Goal: Communication & Community: Connect with others

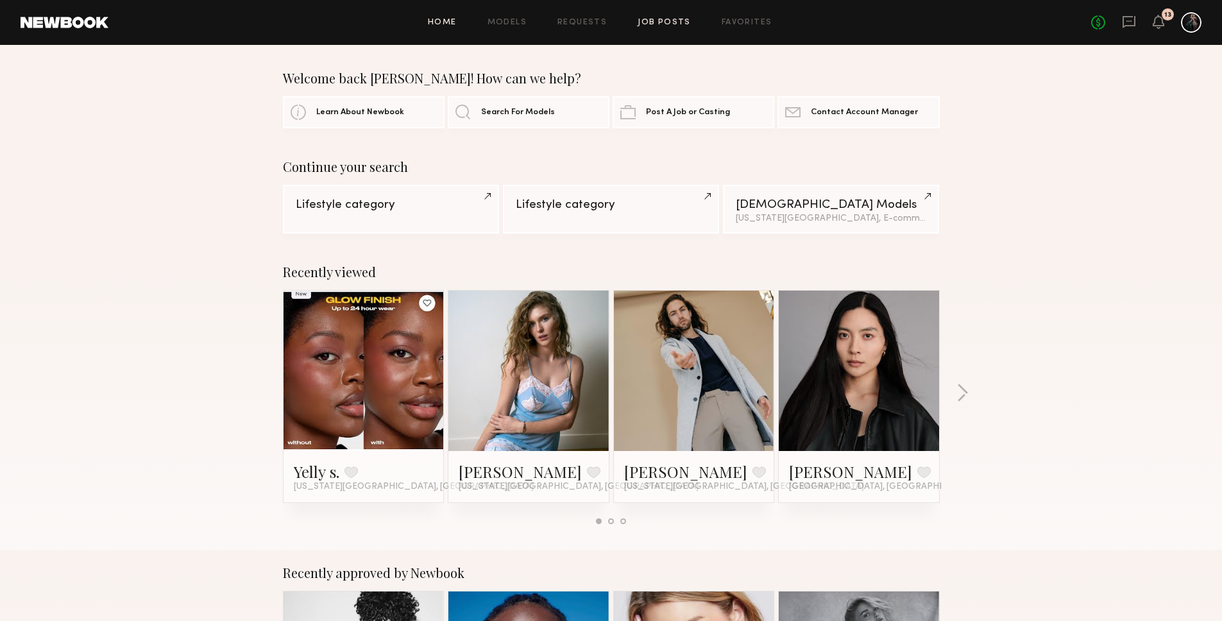
click at [665, 21] on link "Job Posts" at bounding box center [663, 23] width 53 height 8
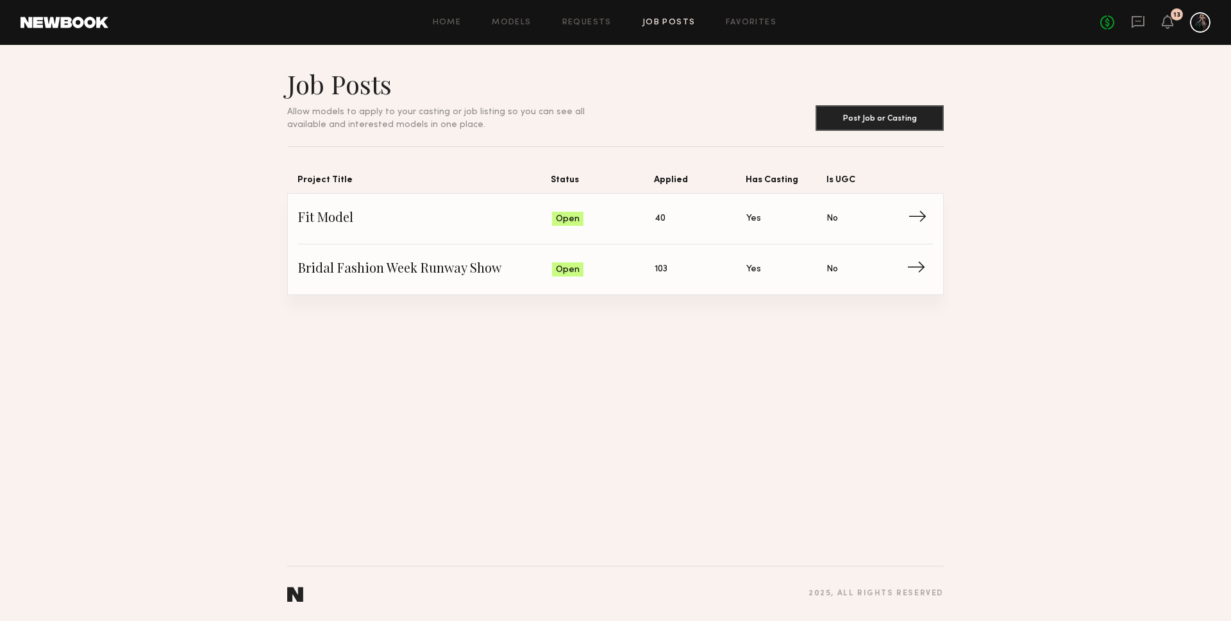
click at [342, 221] on span "Fit Model" at bounding box center [425, 218] width 254 height 19
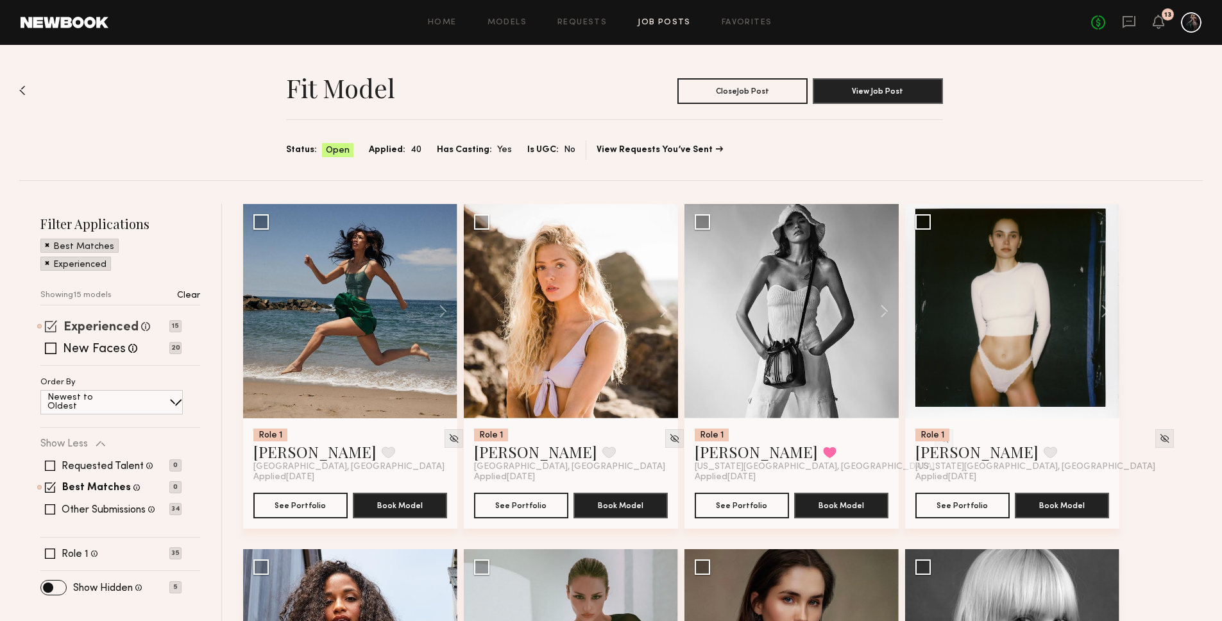
click at [91, 323] on label "Experienced" at bounding box center [100, 327] width 75 height 13
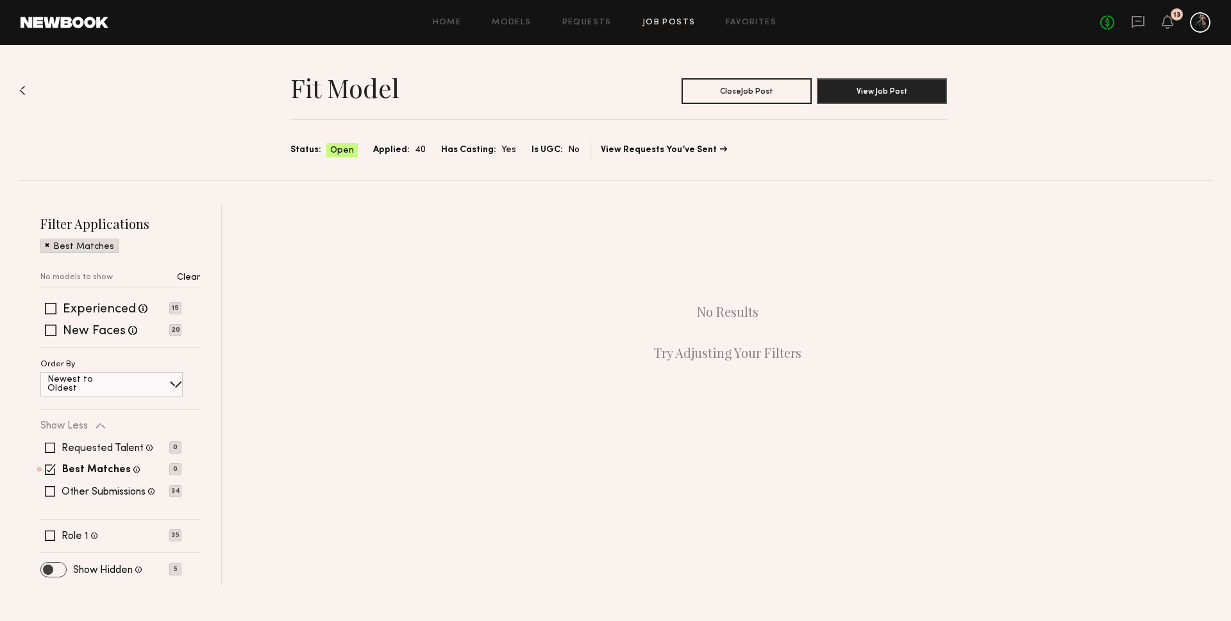
click at [48, 564] on span at bounding box center [53, 569] width 25 height 14
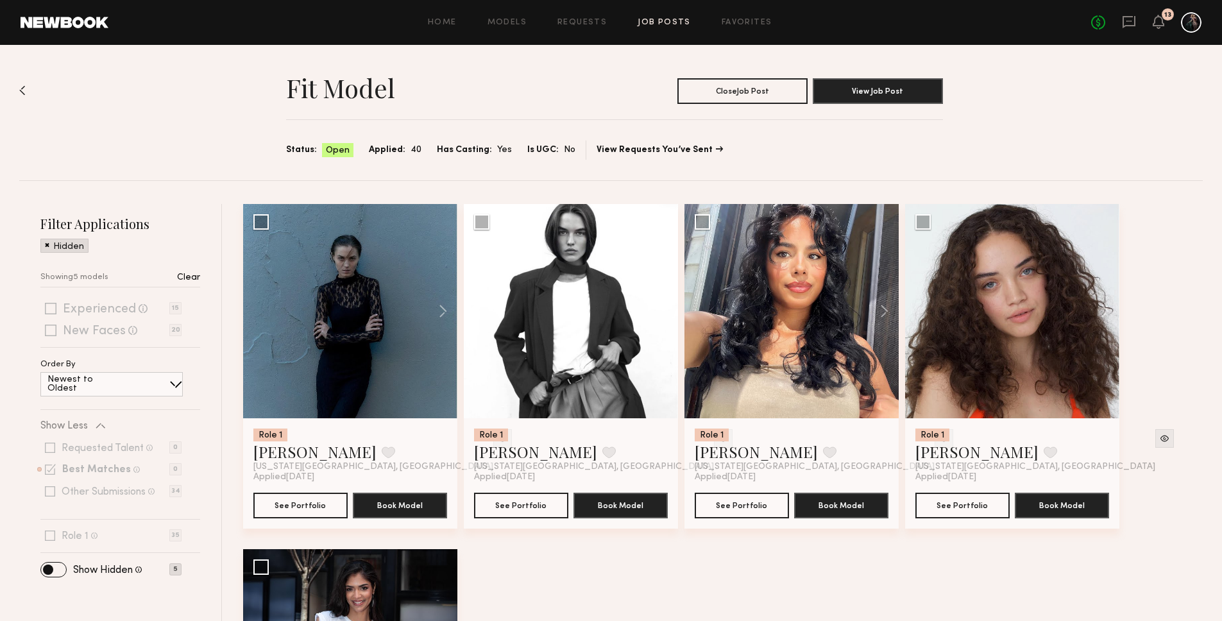
click at [187, 274] on p "Clear" at bounding box center [188, 277] width 23 height 9
click at [44, 246] on div "Hidden" at bounding box center [64, 246] width 48 height 14
click at [47, 245] on span at bounding box center [47, 245] width 4 height 12
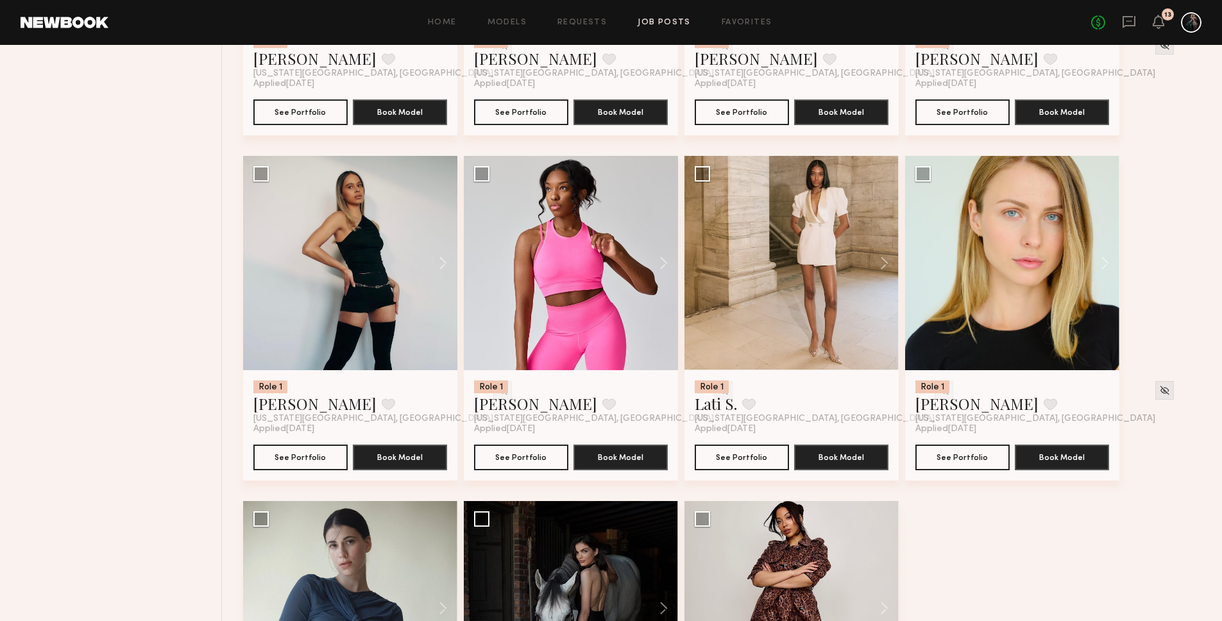
scroll to position [2688, 0]
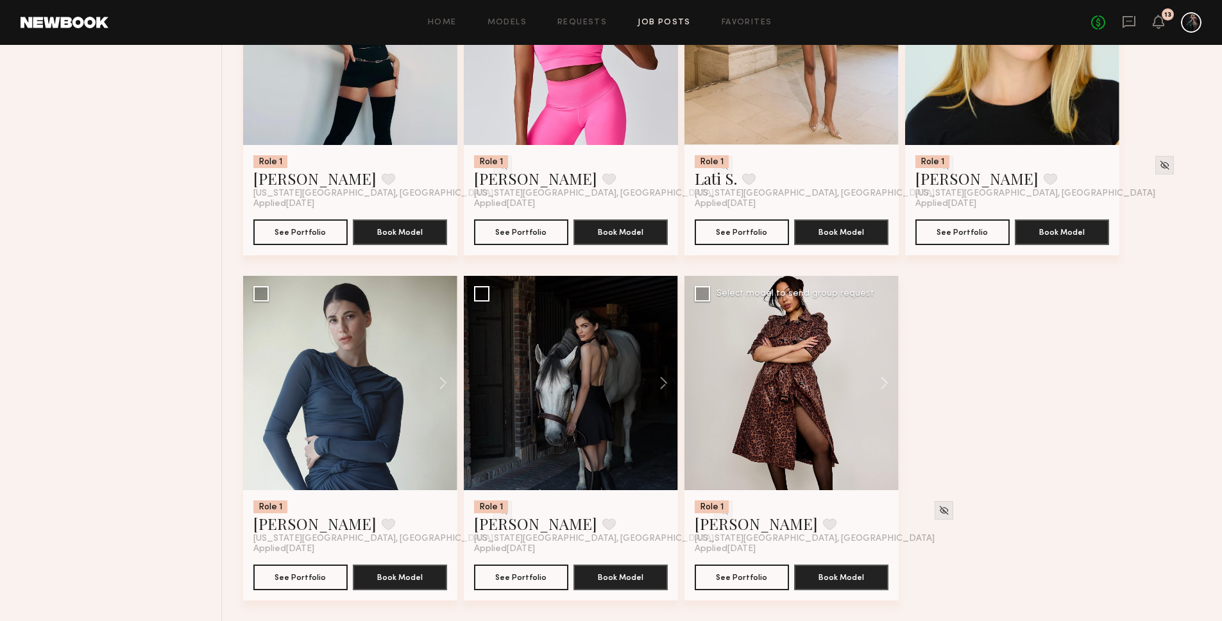
click at [783, 350] on div at bounding box center [791, 383] width 214 height 214
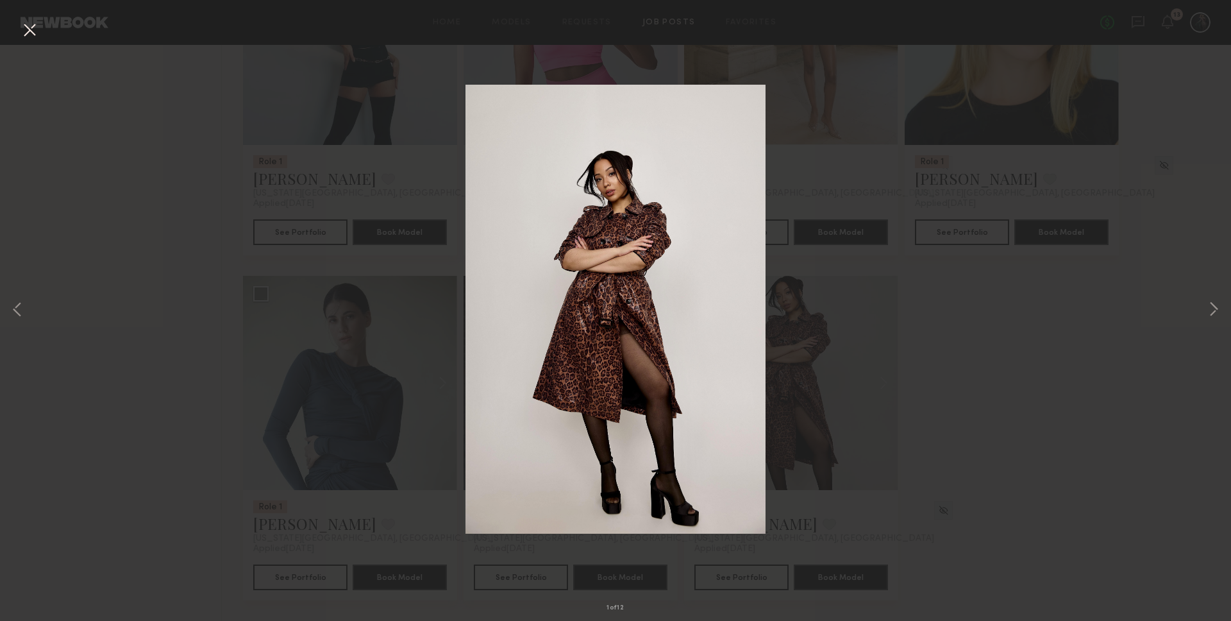
click at [1044, 387] on div "1 of 12" at bounding box center [615, 310] width 1231 height 621
click at [22, 27] on button at bounding box center [29, 30] width 21 height 23
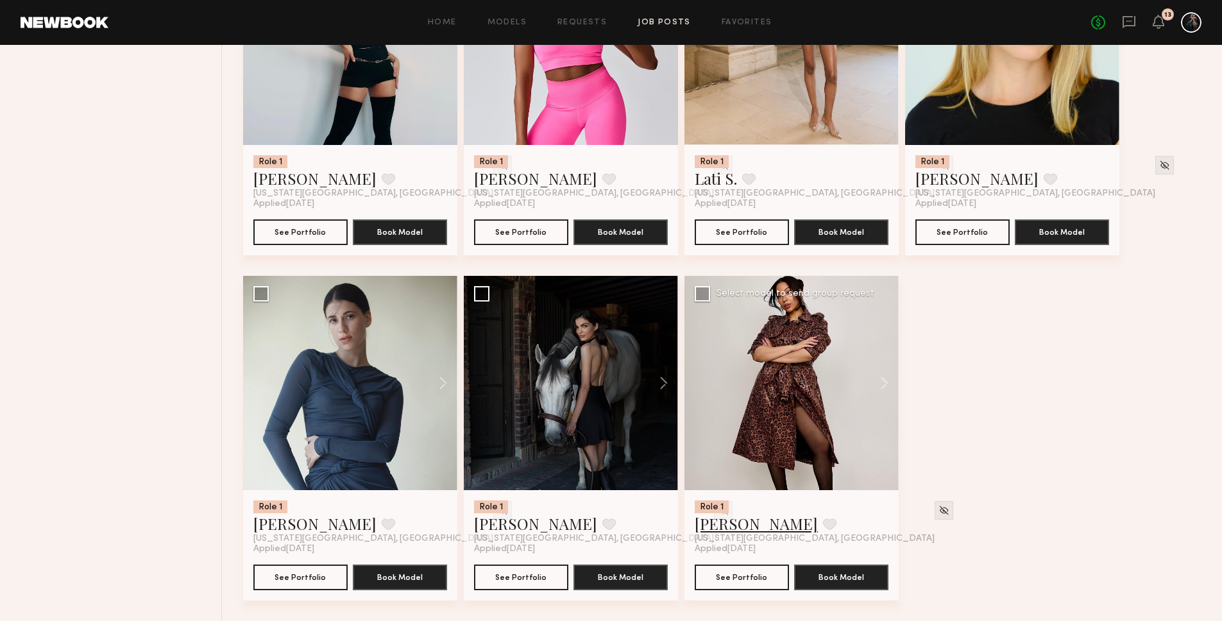
click at [718, 528] on link "Ashley S." at bounding box center [755, 523] width 123 height 21
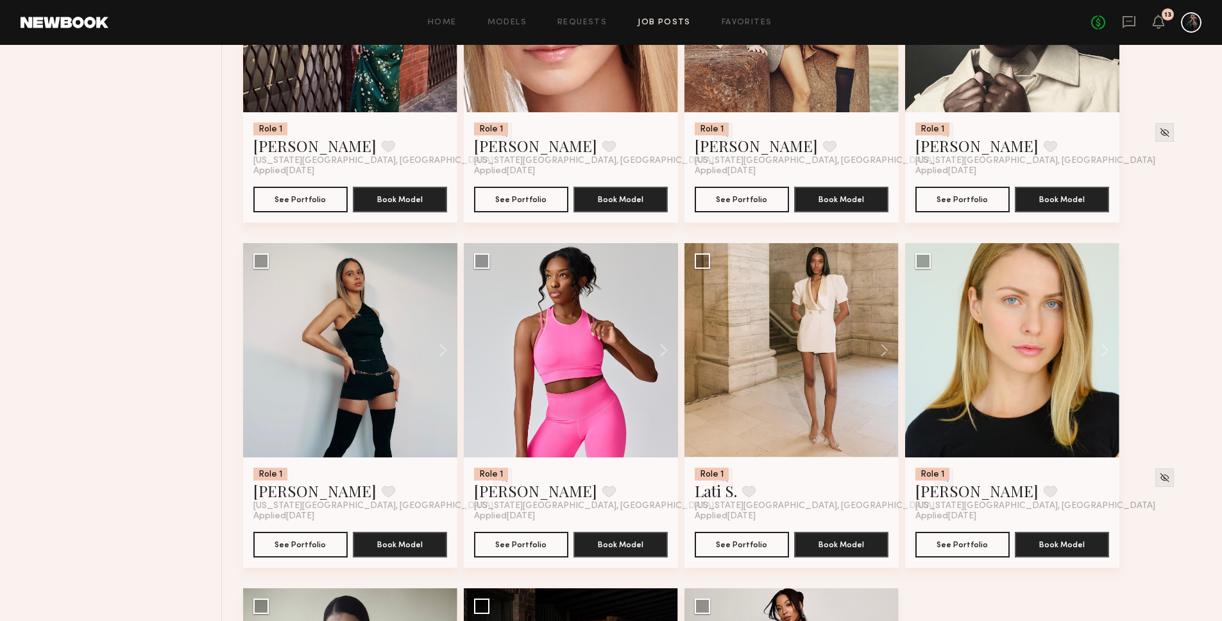
click at [670, 20] on link "Job Posts" at bounding box center [663, 23] width 53 height 8
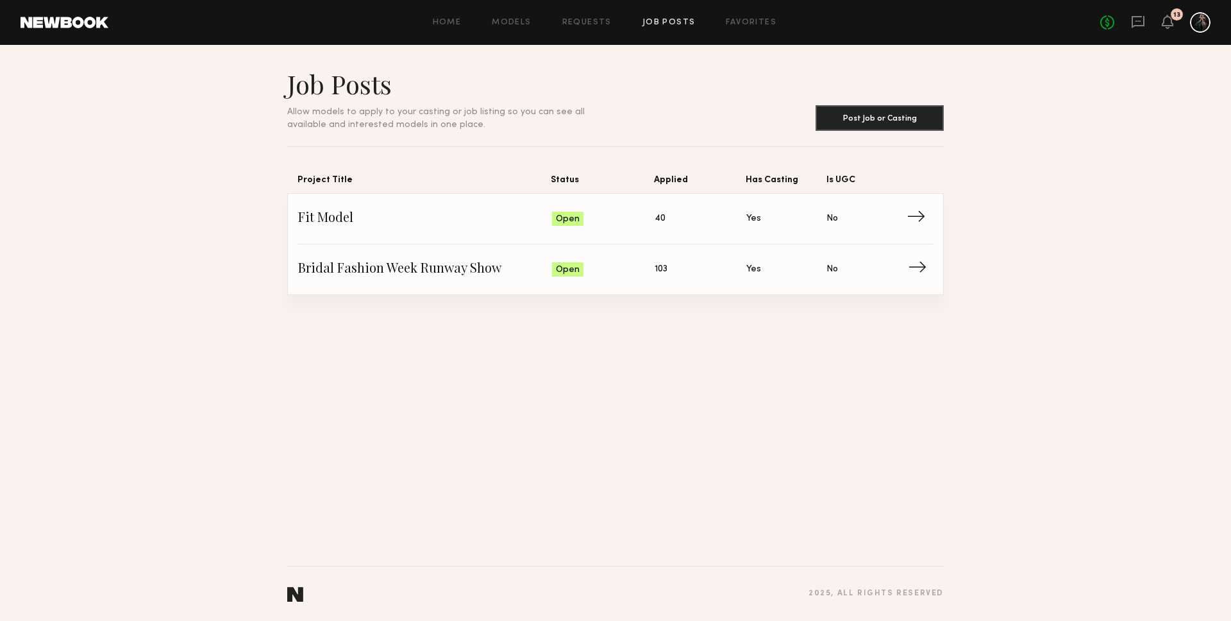
click at [408, 271] on span "Bridal Fashion Week Runway Show" at bounding box center [425, 269] width 254 height 19
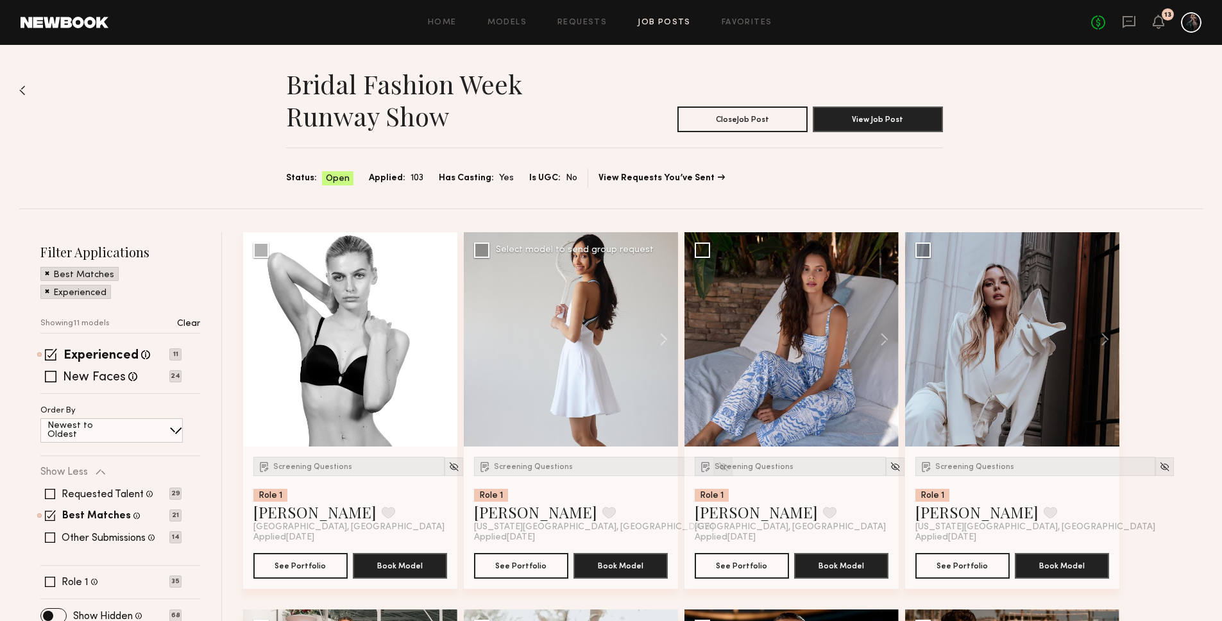
click at [718, 467] on img at bounding box center [723, 466] width 11 height 11
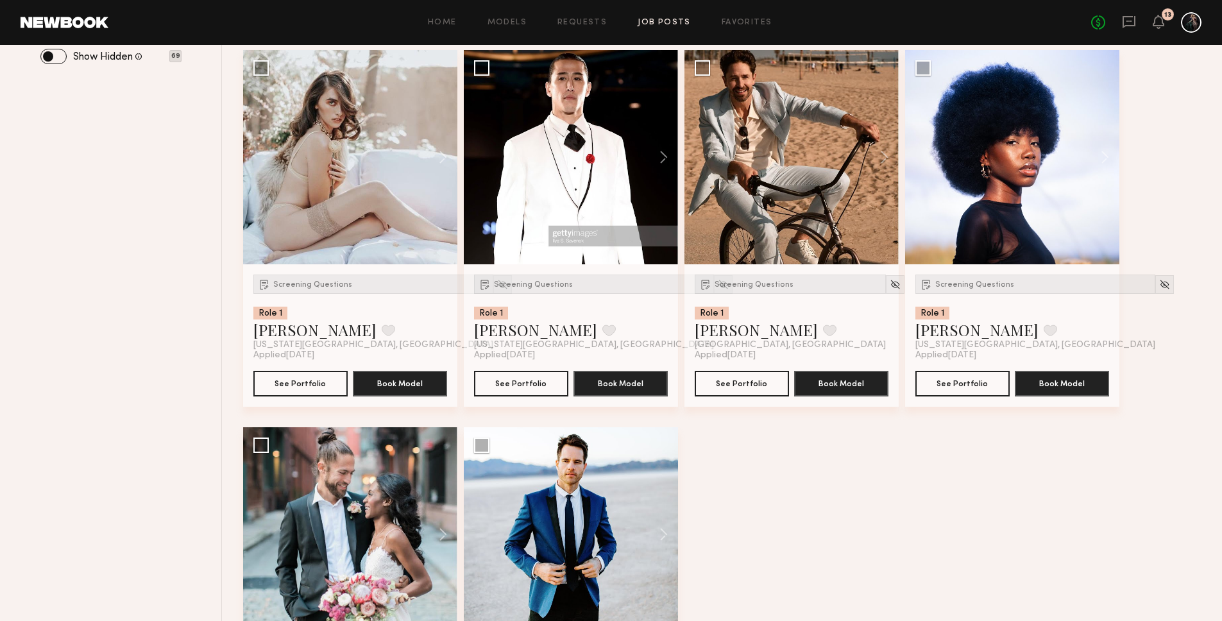
scroll to position [743, 0]
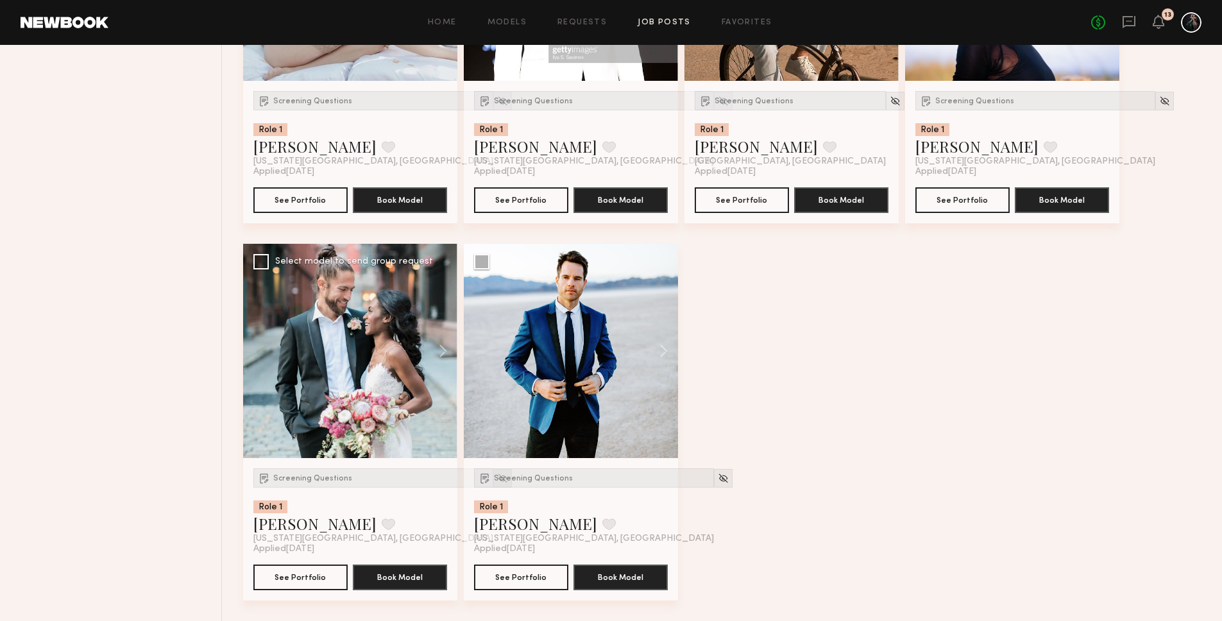
click at [497, 482] on img at bounding box center [502, 478] width 11 height 11
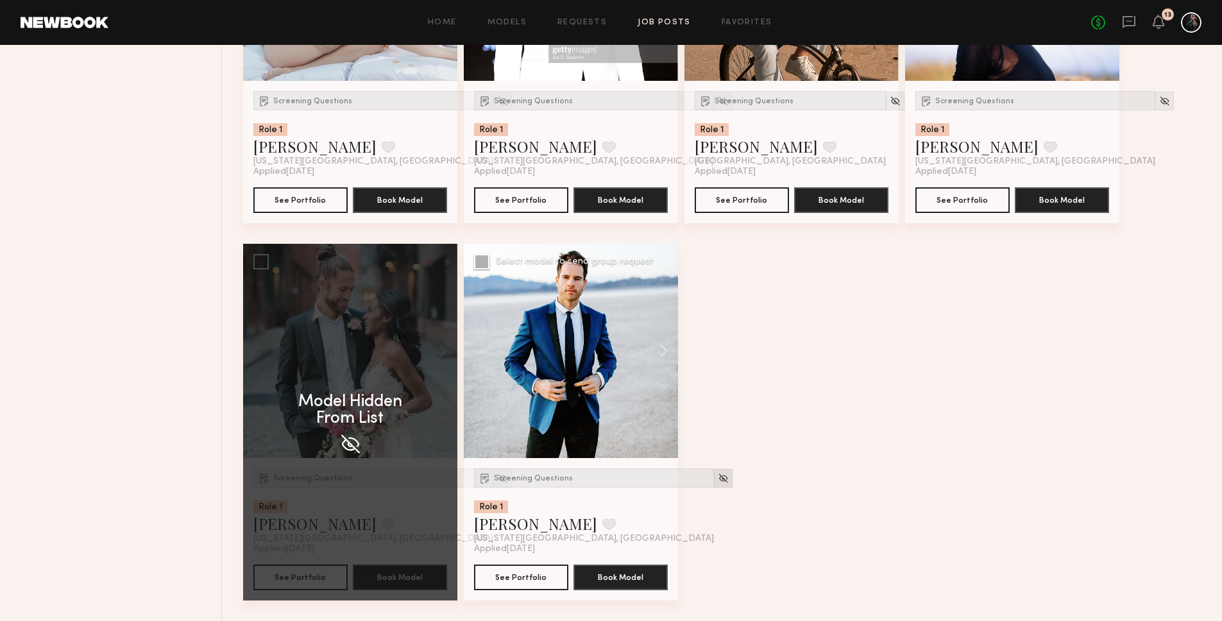
click at [718, 480] on img at bounding box center [723, 478] width 11 height 11
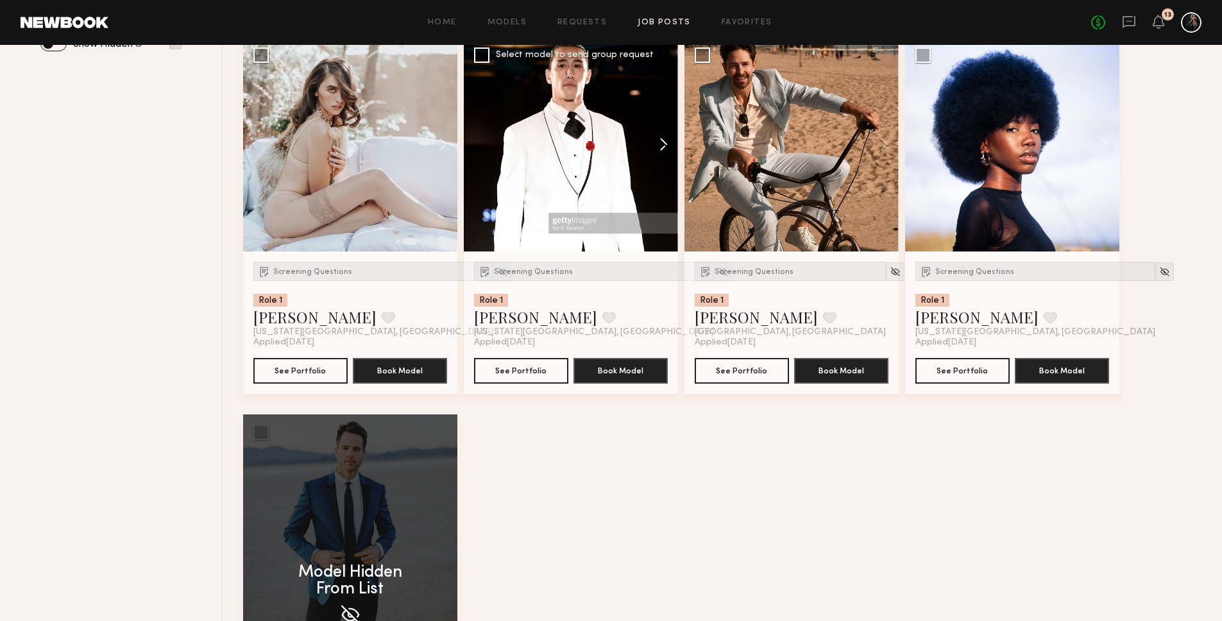
scroll to position [366, 0]
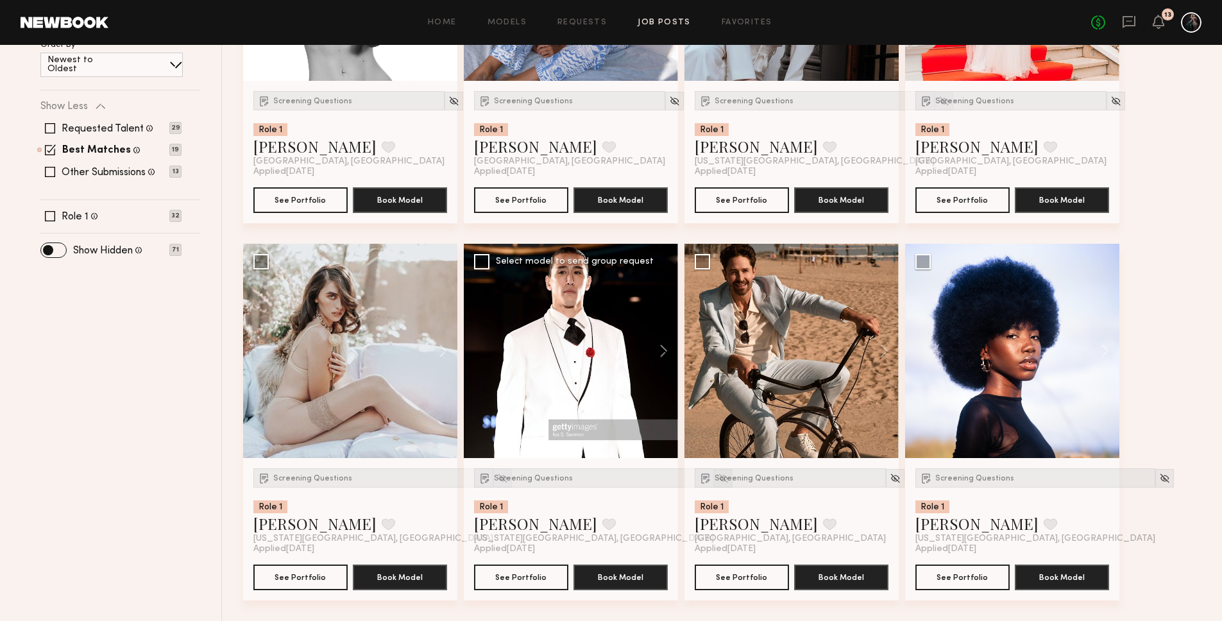
click at [718, 476] on img at bounding box center [723, 478] width 11 height 11
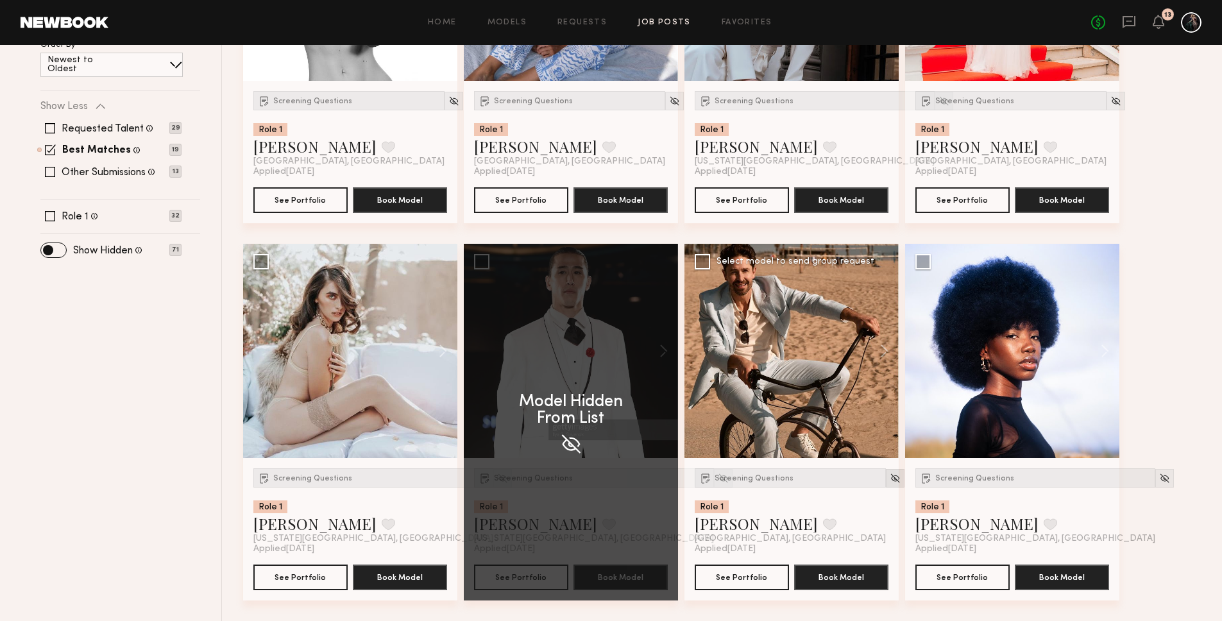
click at [889, 478] on img at bounding box center [894, 478] width 11 height 11
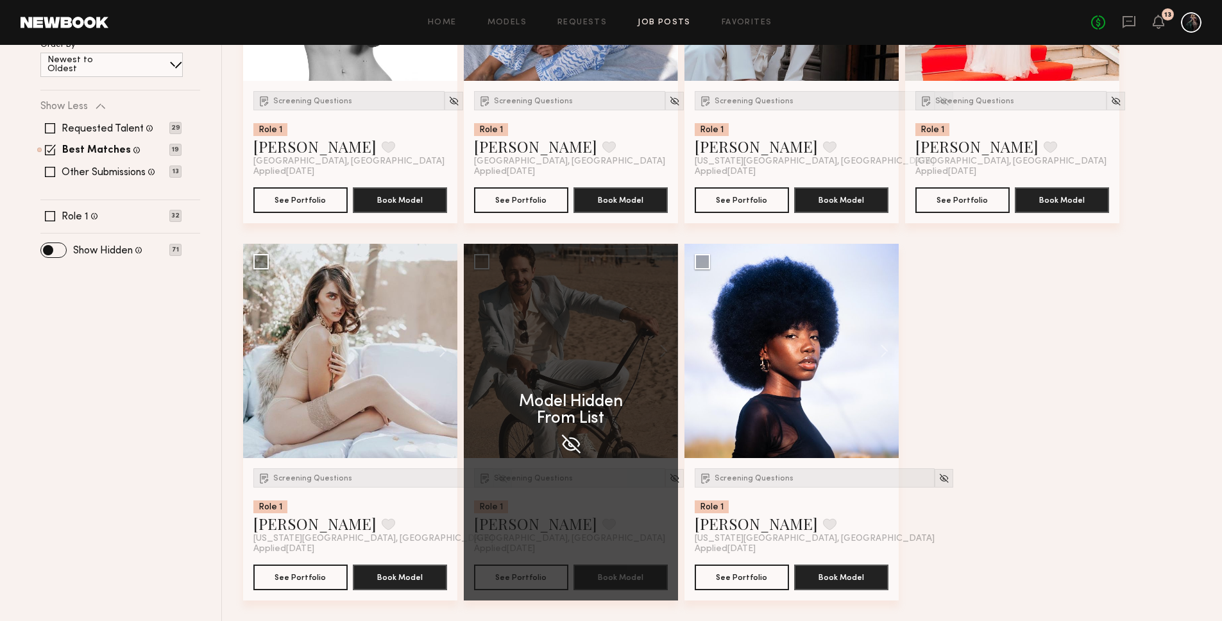
click at [1100, 474] on div "Screening Questions Role 1 Victoria H. Favorite Los Angeles, CA Applied 09/02/2…" at bounding box center [726, 244] width 966 height 754
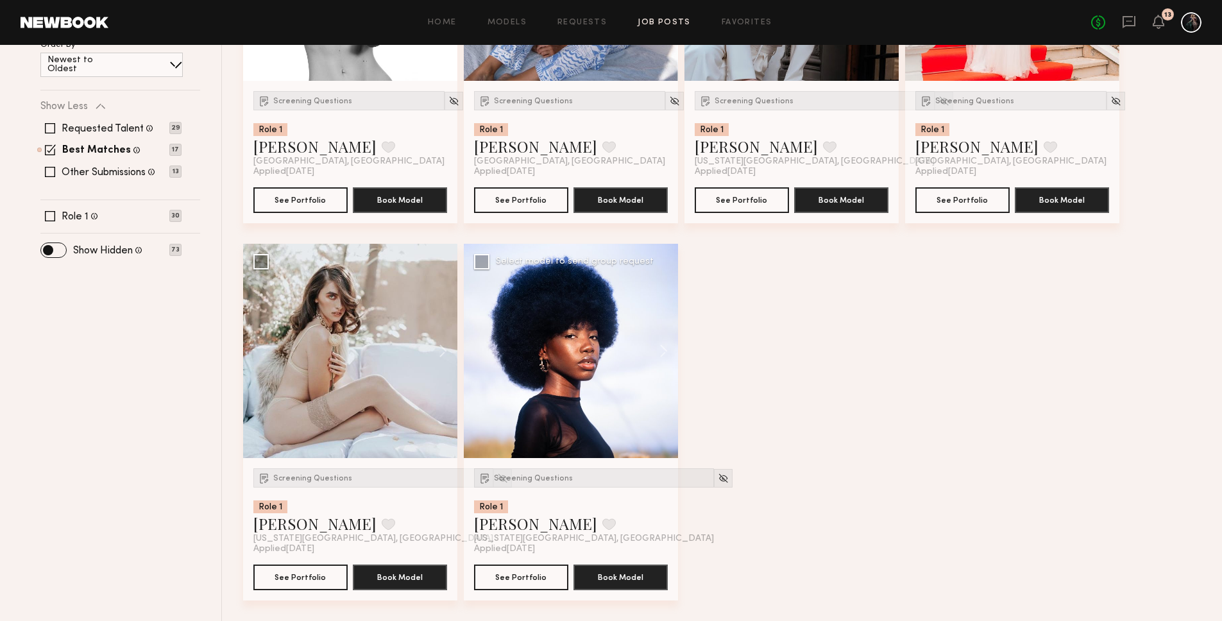
click at [530, 386] on div at bounding box center [571, 351] width 214 height 214
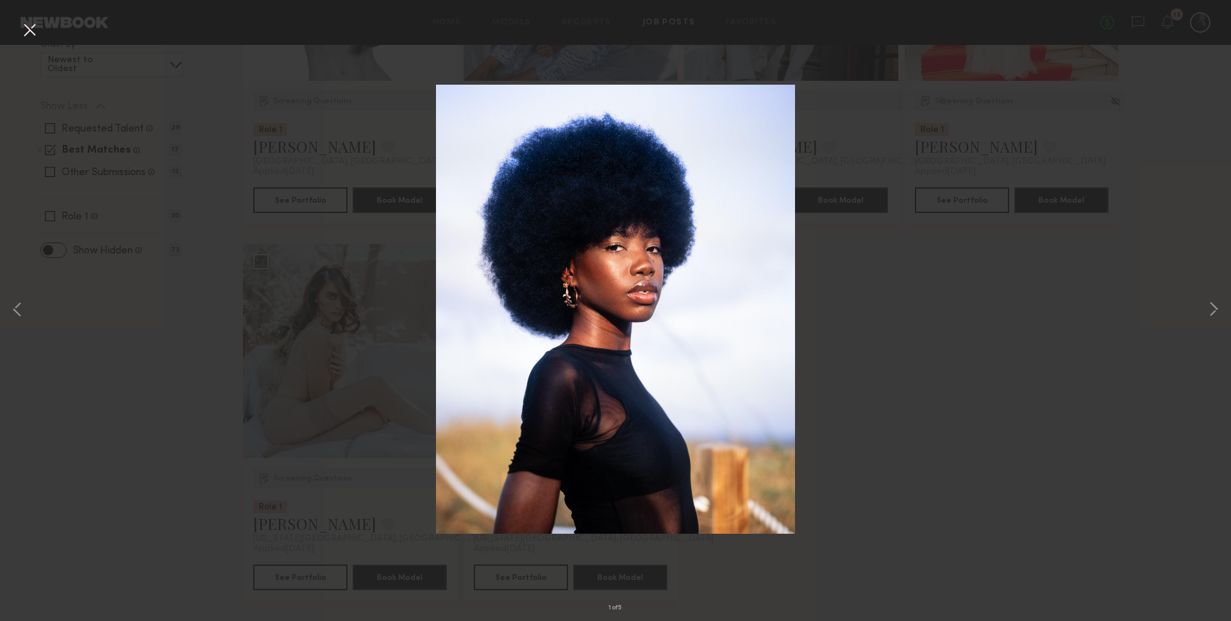
click at [970, 346] on div "1 of 5" at bounding box center [615, 310] width 1231 height 621
click at [770, 460] on img at bounding box center [615, 309] width 359 height 449
click at [31, 28] on button at bounding box center [29, 30] width 21 height 23
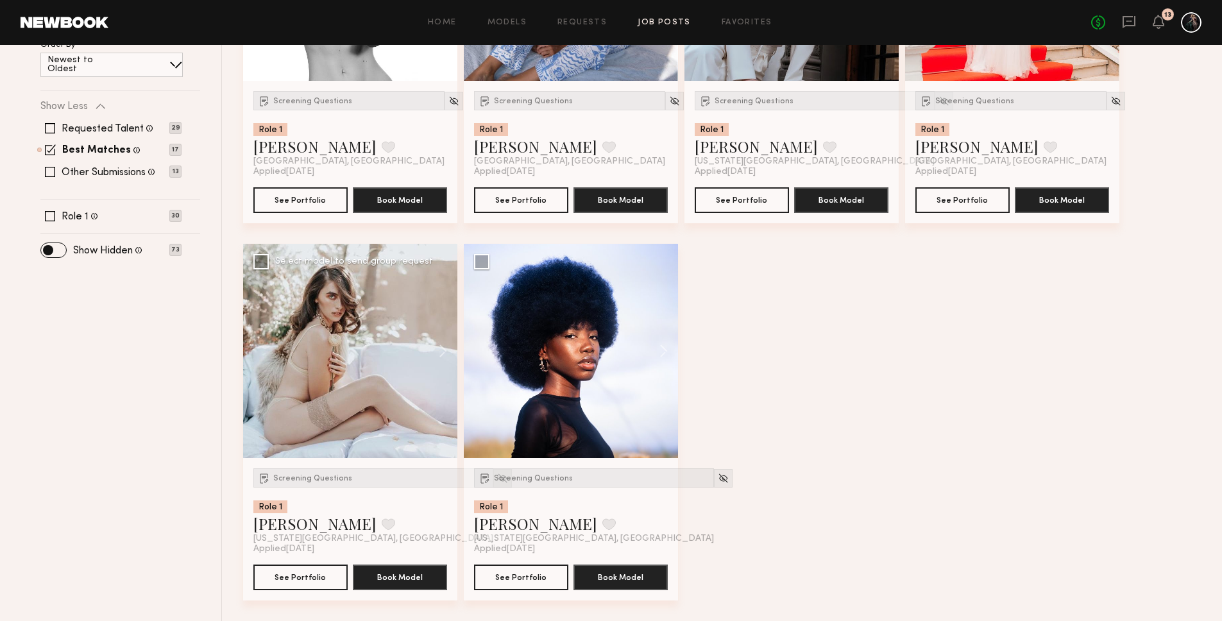
click at [497, 478] on img at bounding box center [502, 478] width 11 height 11
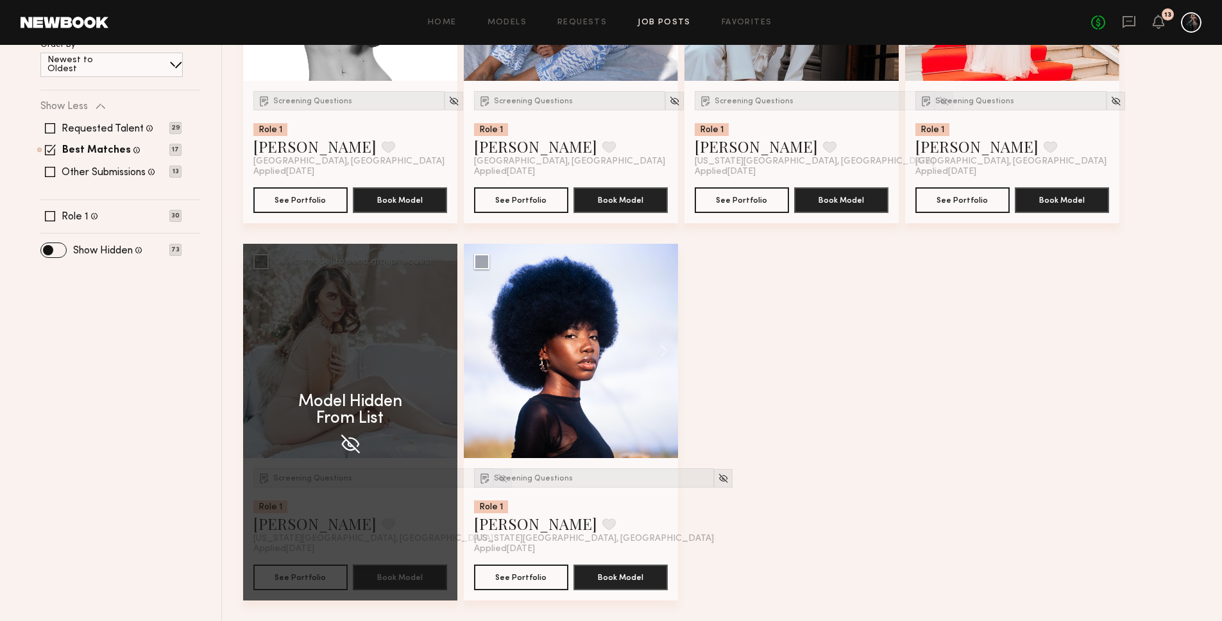
scroll to position [162, 0]
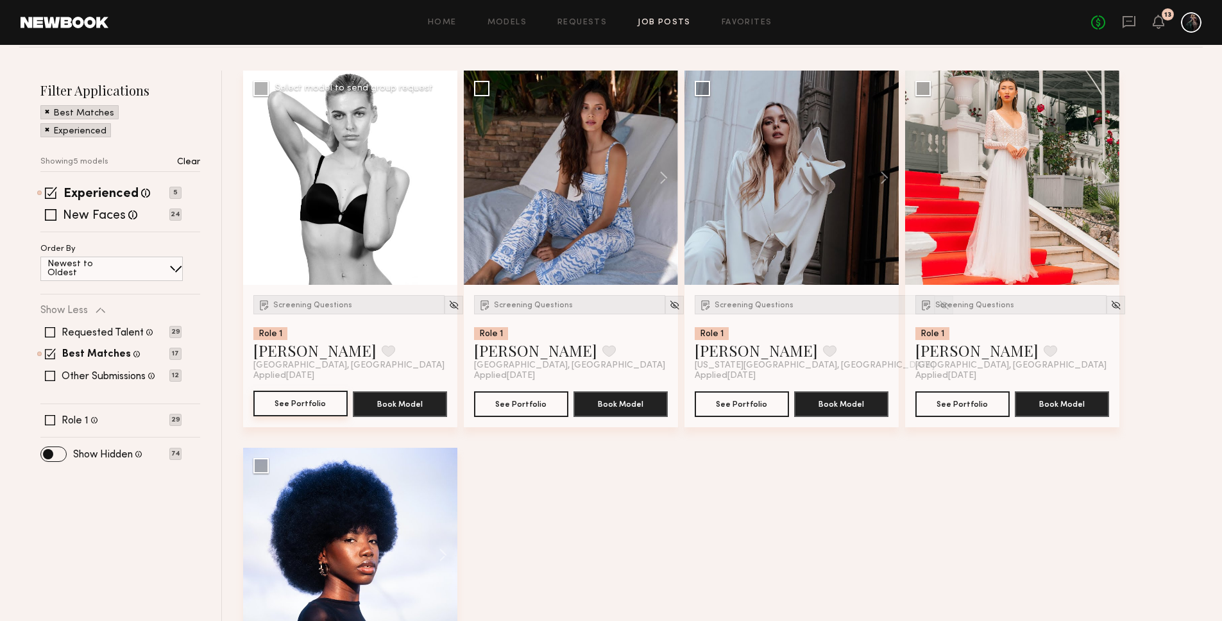
click at [312, 394] on button "See Portfolio" at bounding box center [300, 404] width 94 height 26
click at [448, 305] on img at bounding box center [453, 304] width 11 height 11
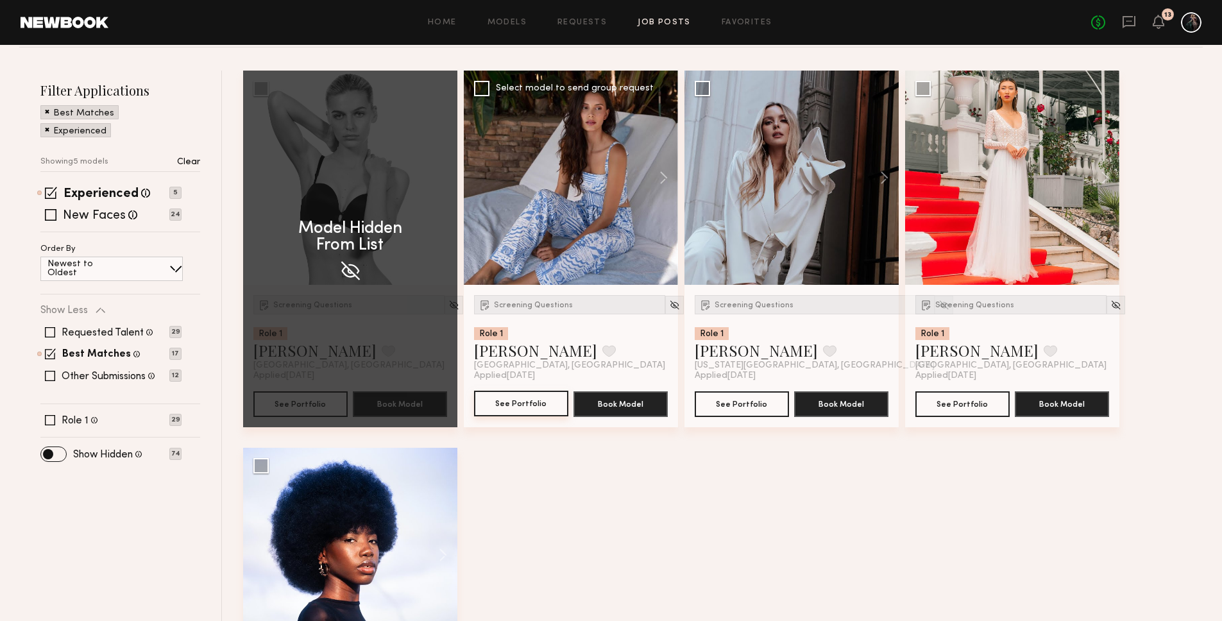
click at [505, 407] on button "See Portfolio" at bounding box center [521, 404] width 94 height 26
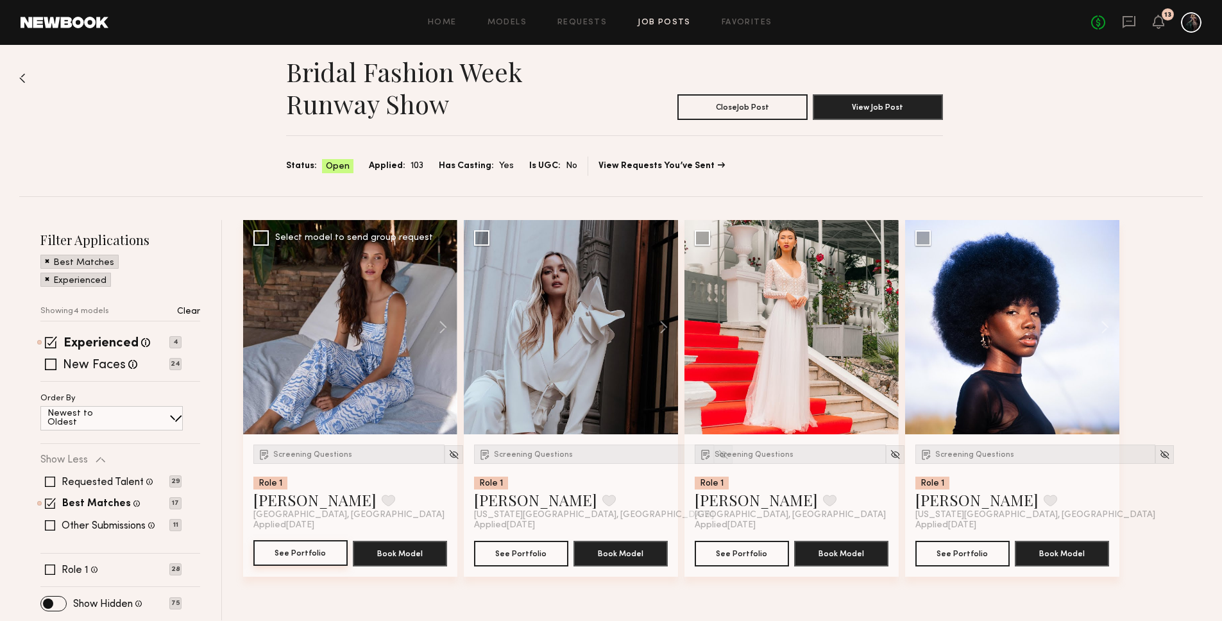
scroll to position [12, 0]
click at [448, 453] on img at bounding box center [453, 454] width 11 height 11
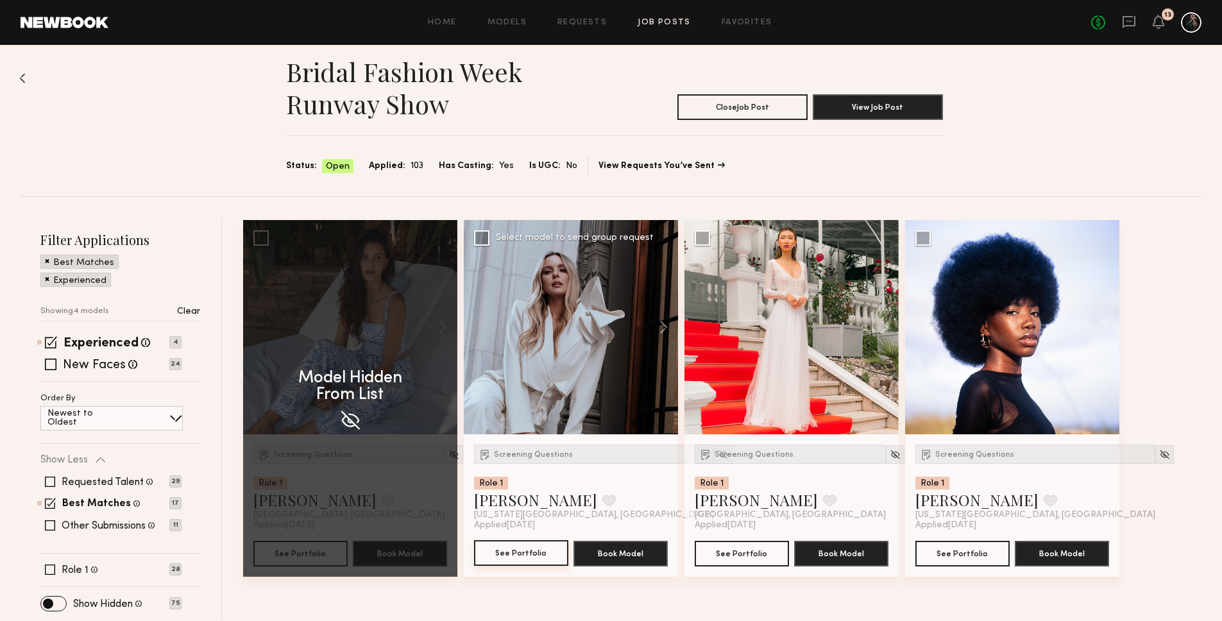
click at [514, 554] on button "See Portfolio" at bounding box center [521, 553] width 94 height 26
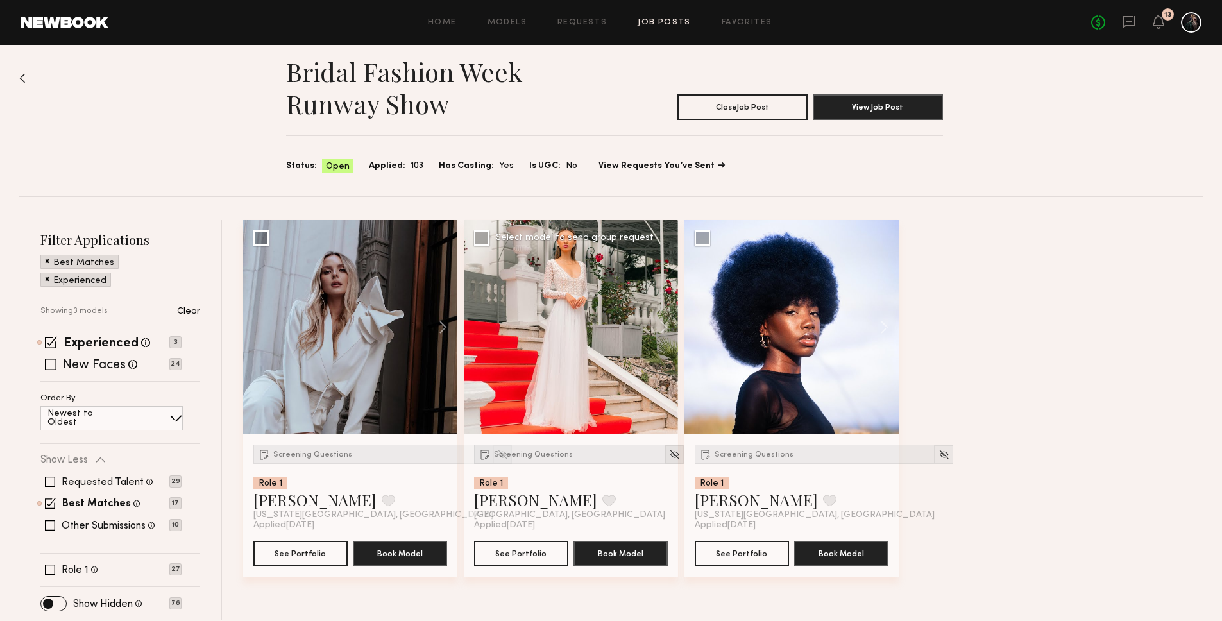
click at [669, 454] on img at bounding box center [674, 454] width 11 height 11
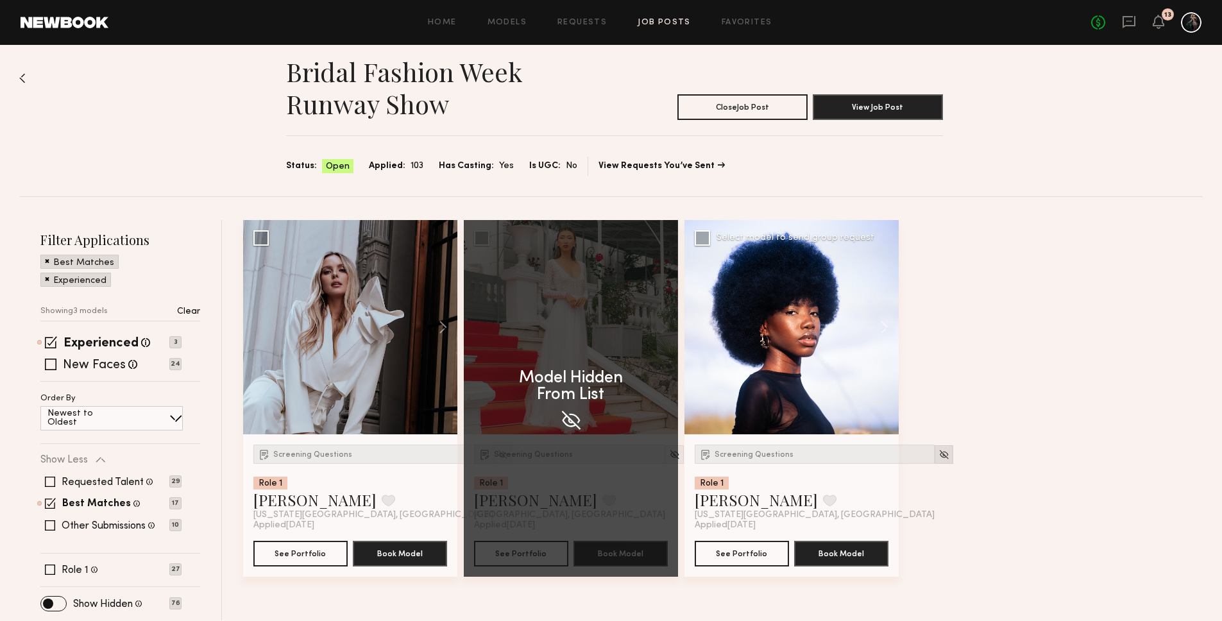
click at [938, 453] on img at bounding box center [943, 454] width 11 height 11
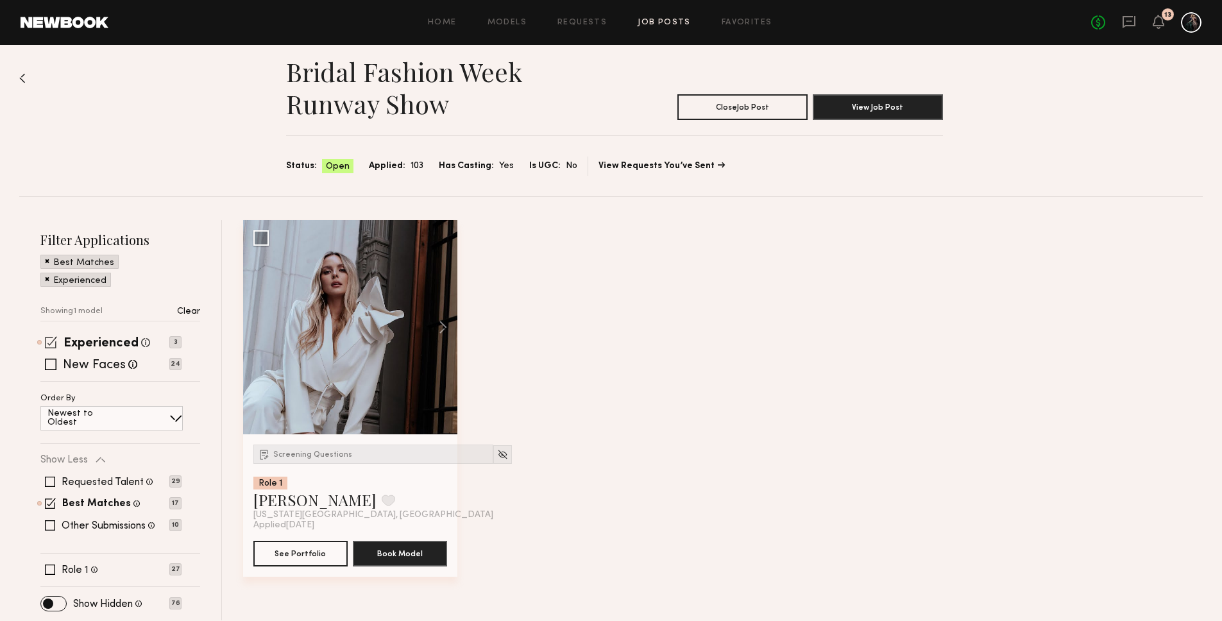
click at [52, 344] on span at bounding box center [51, 342] width 12 height 12
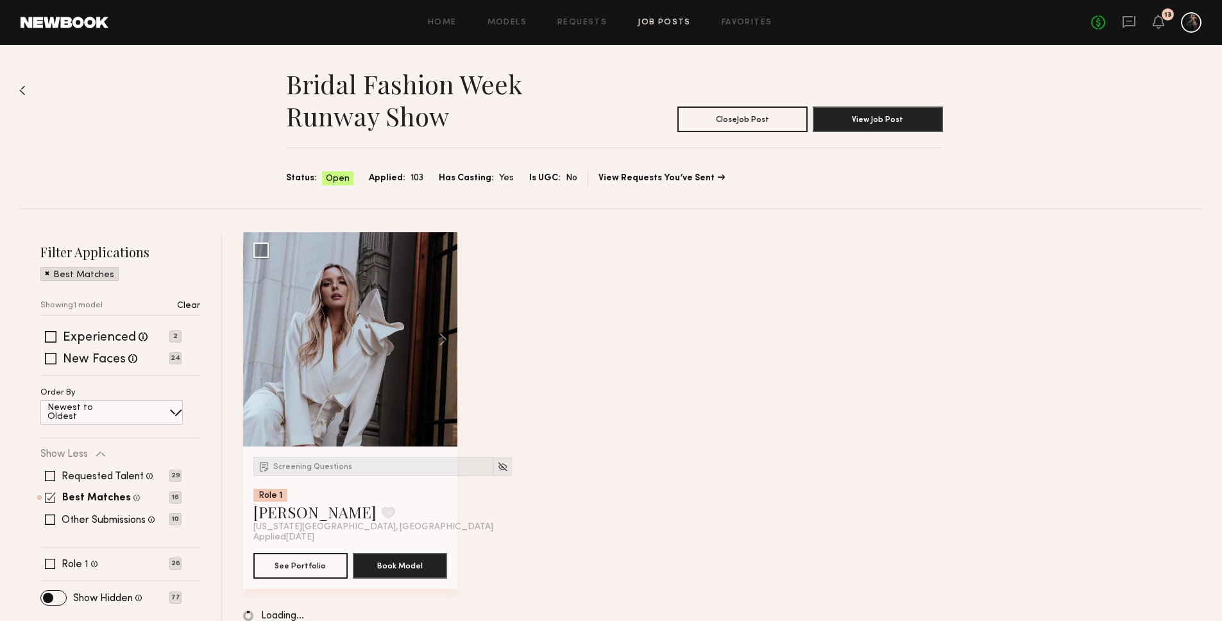
click at [51, 498] on span at bounding box center [50, 497] width 11 height 11
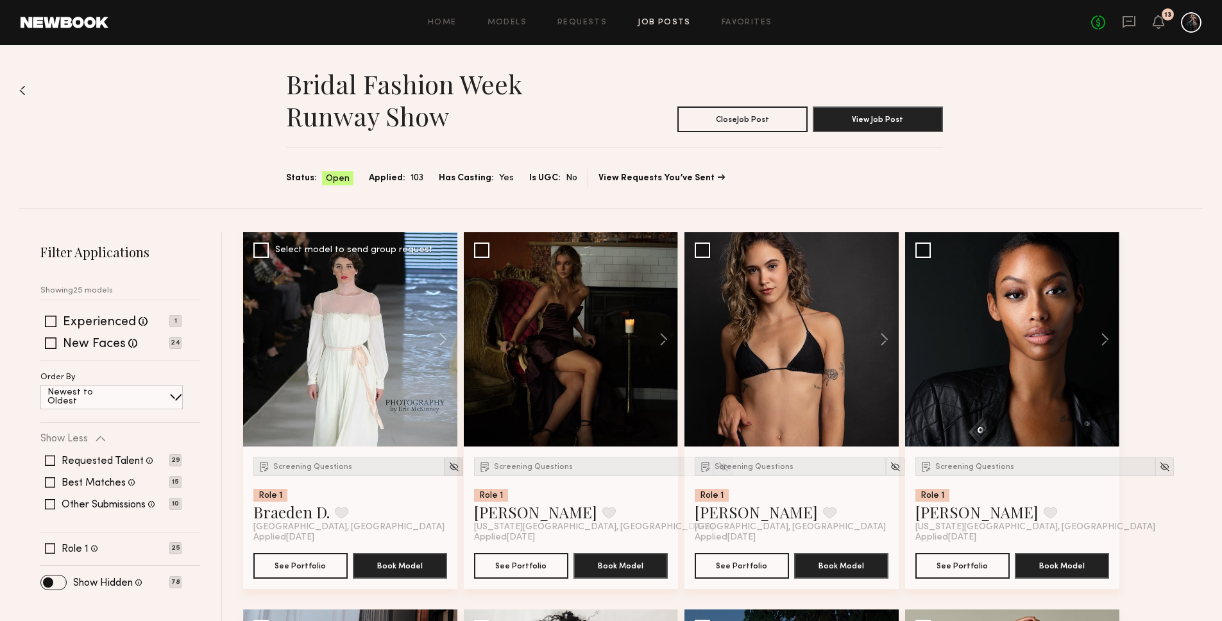
click at [448, 469] on img at bounding box center [453, 466] width 11 height 11
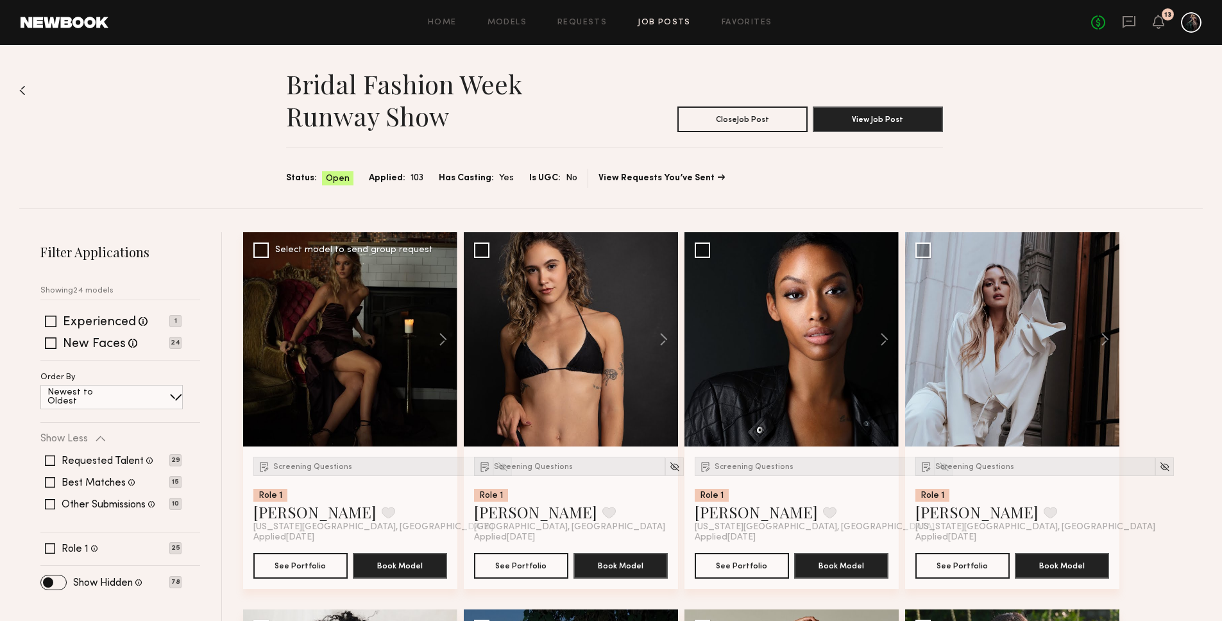
click at [362, 377] on div at bounding box center [350, 339] width 214 height 214
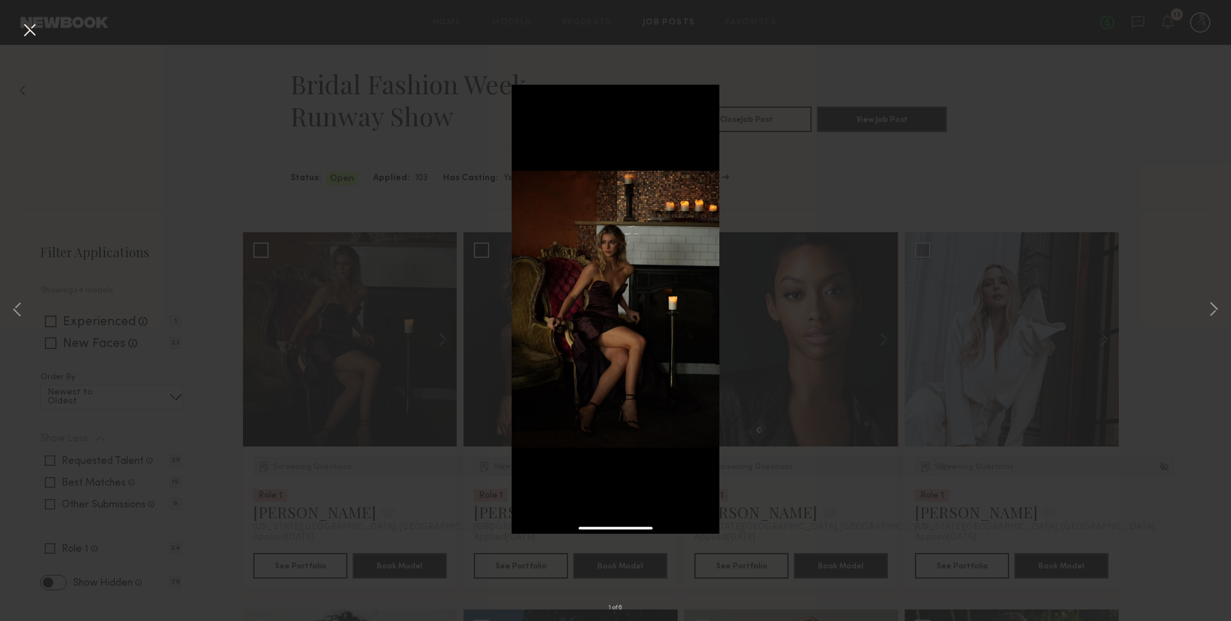
click at [842, 179] on div "1 of 6" at bounding box center [615, 310] width 1231 height 621
click at [242, 147] on div "1 of 6" at bounding box center [615, 310] width 1231 height 621
click at [29, 35] on button at bounding box center [29, 30] width 21 height 23
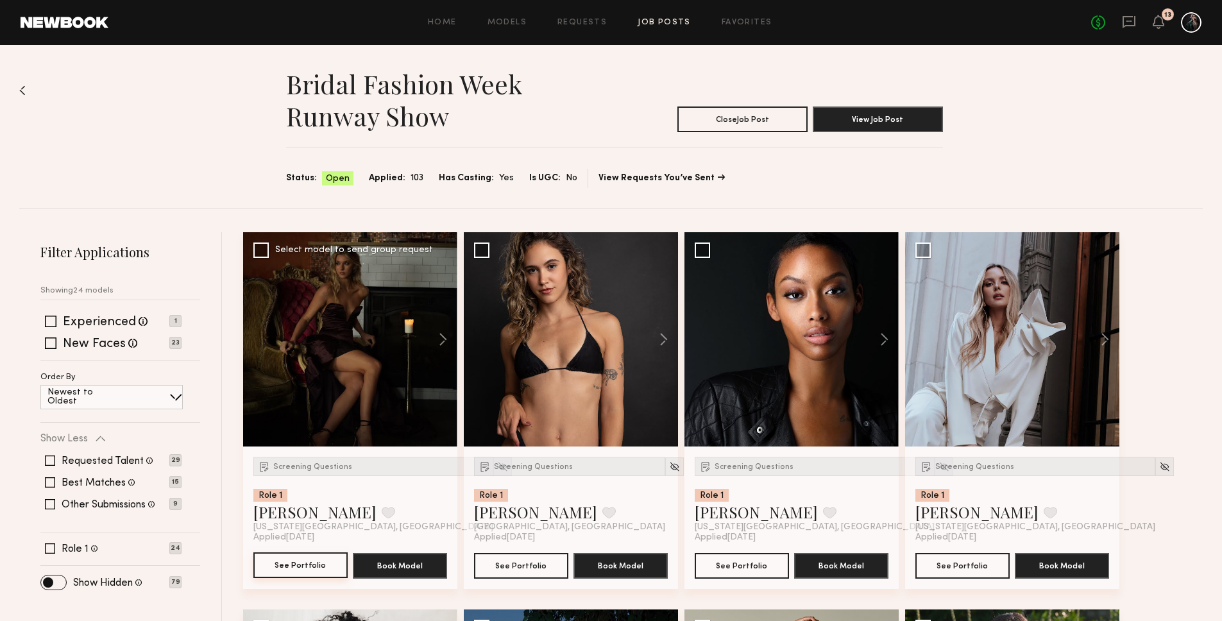
click at [314, 567] on button "See Portfolio" at bounding box center [300, 565] width 94 height 26
click at [511, 568] on button "See Portfolio" at bounding box center [521, 565] width 94 height 26
click at [669, 469] on img at bounding box center [674, 466] width 11 height 11
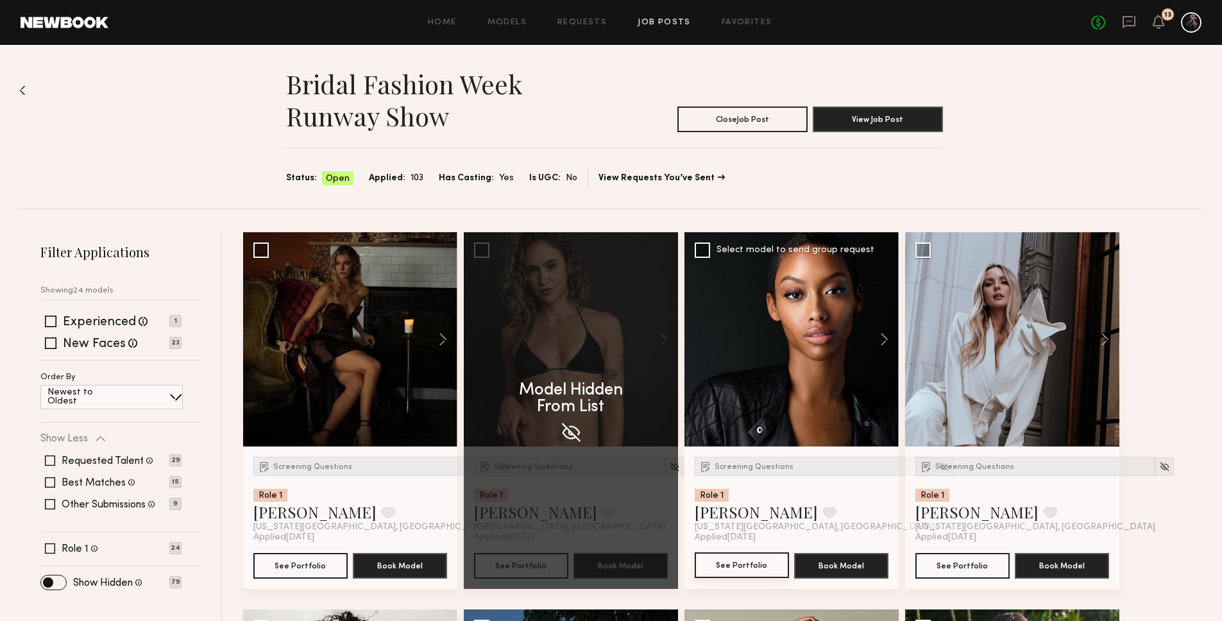
click at [724, 568] on button "See Portfolio" at bounding box center [741, 565] width 94 height 26
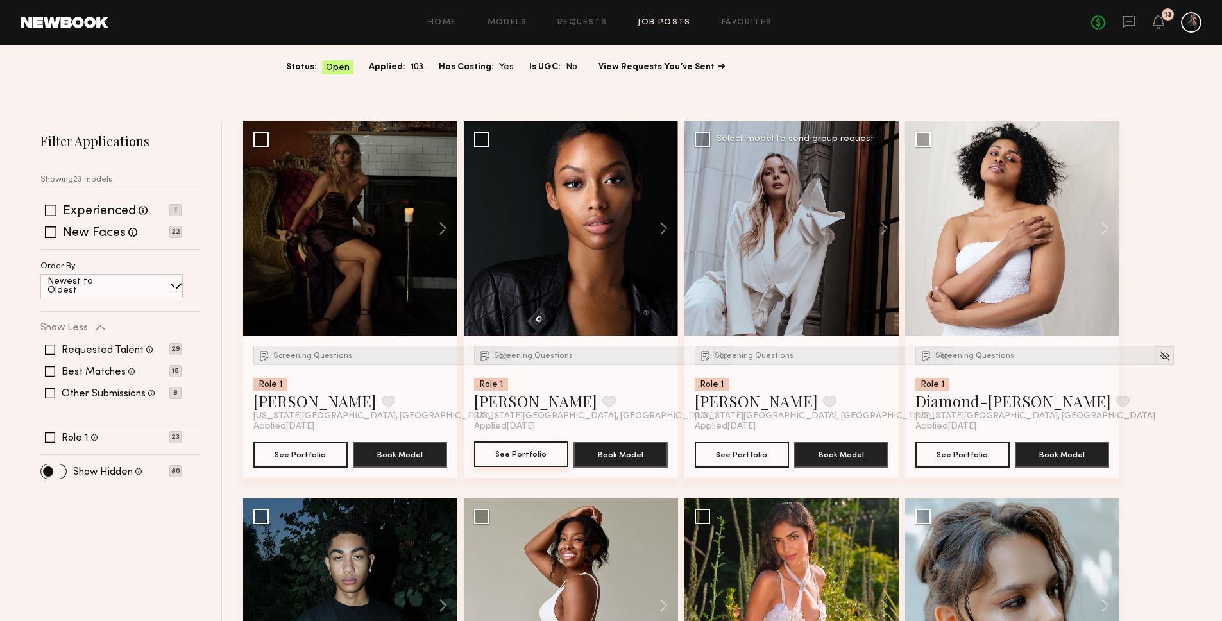
scroll to position [165, 0]
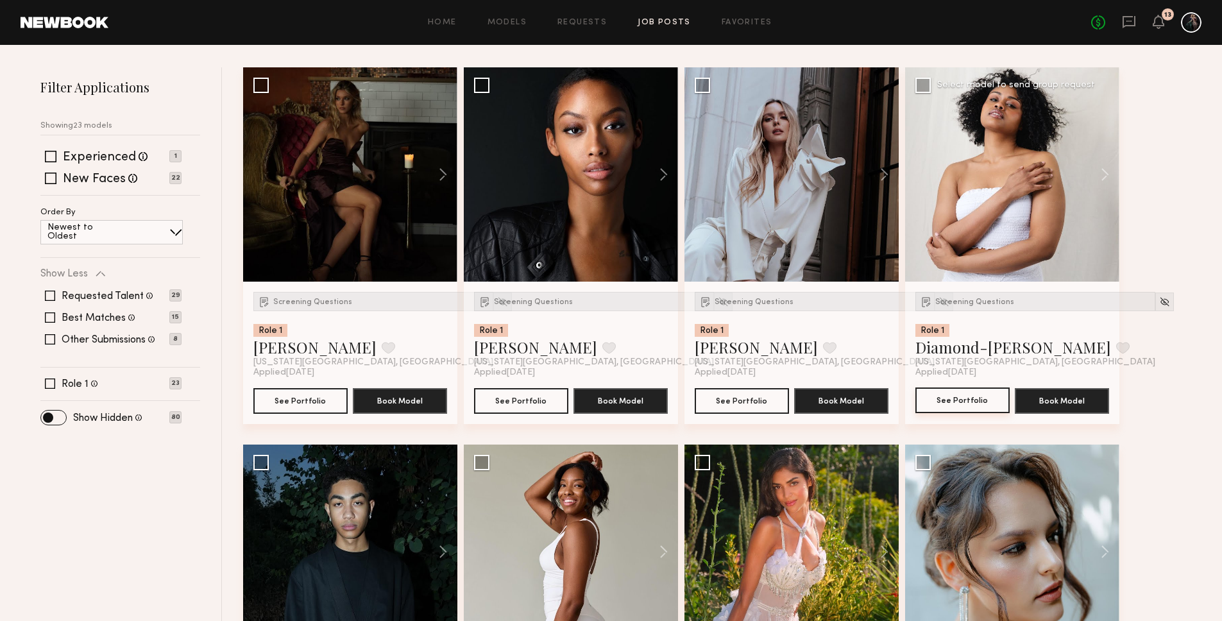
click at [968, 403] on button "See Portfolio" at bounding box center [962, 400] width 94 height 26
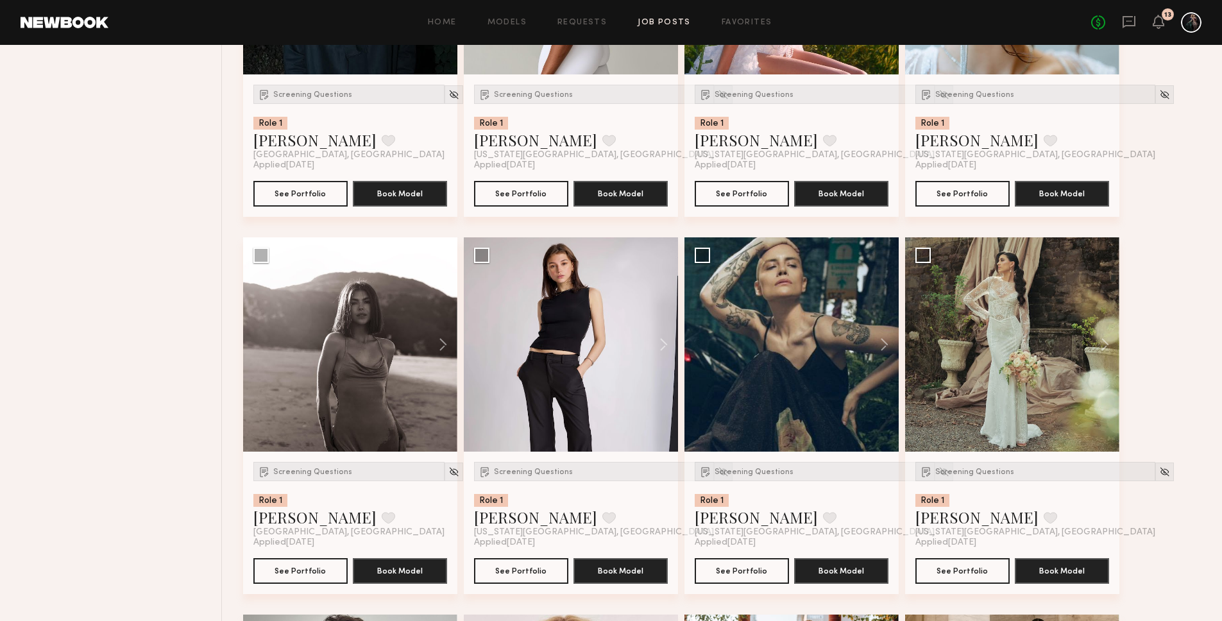
scroll to position [803, 0]
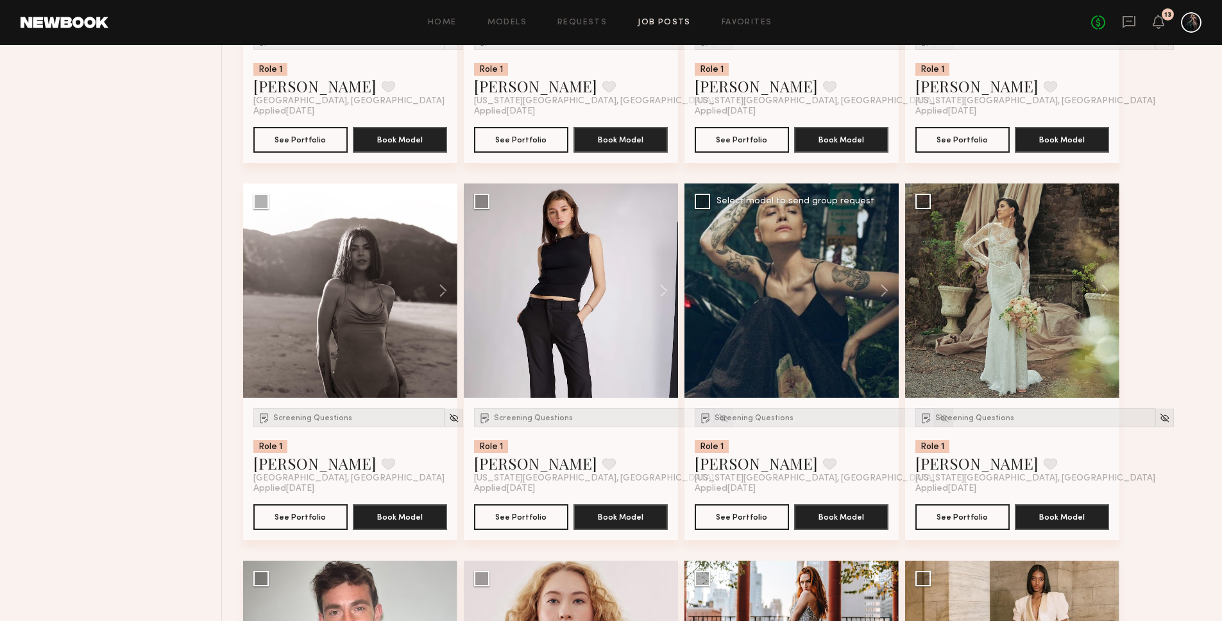
click at [938, 419] on img at bounding box center [943, 417] width 11 height 11
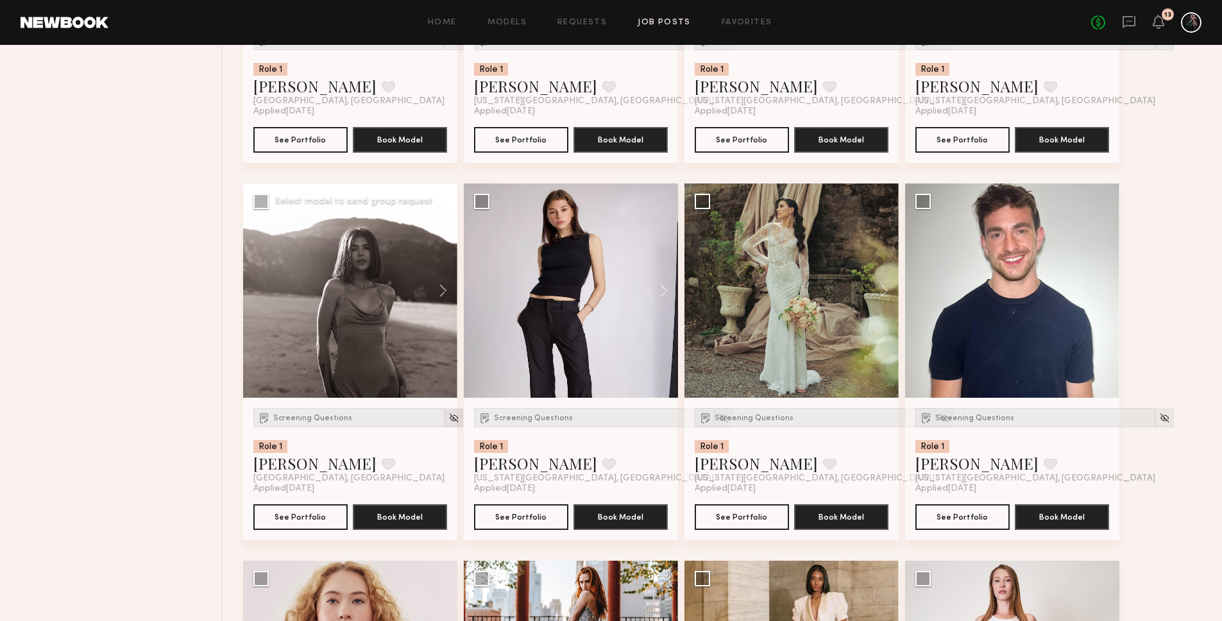
click at [444, 414] on div at bounding box center [453, 417] width 19 height 19
click at [448, 416] on img at bounding box center [453, 417] width 11 height 11
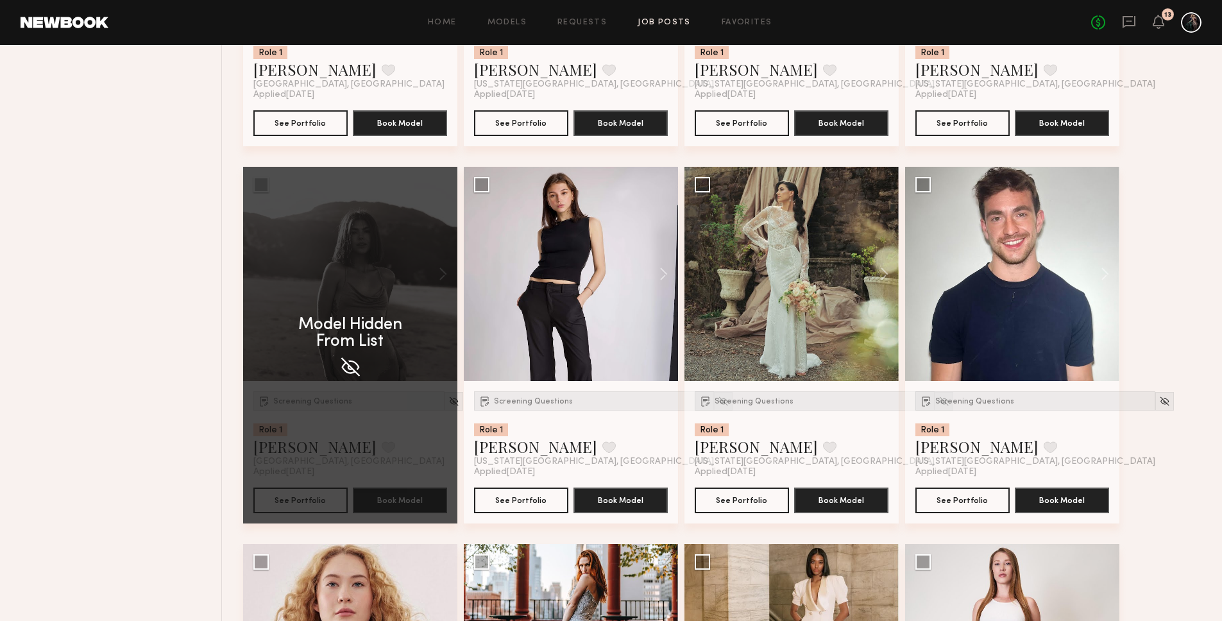
scroll to position [1186, 0]
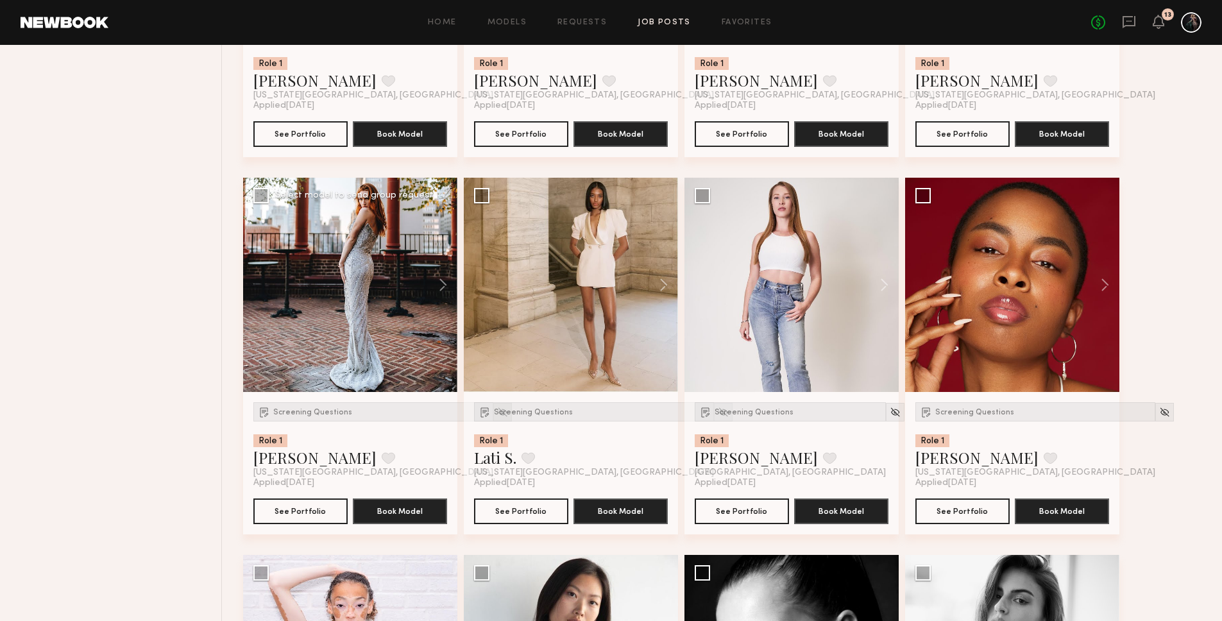
click at [497, 411] on img at bounding box center [502, 412] width 11 height 11
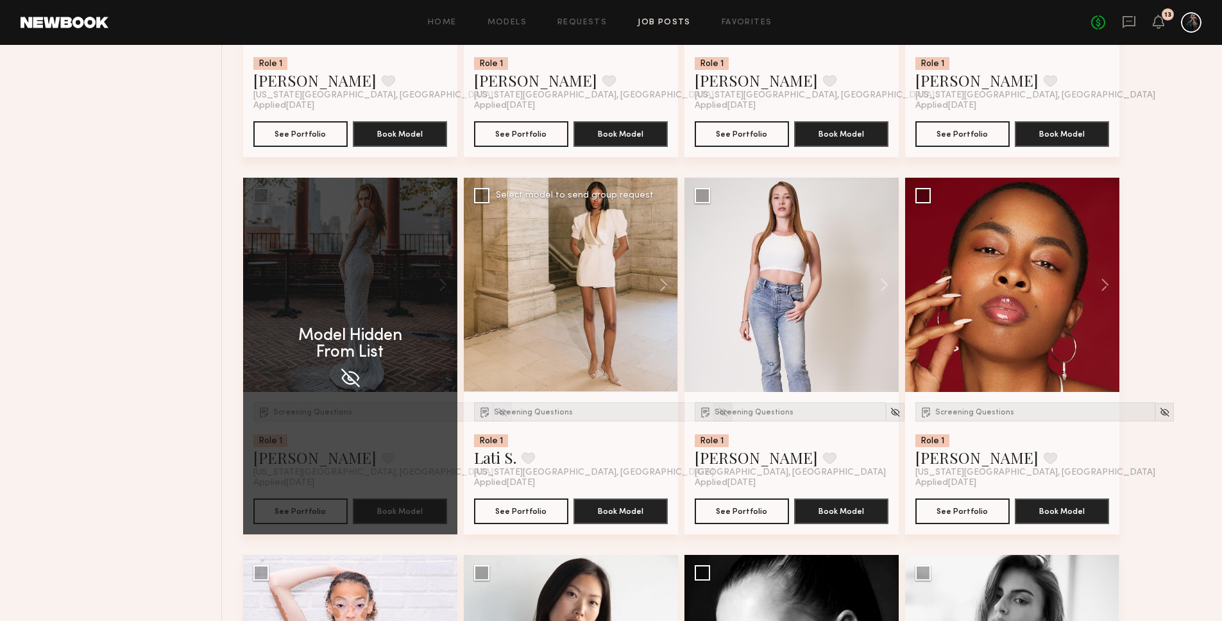
click at [718, 416] on img at bounding box center [723, 412] width 11 height 11
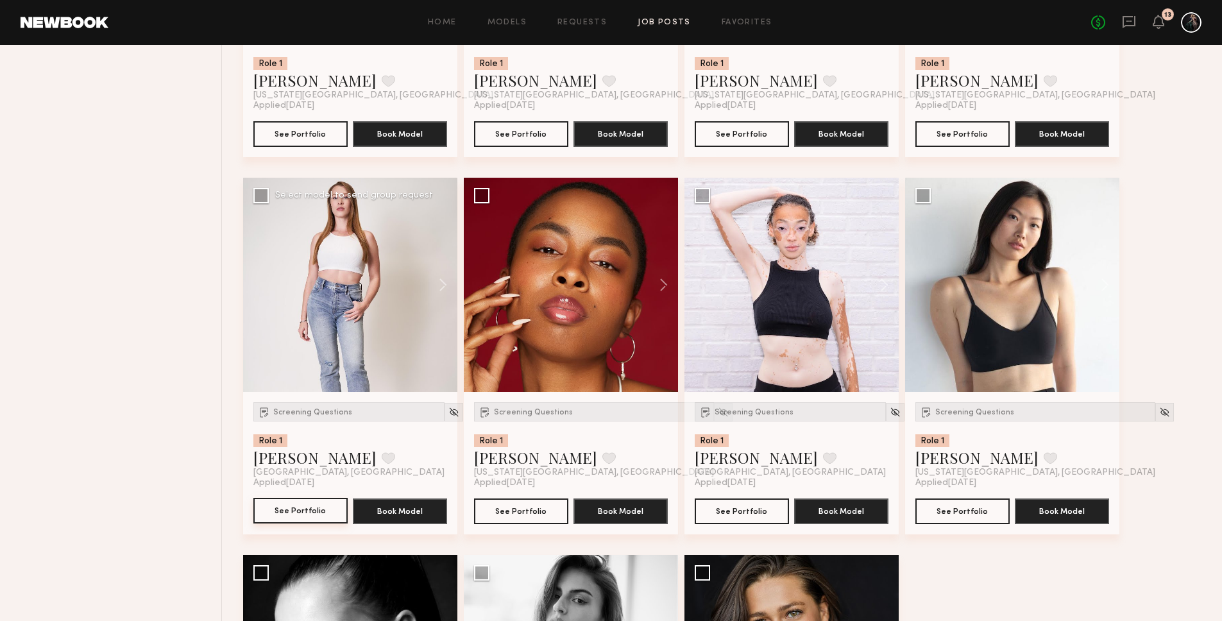
click at [323, 507] on button "See Portfolio" at bounding box center [300, 511] width 94 height 26
click at [448, 414] on img at bounding box center [453, 412] width 11 height 11
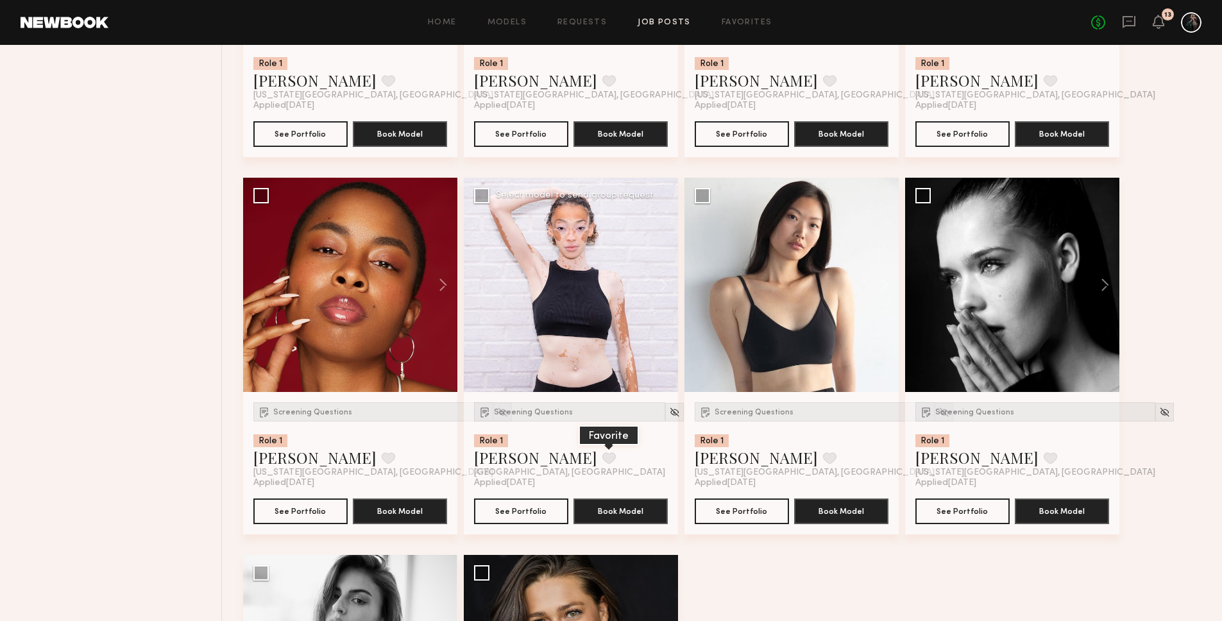
drag, startPoint x: 587, startPoint y: 288, endPoint x: 548, endPoint y: 466, distance: 182.4
click at [548, 466] on div "Screening Questions Role 1 Alyssa N. Favorite Brooklyn, NY Applied 08/19/2025 S…" at bounding box center [571, 356] width 214 height 357
click at [938, 412] on img at bounding box center [943, 412] width 11 height 11
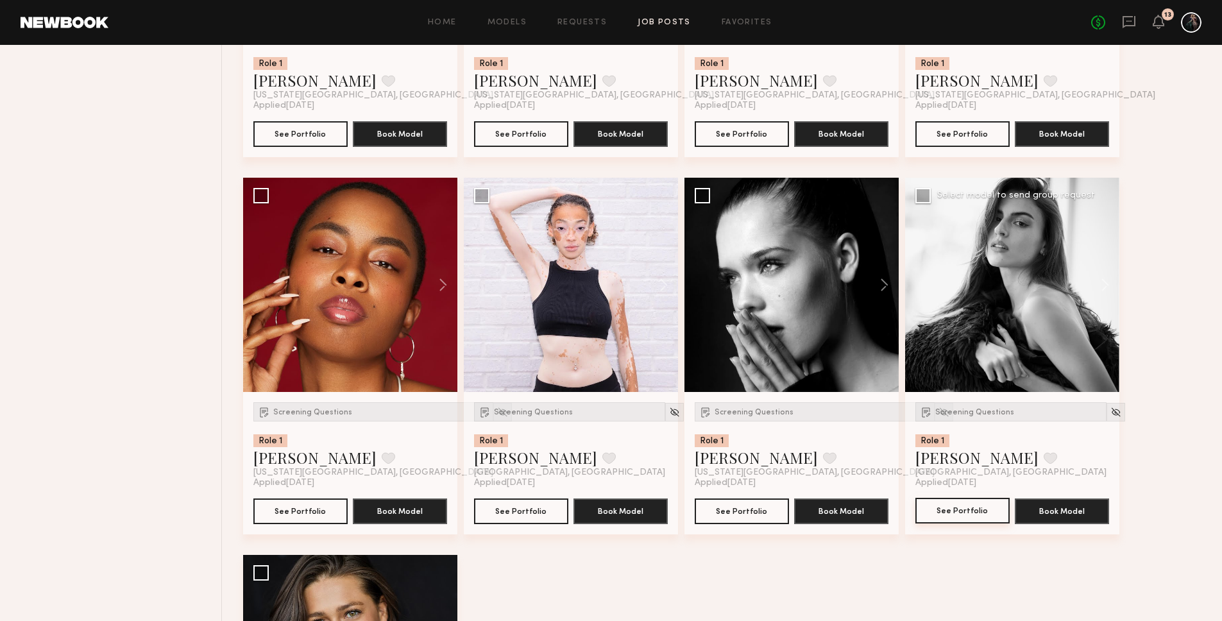
click at [975, 507] on button "See Portfolio" at bounding box center [962, 511] width 94 height 26
click at [1110, 412] on img at bounding box center [1115, 412] width 11 height 11
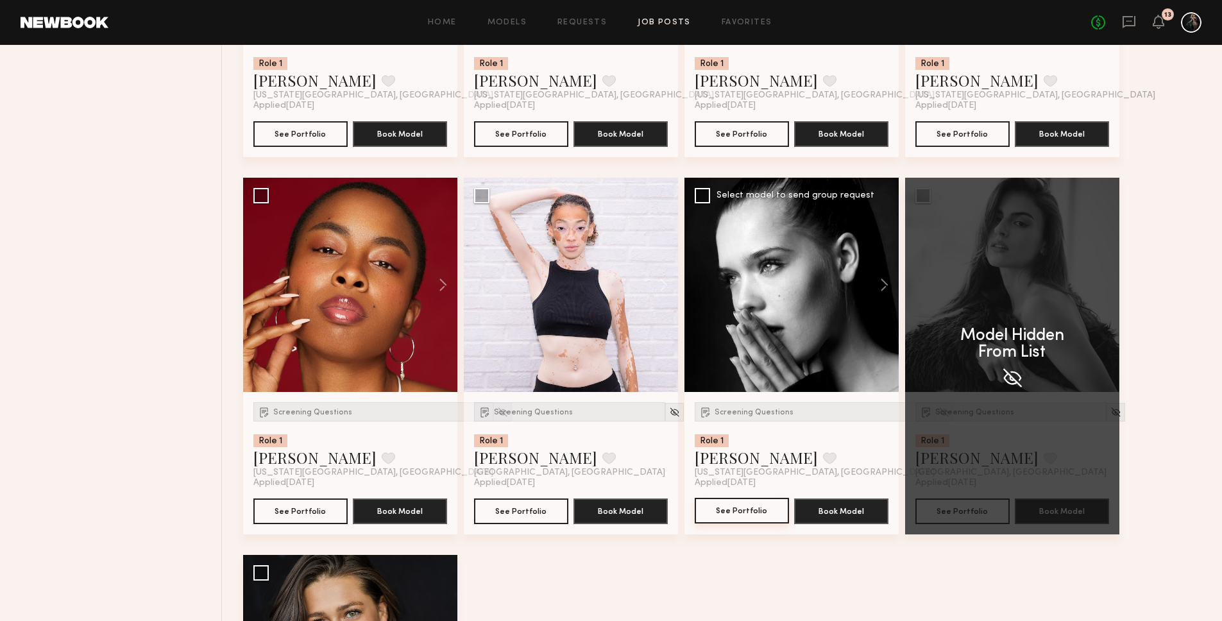
click at [726, 514] on button "See Portfolio" at bounding box center [741, 511] width 94 height 26
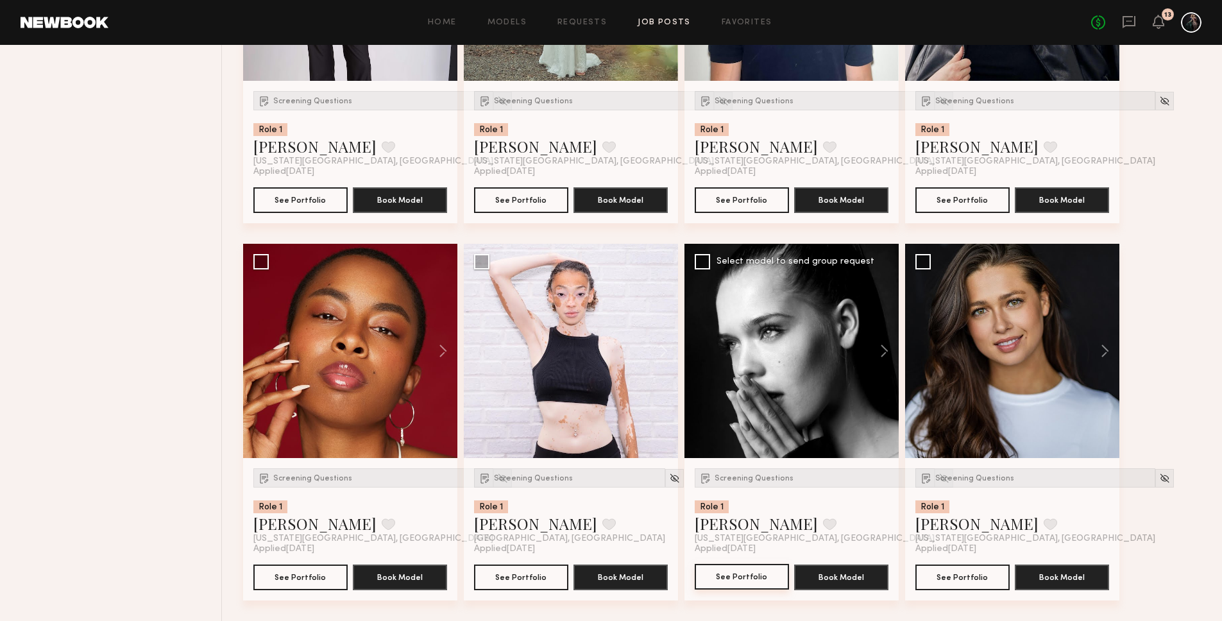
scroll to position [1120, 0]
click at [938, 478] on img at bounding box center [943, 478] width 11 height 11
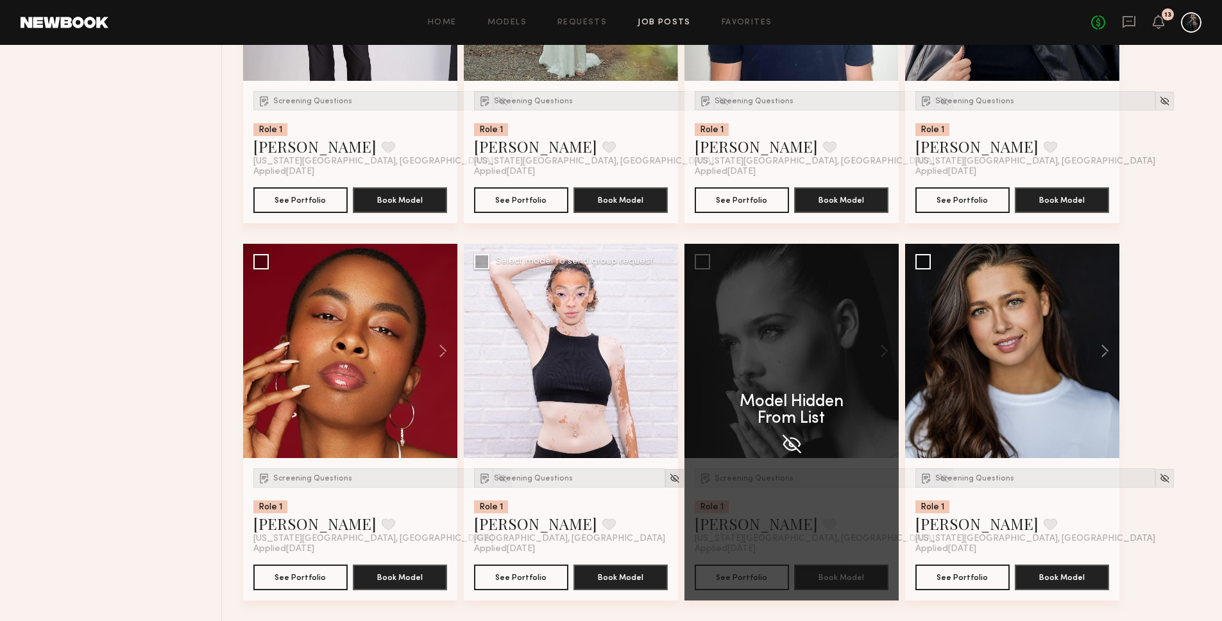
click at [669, 478] on img at bounding box center [674, 478] width 11 height 11
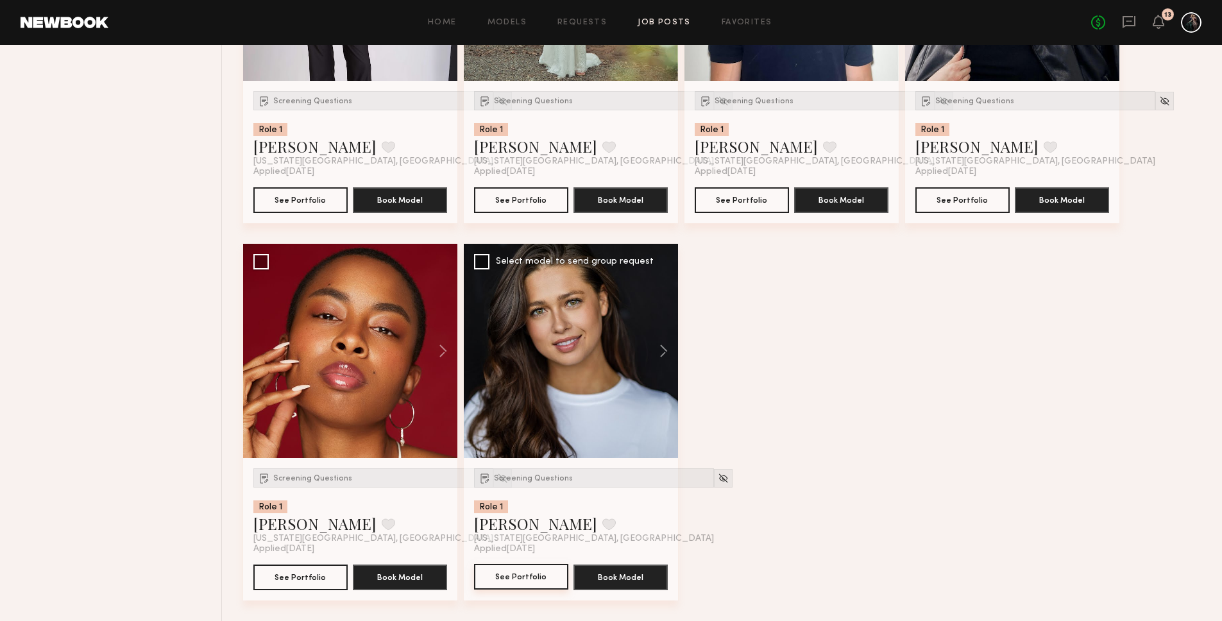
click at [525, 575] on button "See Portfolio" at bounding box center [521, 577] width 94 height 26
click at [301, 569] on button "See Portfolio" at bounding box center [300, 577] width 94 height 26
click at [497, 478] on img at bounding box center [502, 478] width 11 height 11
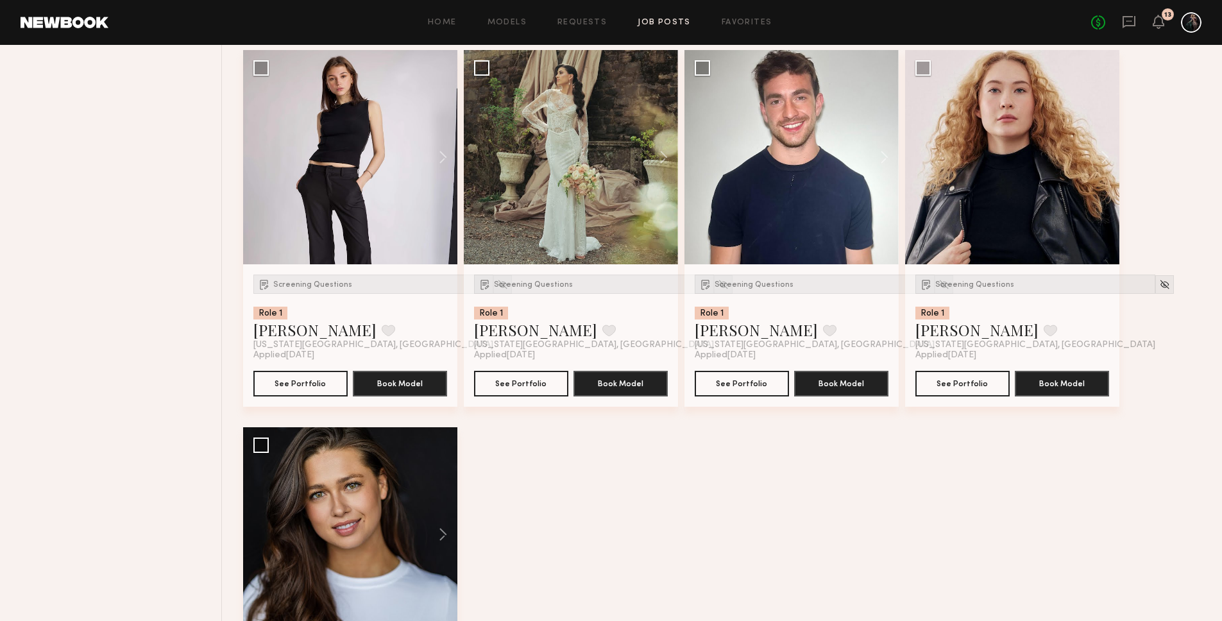
scroll to position [753, 0]
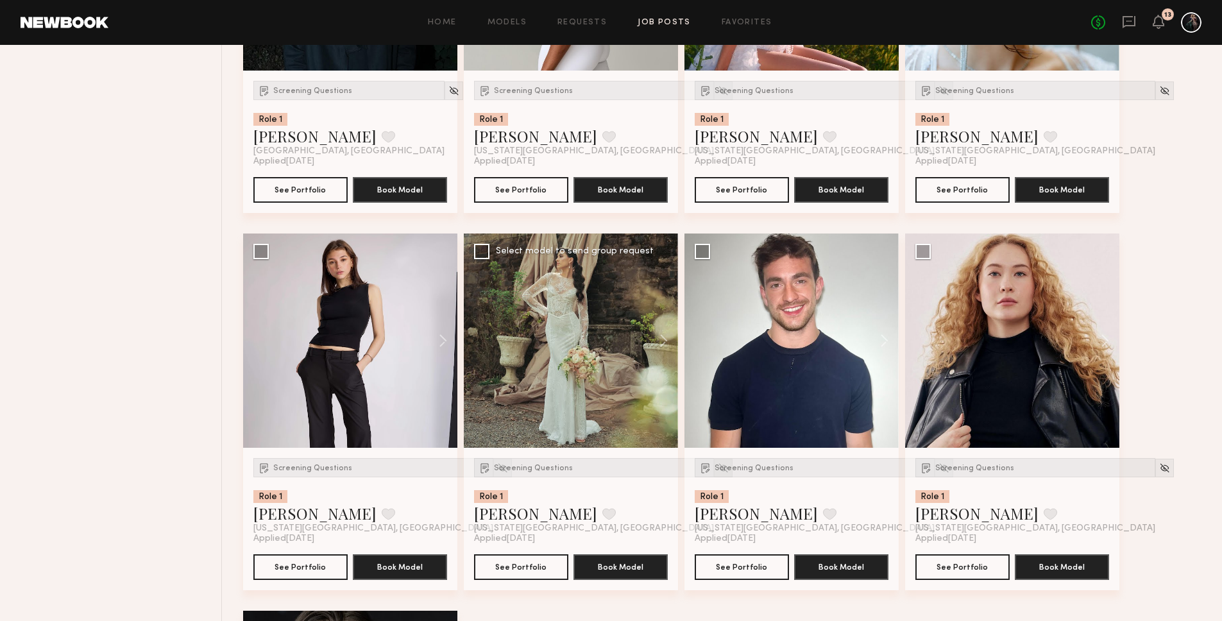
click at [718, 470] on img at bounding box center [723, 467] width 11 height 11
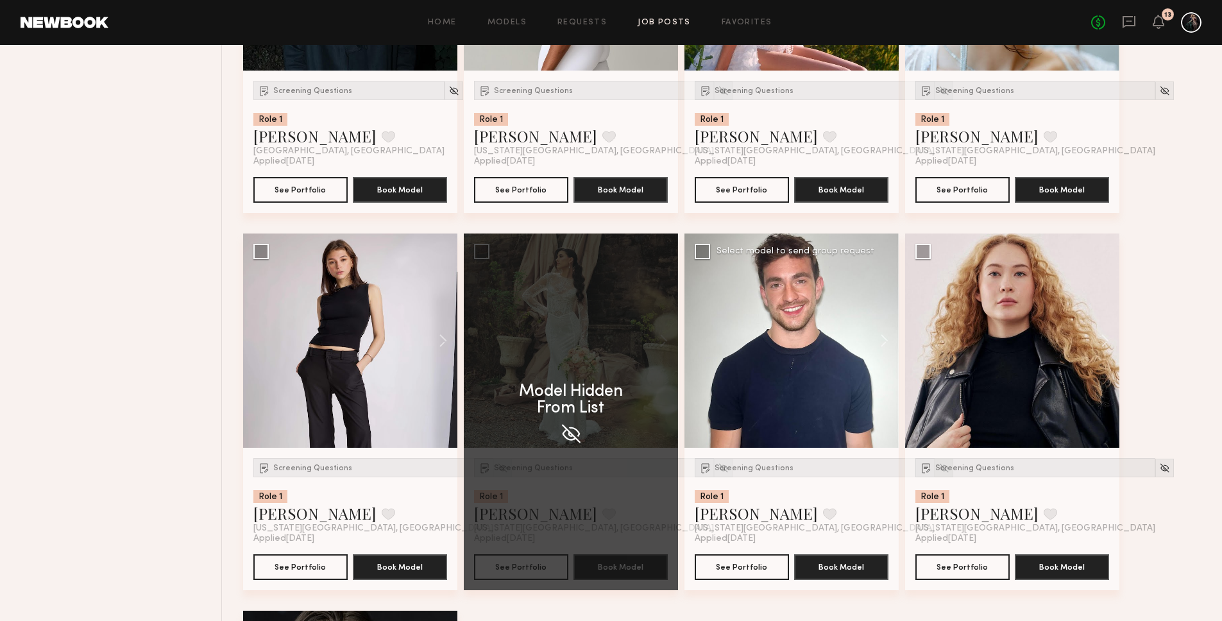
click at [938, 466] on img at bounding box center [943, 467] width 11 height 11
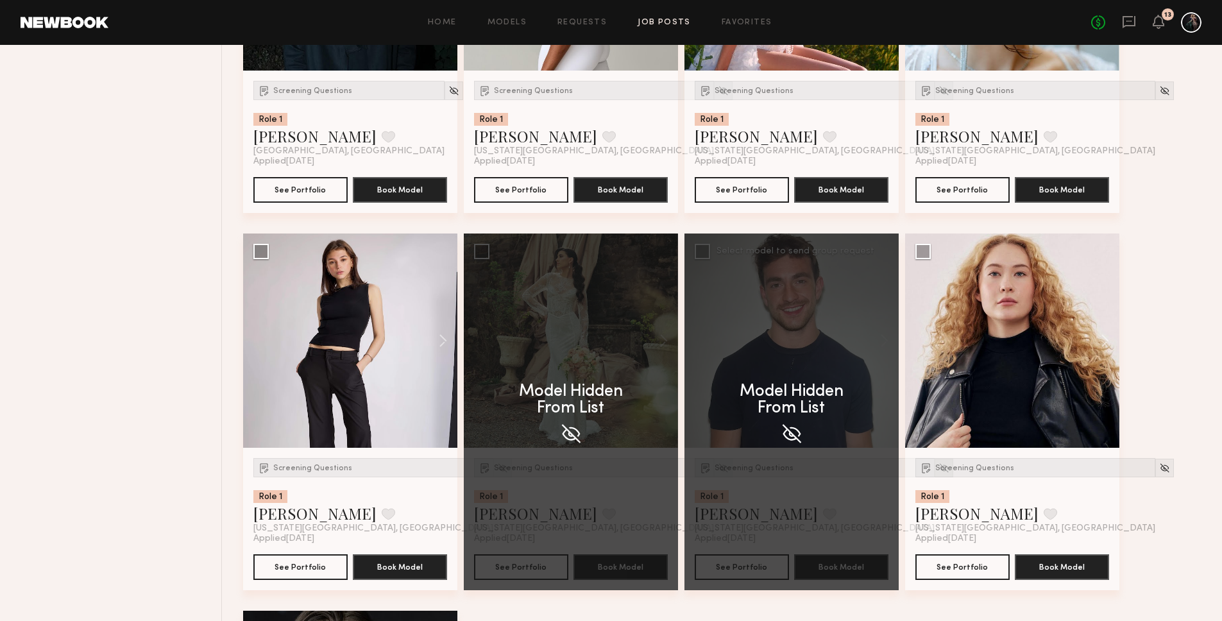
scroll to position [743, 0]
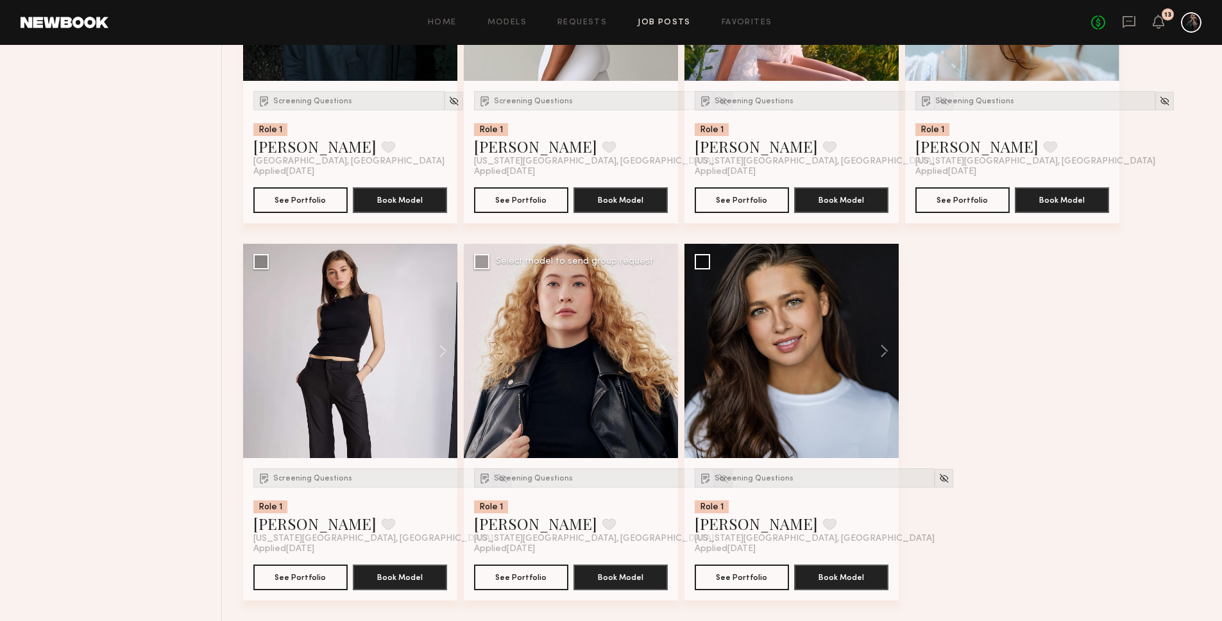
click at [718, 474] on img at bounding box center [723, 478] width 11 height 11
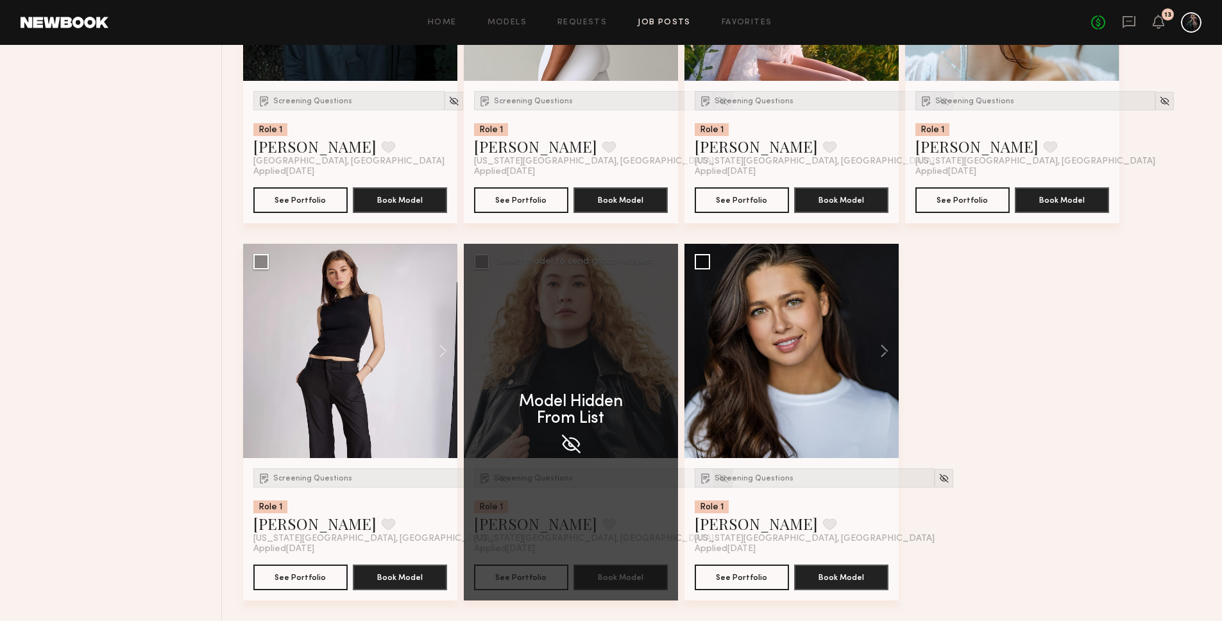
scroll to position [528, 0]
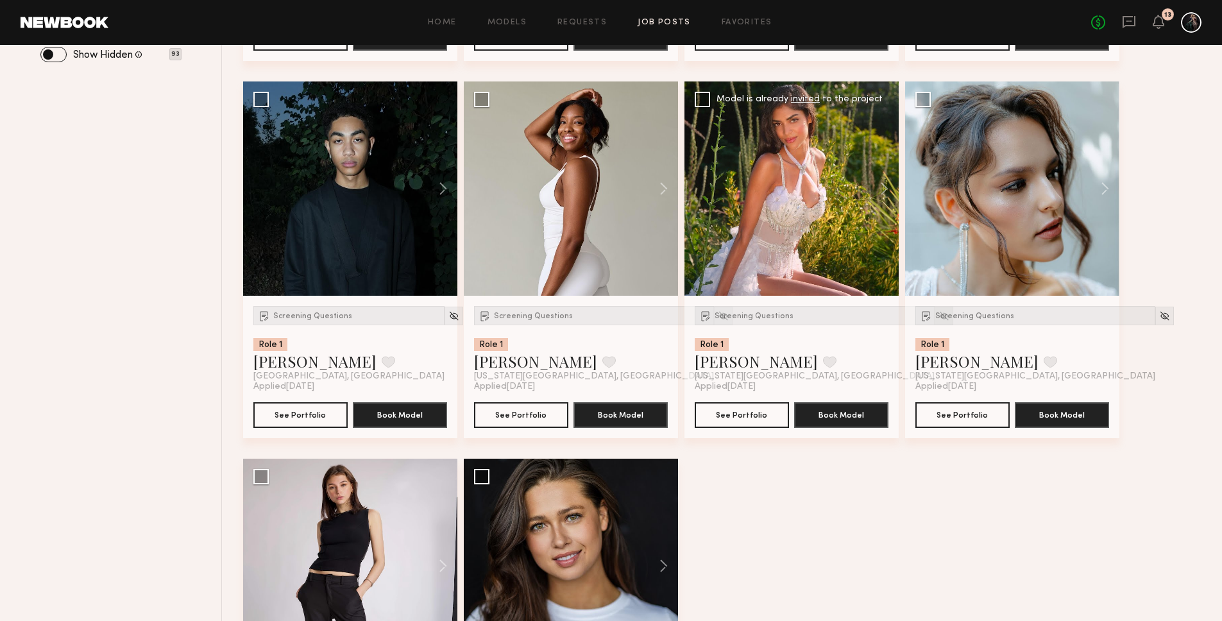
click at [938, 315] on img at bounding box center [943, 315] width 11 height 11
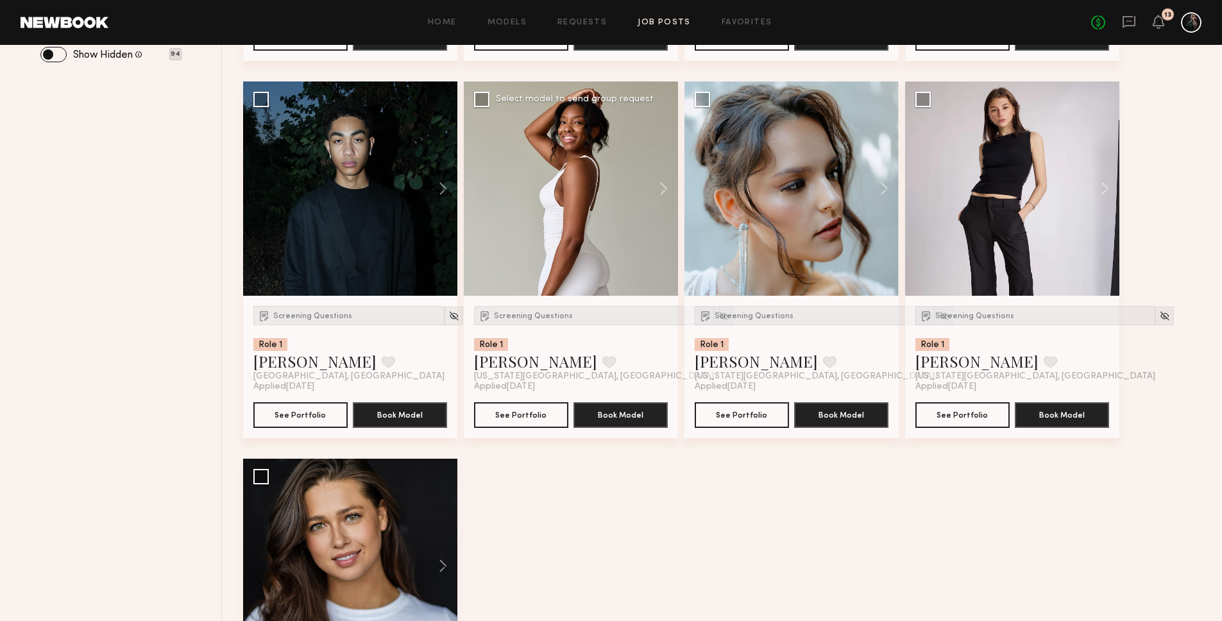
click at [668, 318] on div "Screening Questions Role 1 Yahri S. Favorite New York City, NY Applied 08/21/20…" at bounding box center [571, 367] width 214 height 142
click at [718, 317] on img at bounding box center [723, 315] width 11 height 11
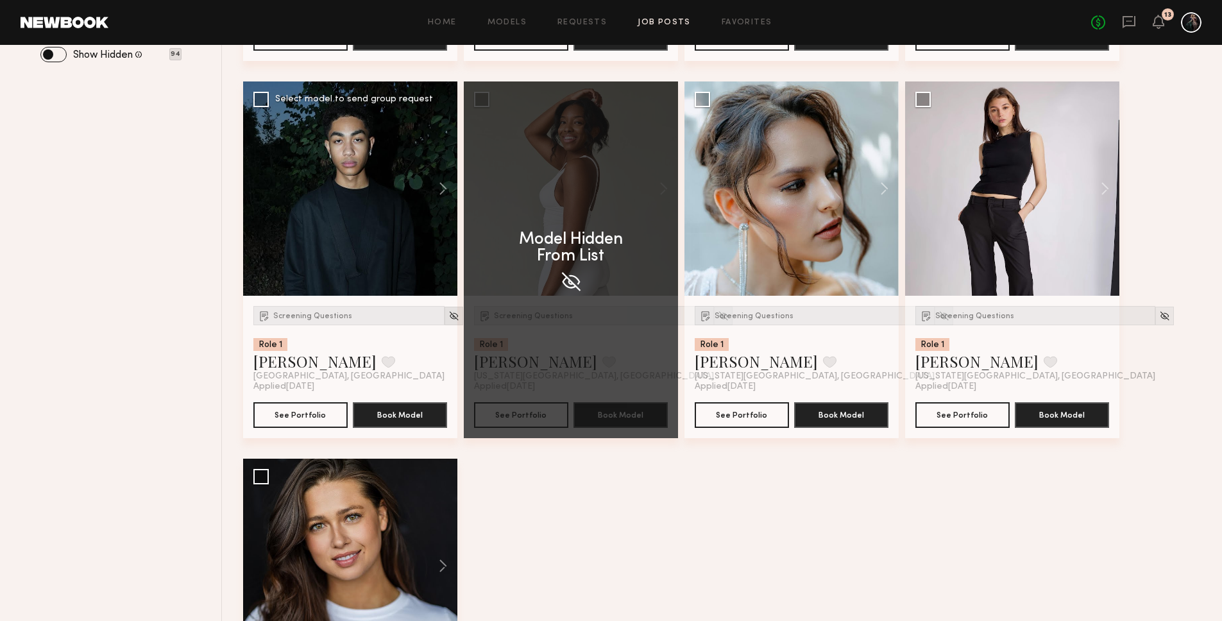
click at [448, 317] on img at bounding box center [453, 315] width 11 height 11
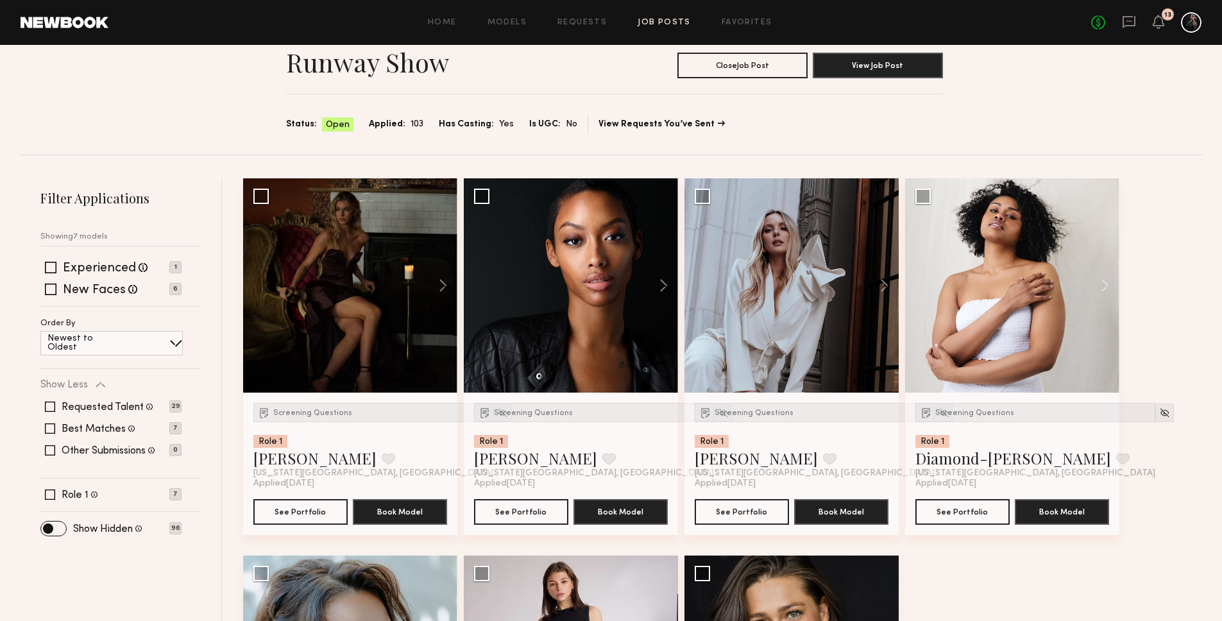
scroll to position [0, 0]
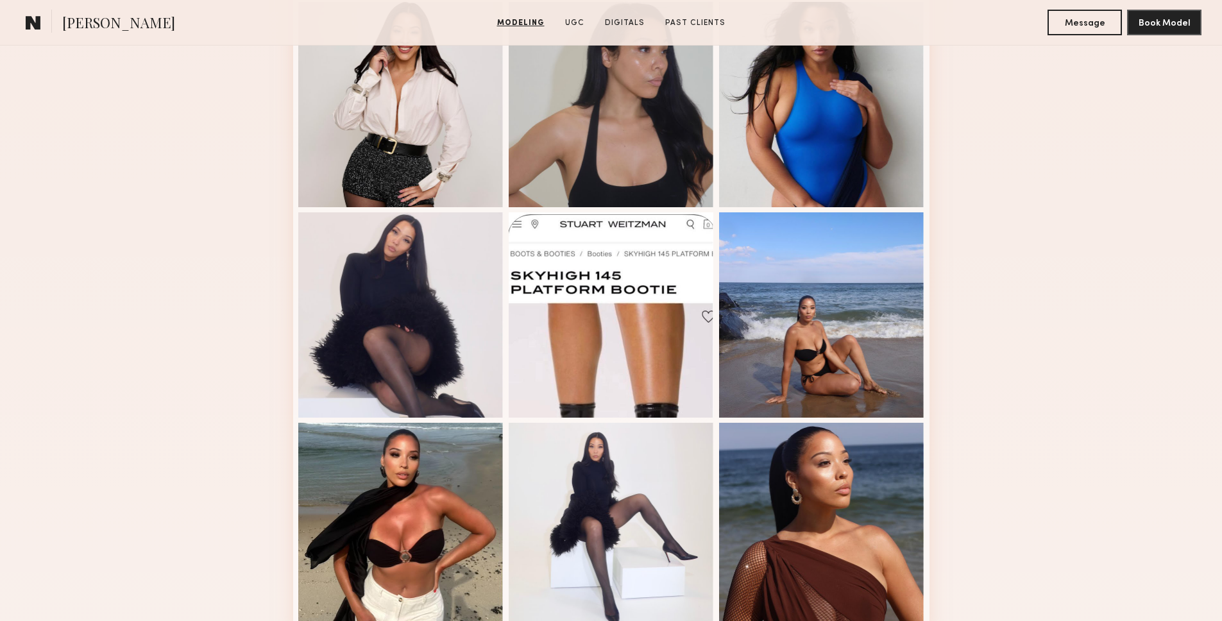
scroll to position [879, 0]
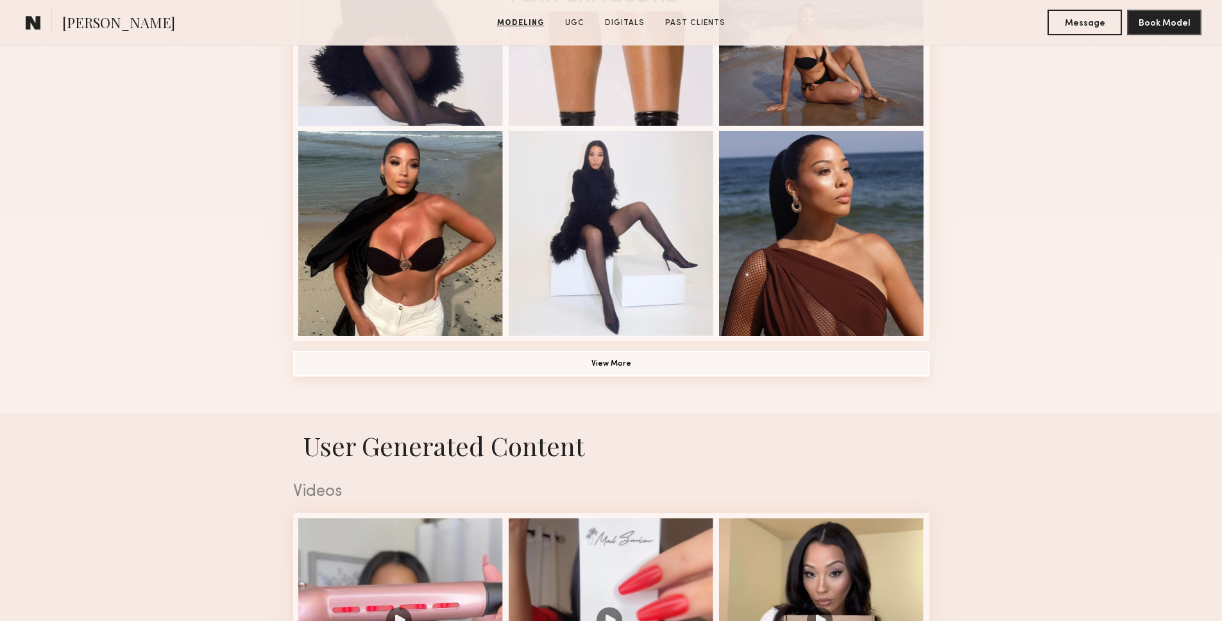
click at [551, 365] on button "View More" at bounding box center [611, 364] width 636 height 26
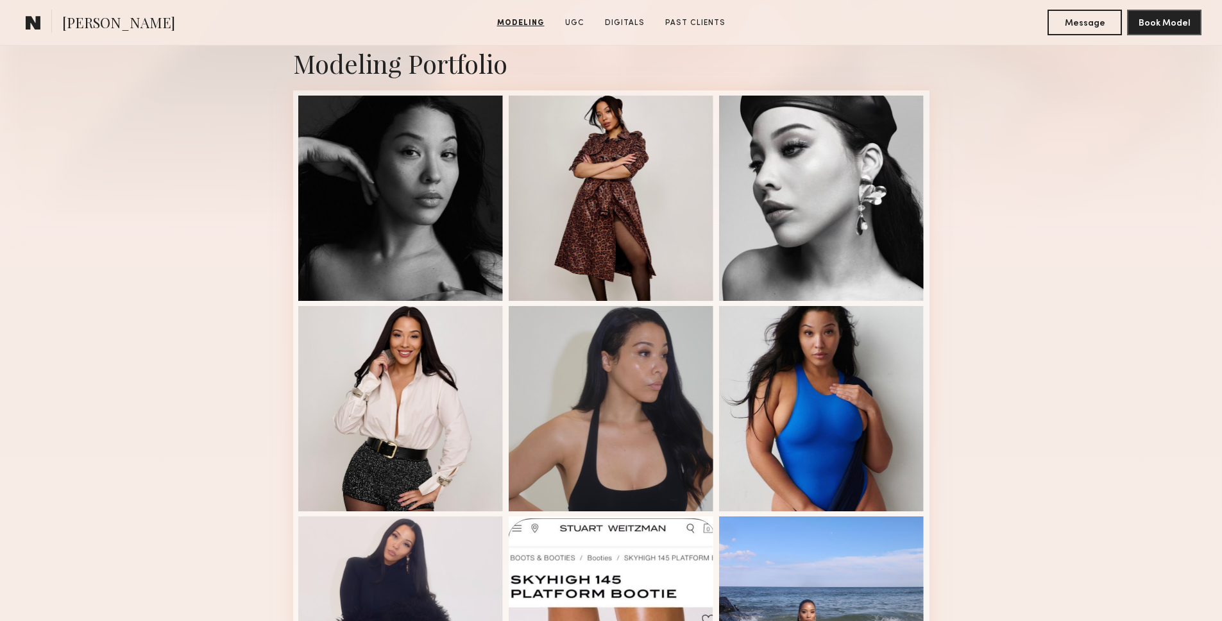
scroll to position [0, 0]
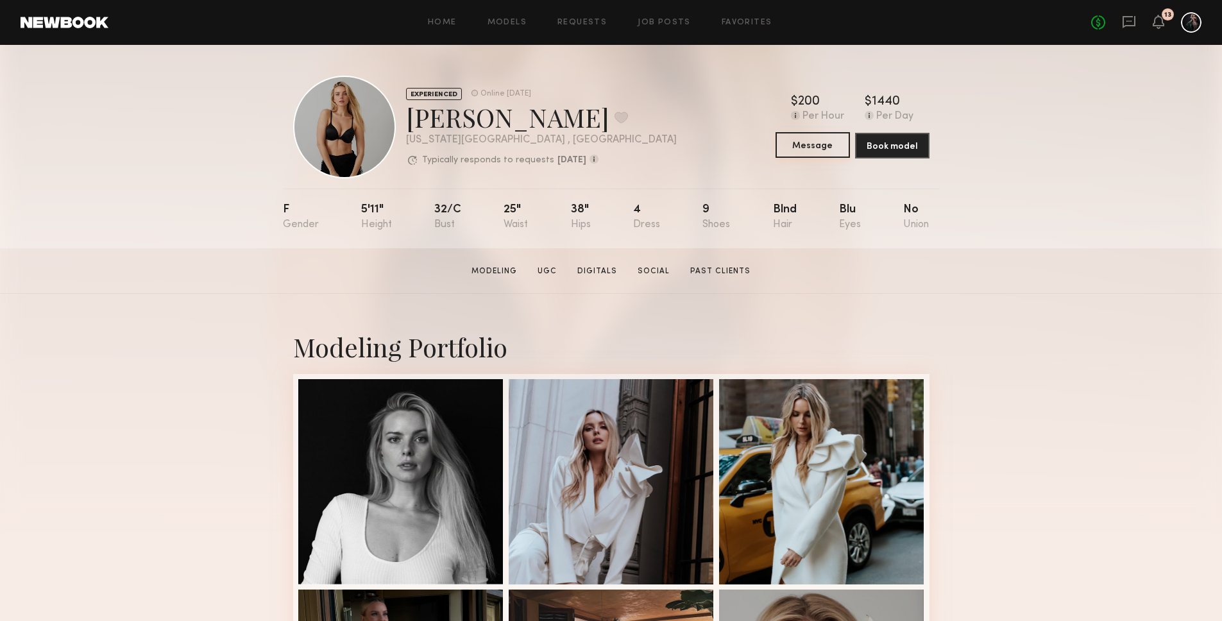
click at [814, 142] on button "Message" at bounding box center [812, 145] width 74 height 26
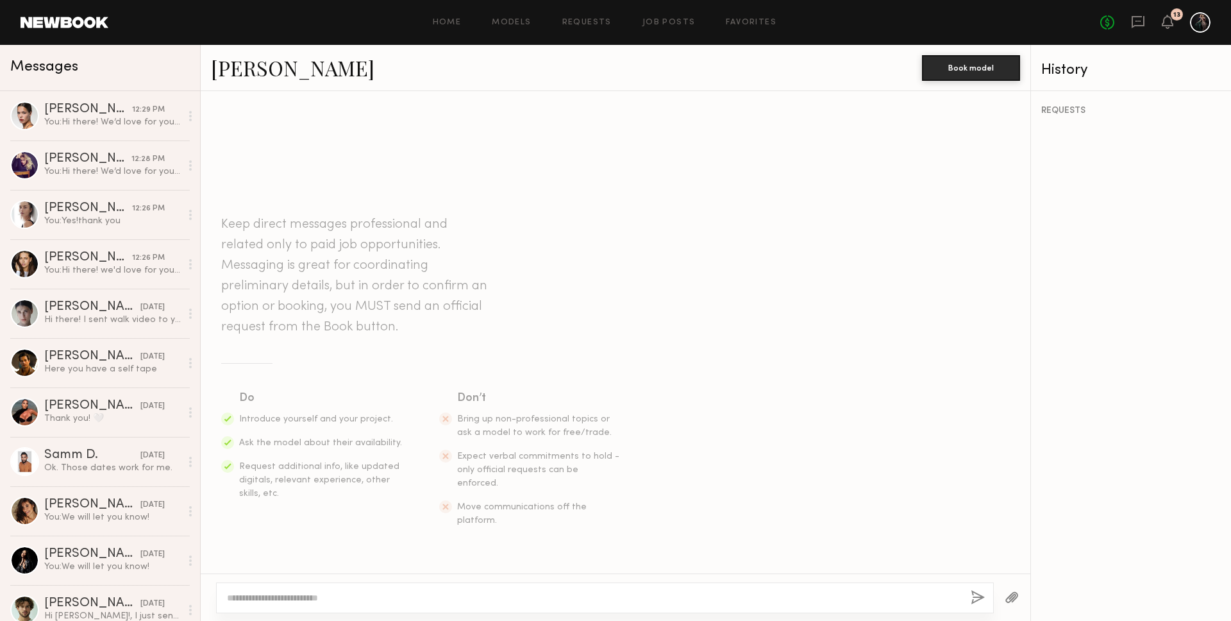
click at [295, 600] on textarea at bounding box center [594, 597] width 734 height 13
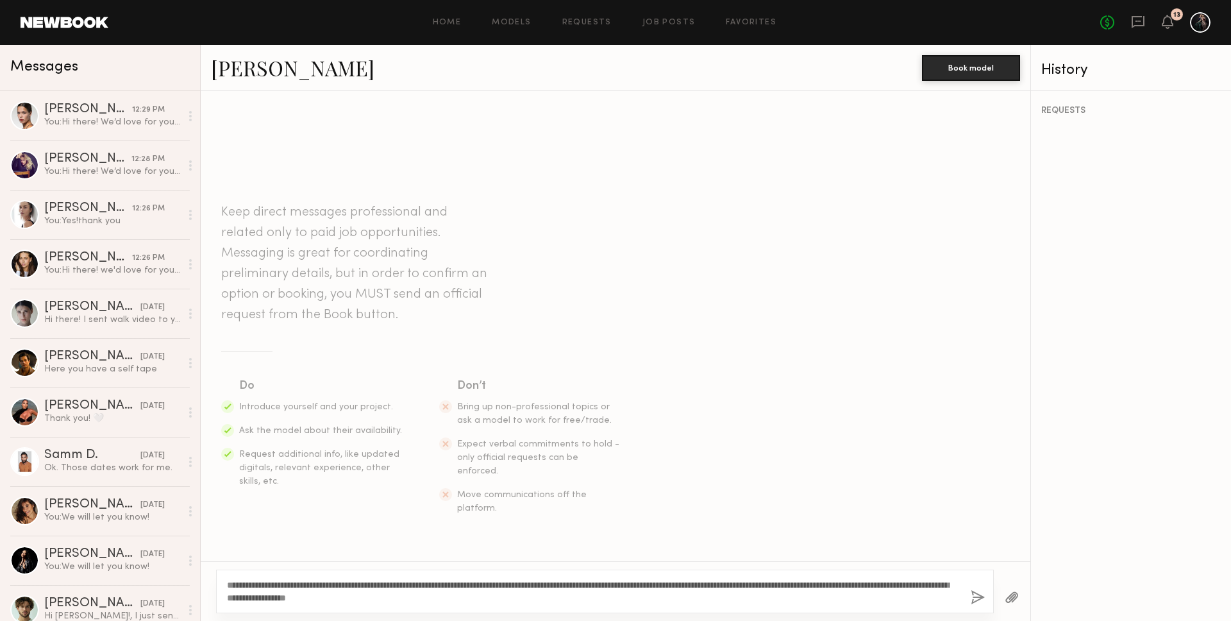
type textarea "**********"
click at [967, 596] on div "**********" at bounding box center [605, 591] width 778 height 44
click at [975, 594] on button "button" at bounding box center [978, 598] width 14 height 16
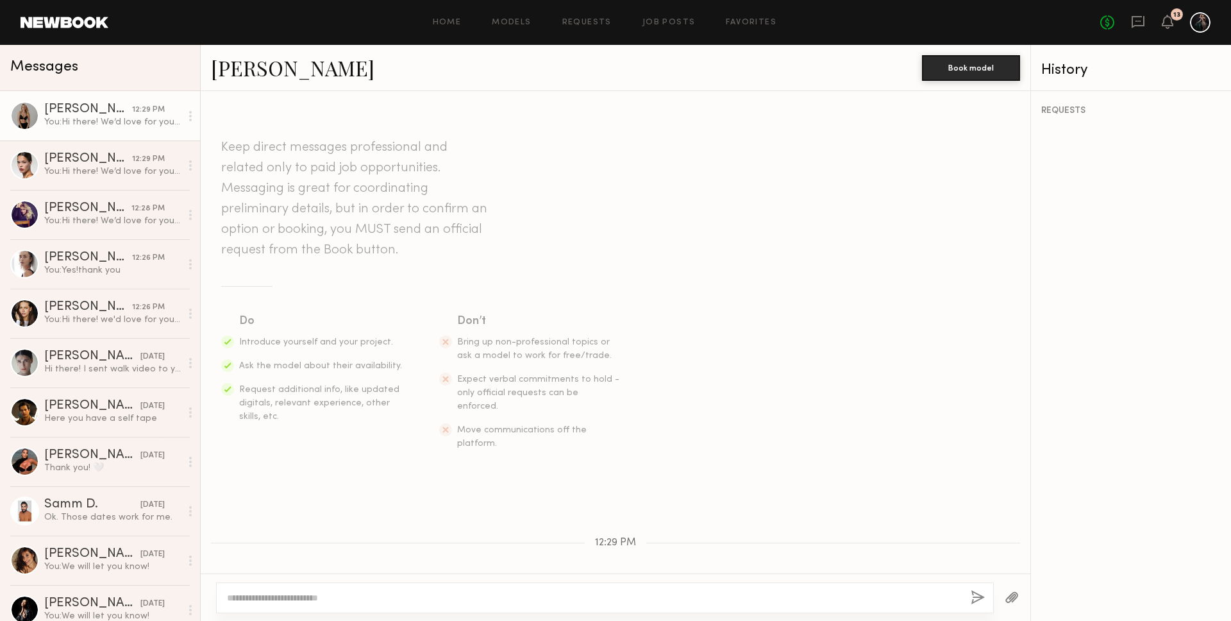
scroll to position [115, 0]
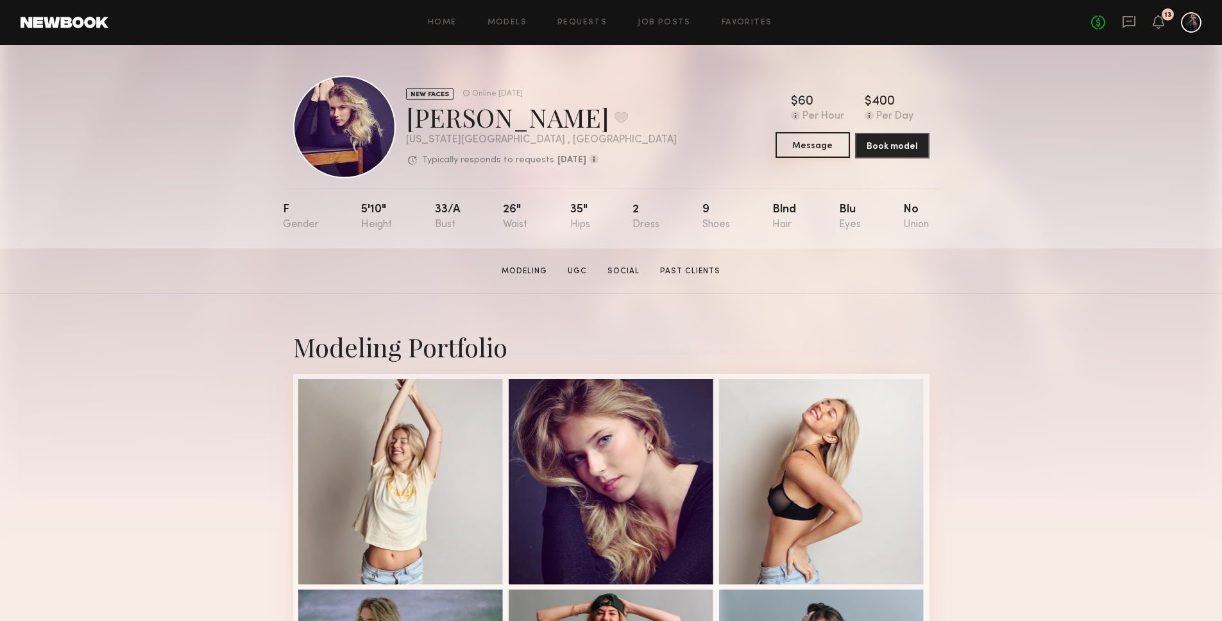
click at [794, 150] on button "Message" at bounding box center [812, 145] width 74 height 26
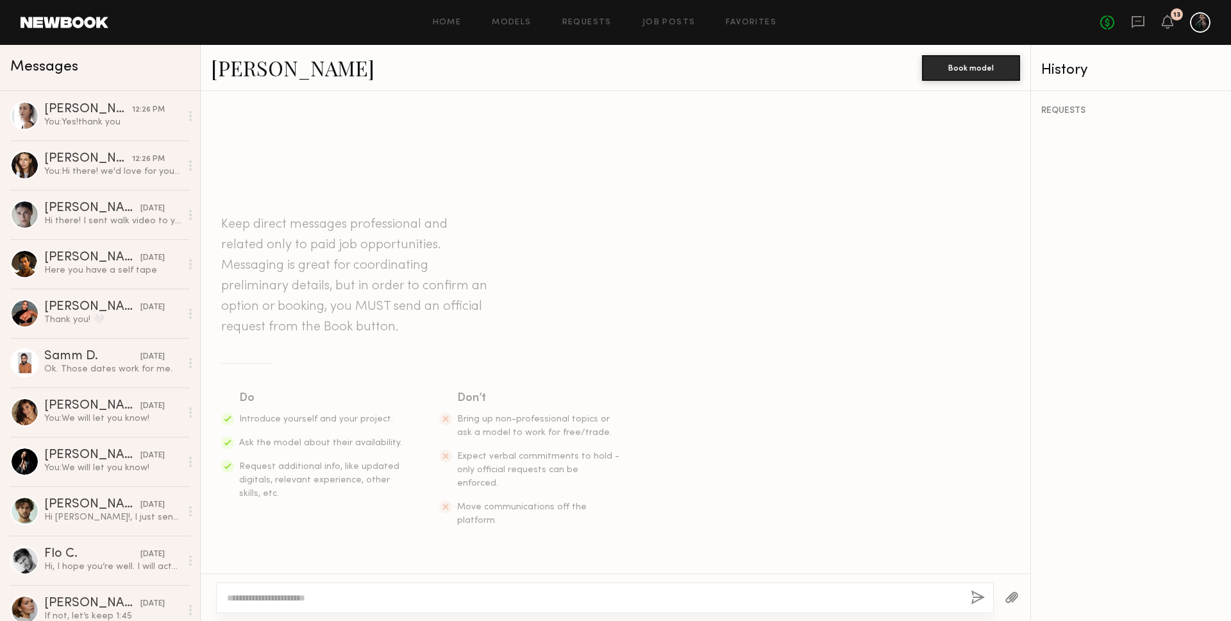
click at [309, 601] on textarea at bounding box center [594, 597] width 734 height 13
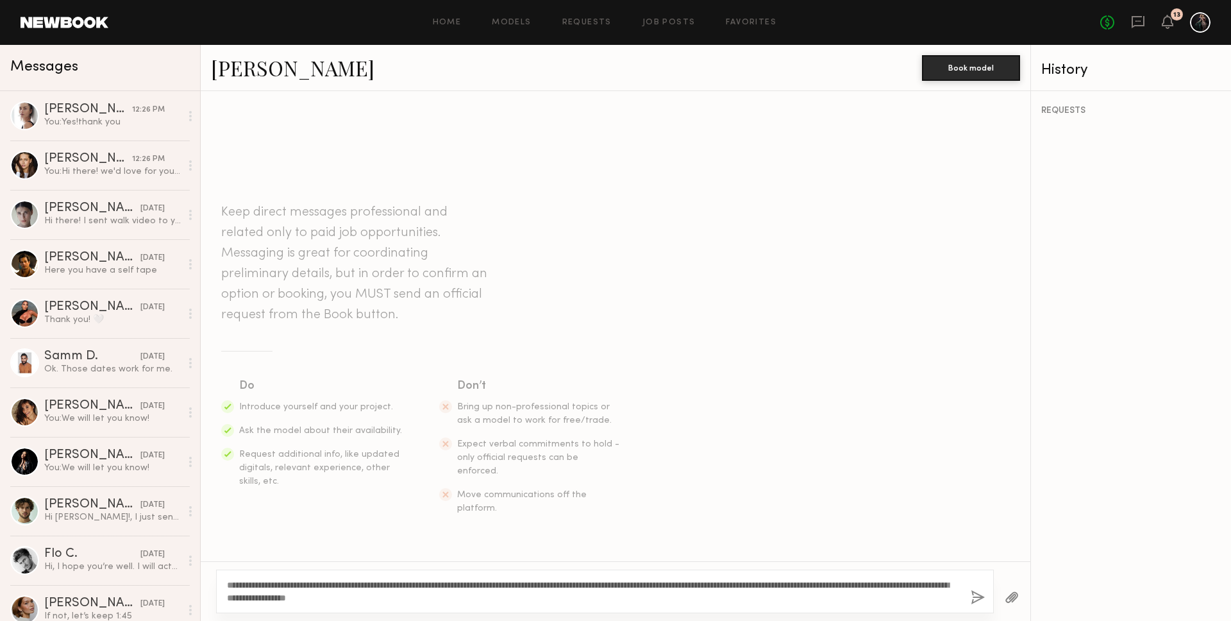
type textarea "**********"
click at [977, 594] on button "button" at bounding box center [978, 598] width 14 height 16
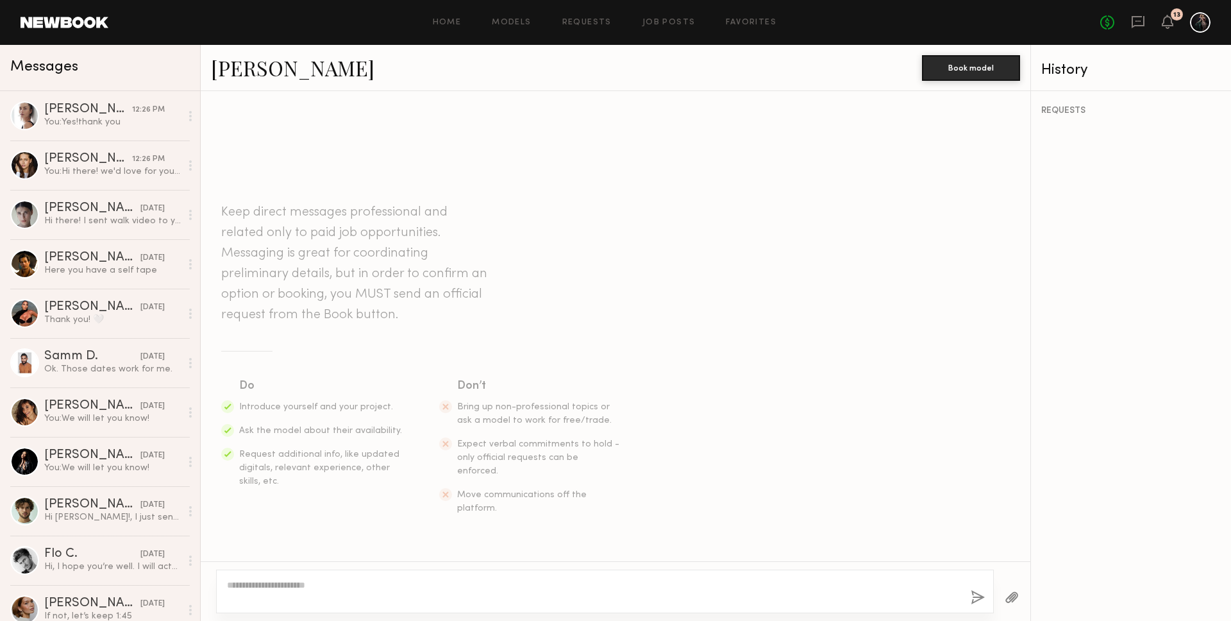
scroll to position [115, 0]
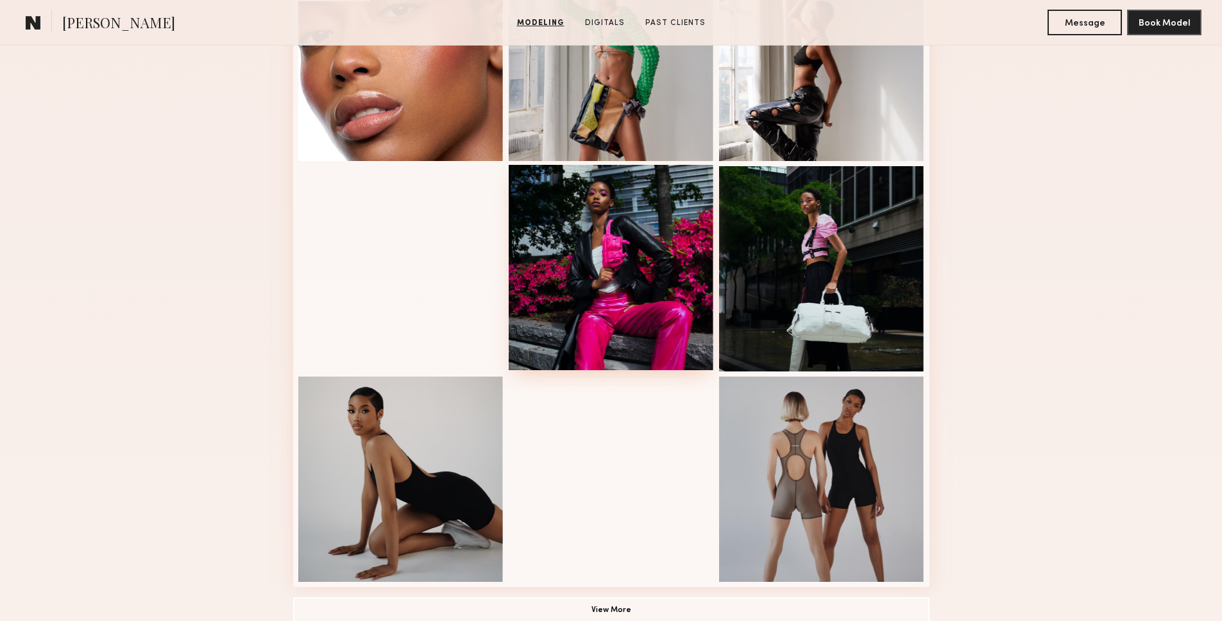
scroll to position [687, 0]
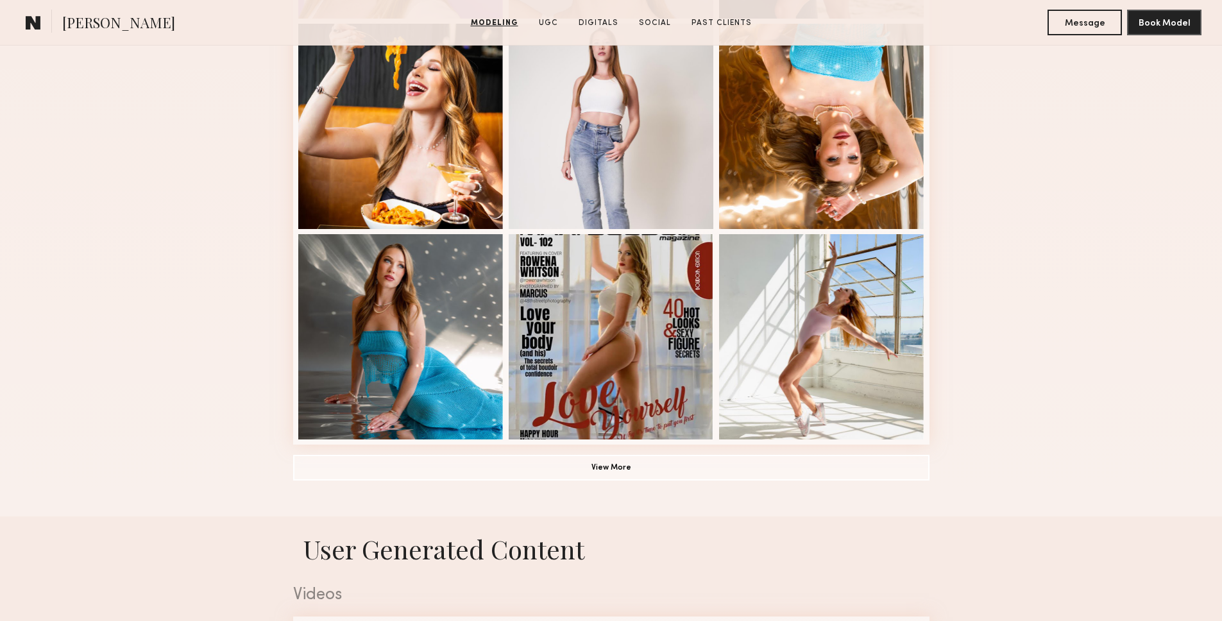
scroll to position [830, 0]
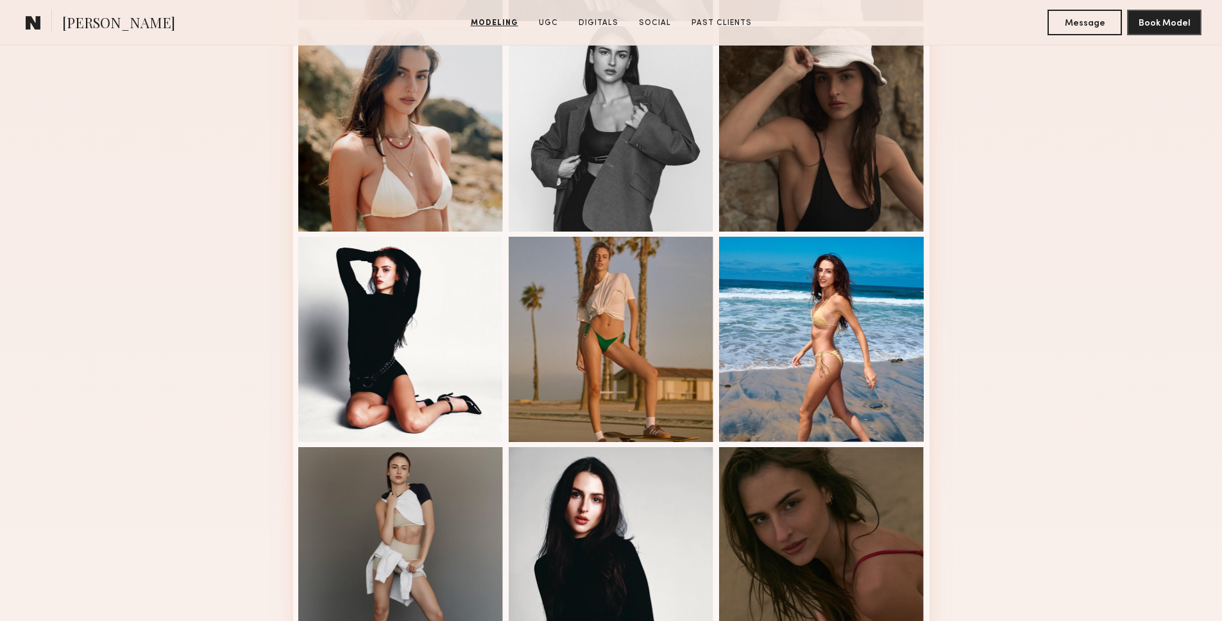
scroll to position [855, 0]
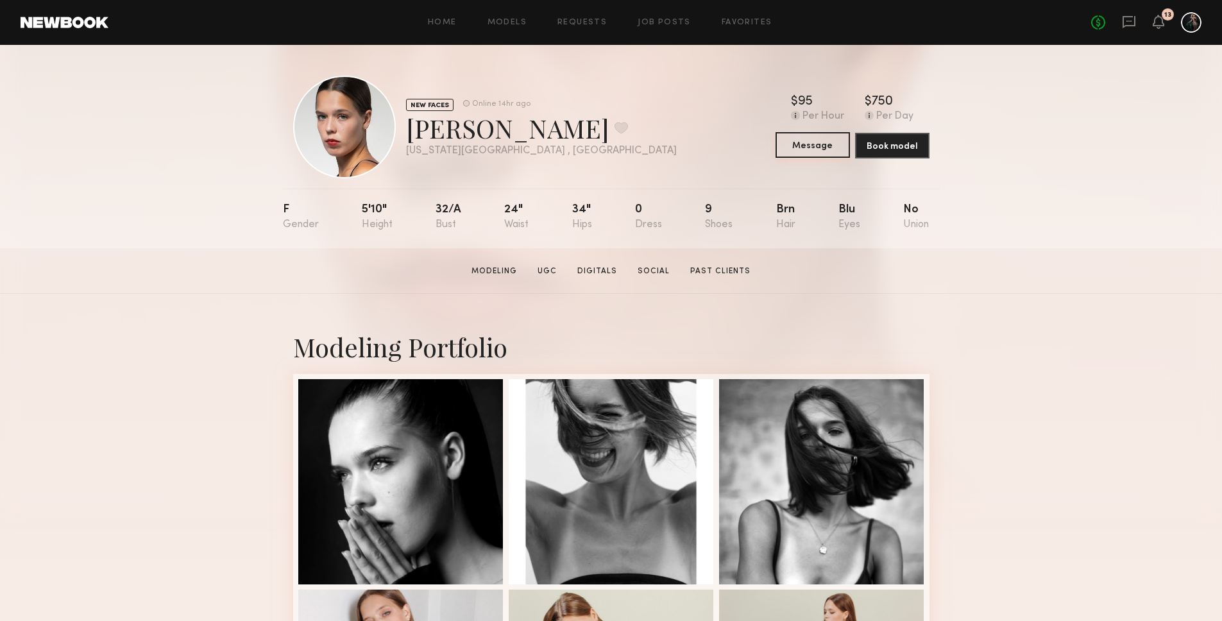
click at [826, 143] on button "Message" at bounding box center [812, 145] width 74 height 26
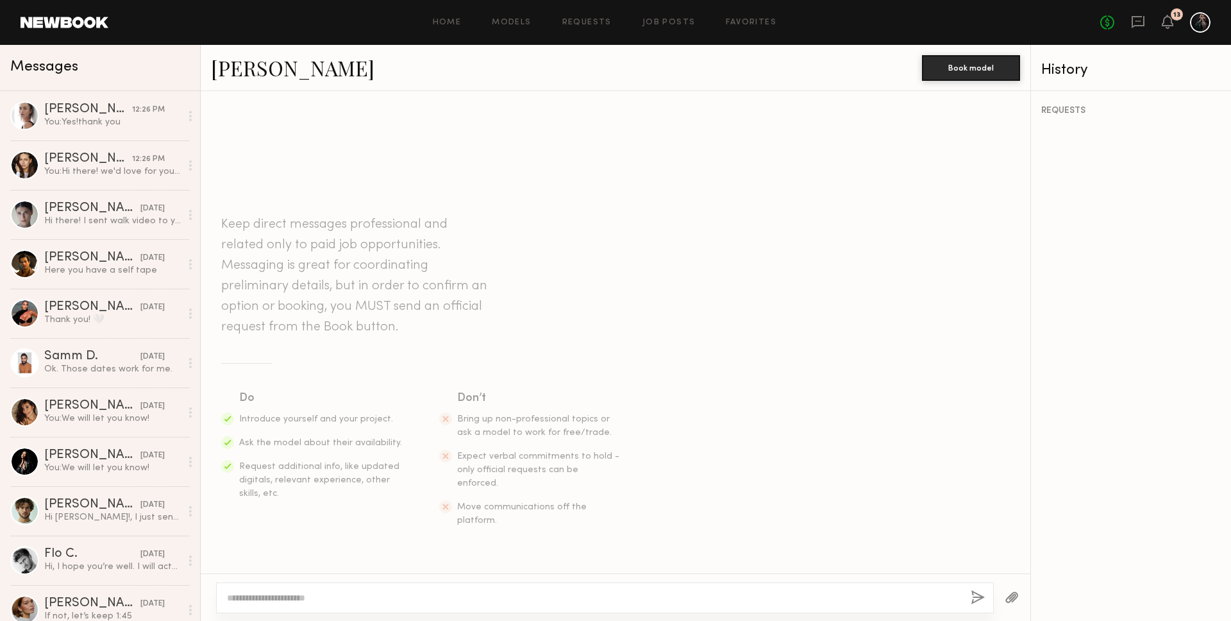
click at [373, 600] on textarea at bounding box center [594, 597] width 734 height 13
click at [262, 594] on textarea at bounding box center [594, 597] width 734 height 13
click at [271, 598] on textarea at bounding box center [594, 597] width 734 height 13
click at [90, 110] on div "[PERSON_NAME]" at bounding box center [88, 109] width 88 height 13
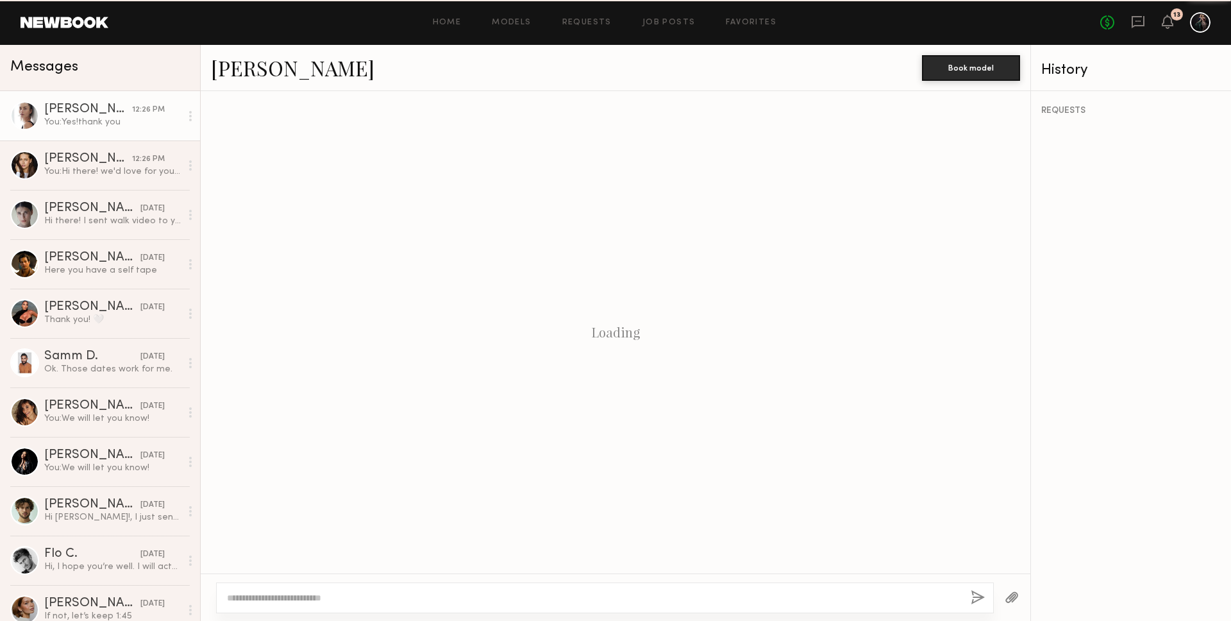
scroll to position [607, 0]
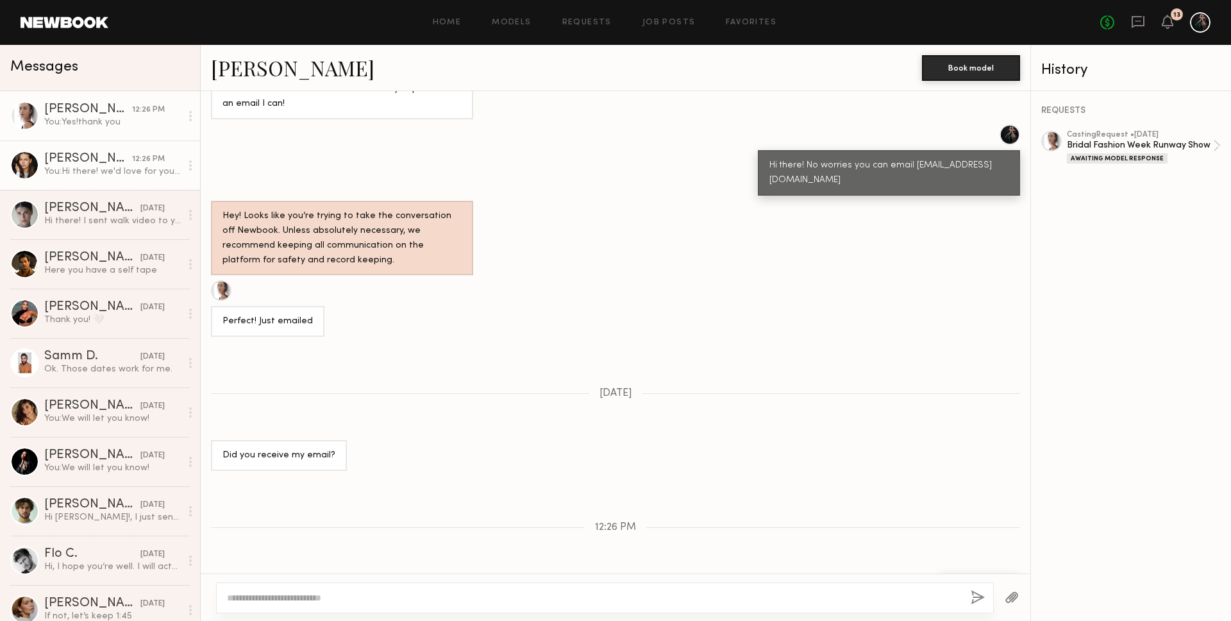
click at [87, 172] on div "You: Hi there! we'd love for you to come to our showroom for a casting for our …" at bounding box center [112, 171] width 137 height 12
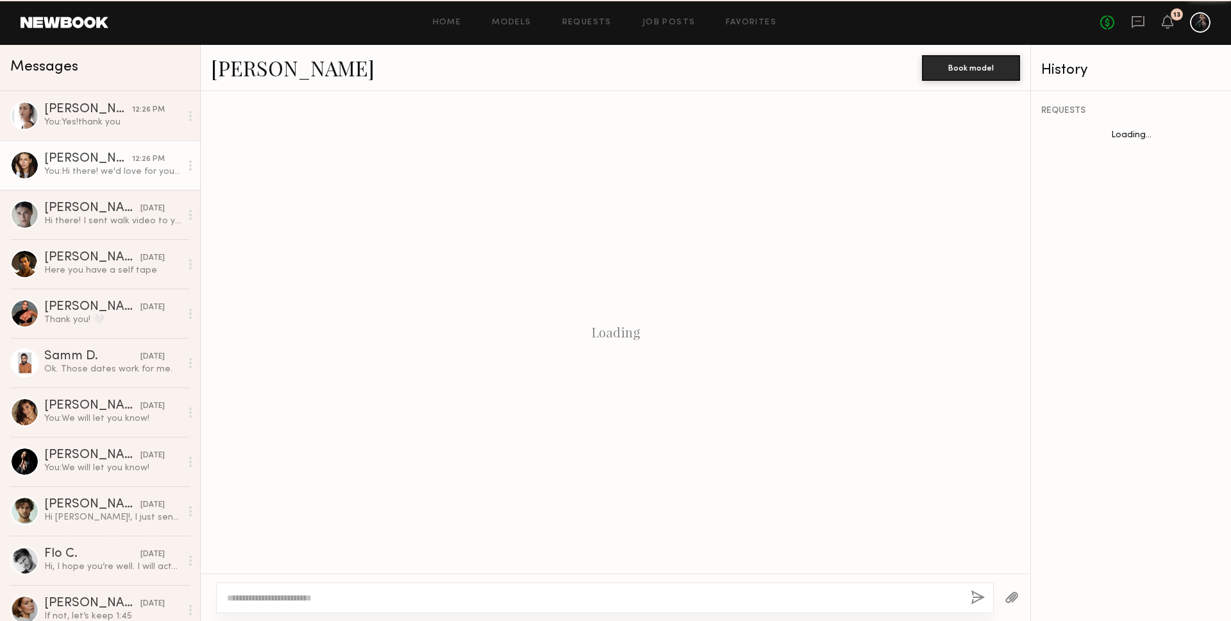
scroll to position [100, 0]
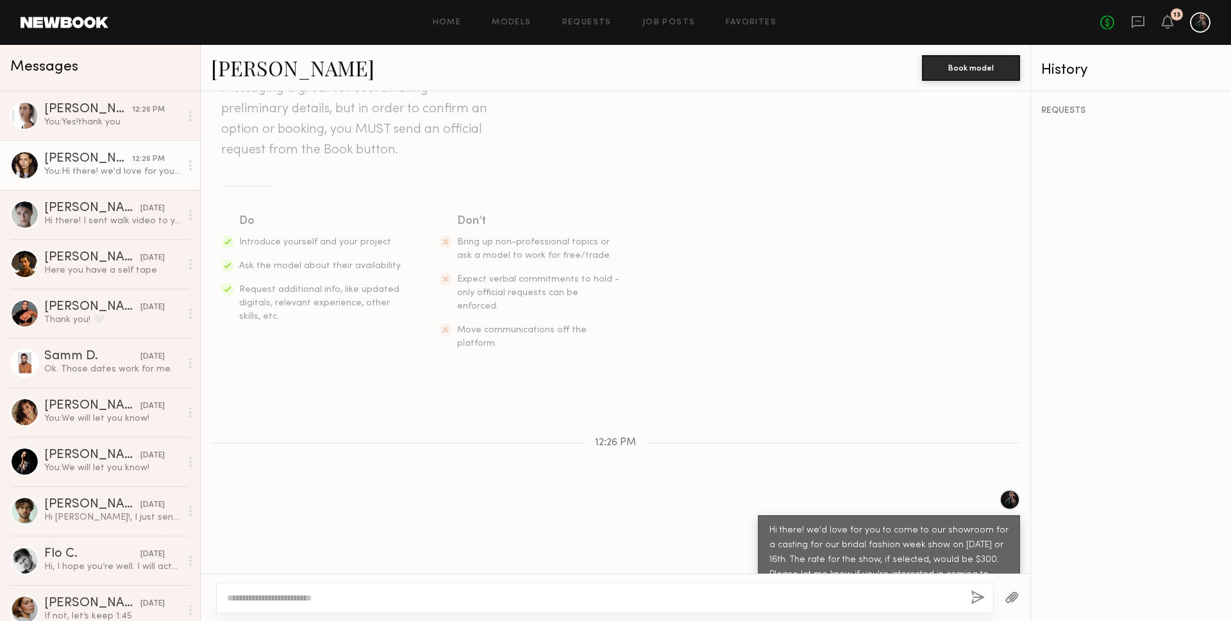
drag, startPoint x: 759, startPoint y: 500, endPoint x: 998, endPoint y: 559, distance: 246.4
click at [998, 559] on div "Hi there! we'd love for you to come to our showroom for a casting for our brida…" at bounding box center [889, 560] width 262 height 90
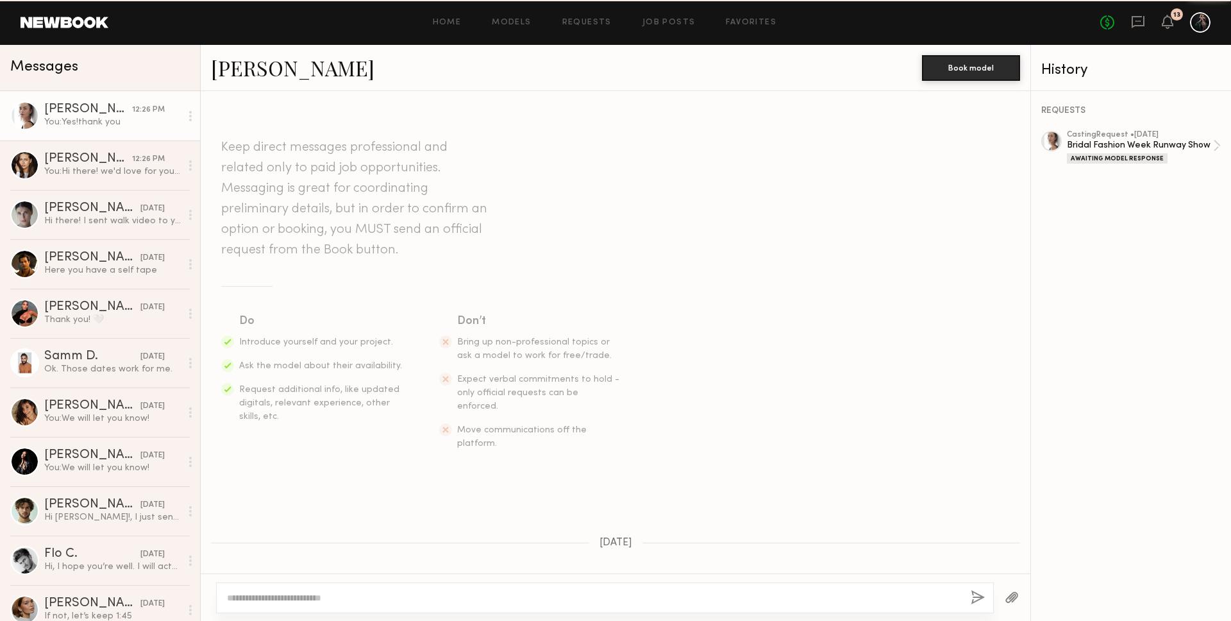
scroll to position [607, 0]
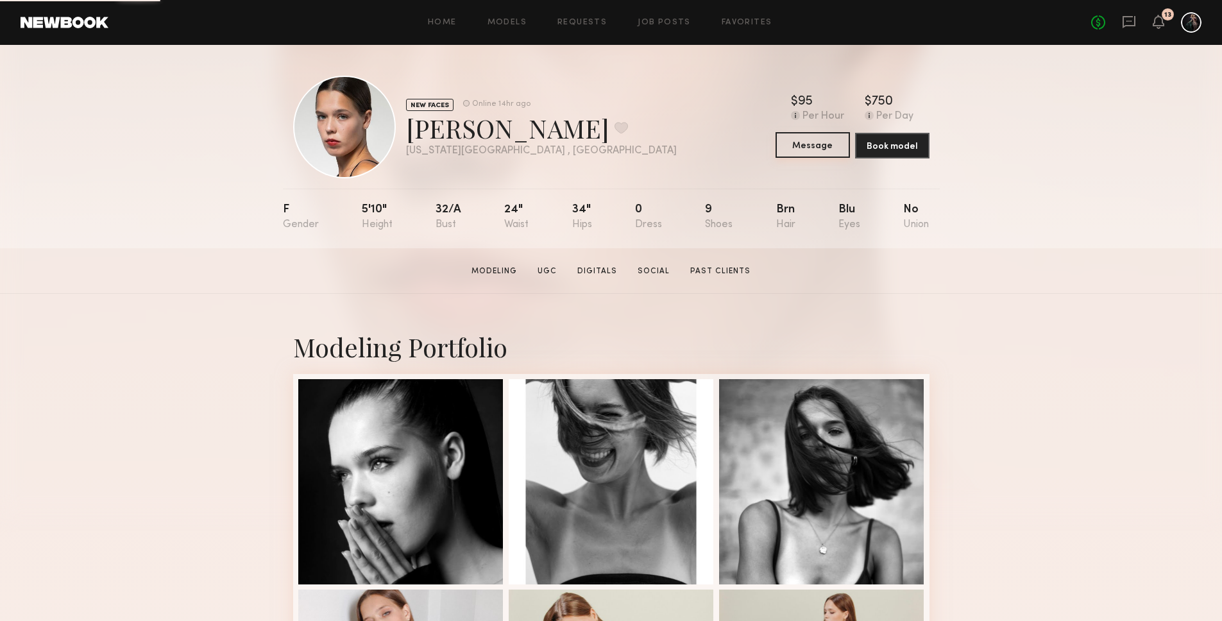
click at [814, 144] on button "Message" at bounding box center [812, 145] width 74 height 26
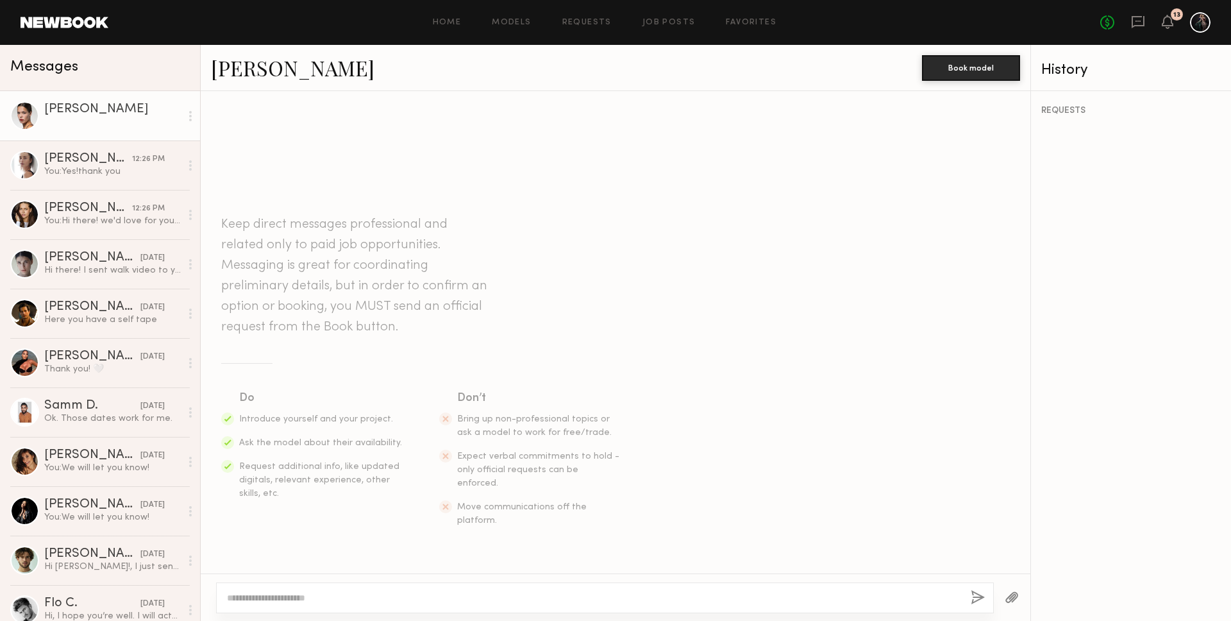
click at [334, 596] on textarea at bounding box center [594, 597] width 734 height 13
type textarea "*"
click at [72, 215] on div "You: Hi there! we'd love for you to come to our showroom for a casting for our …" at bounding box center [112, 221] width 137 height 12
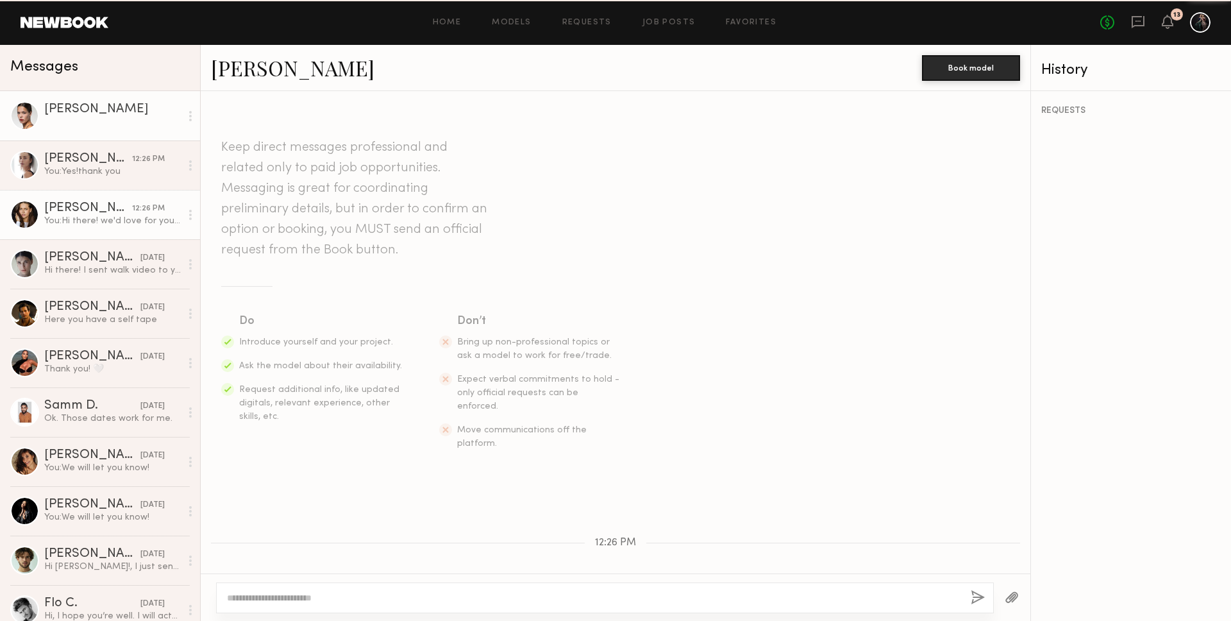
scroll to position [100, 0]
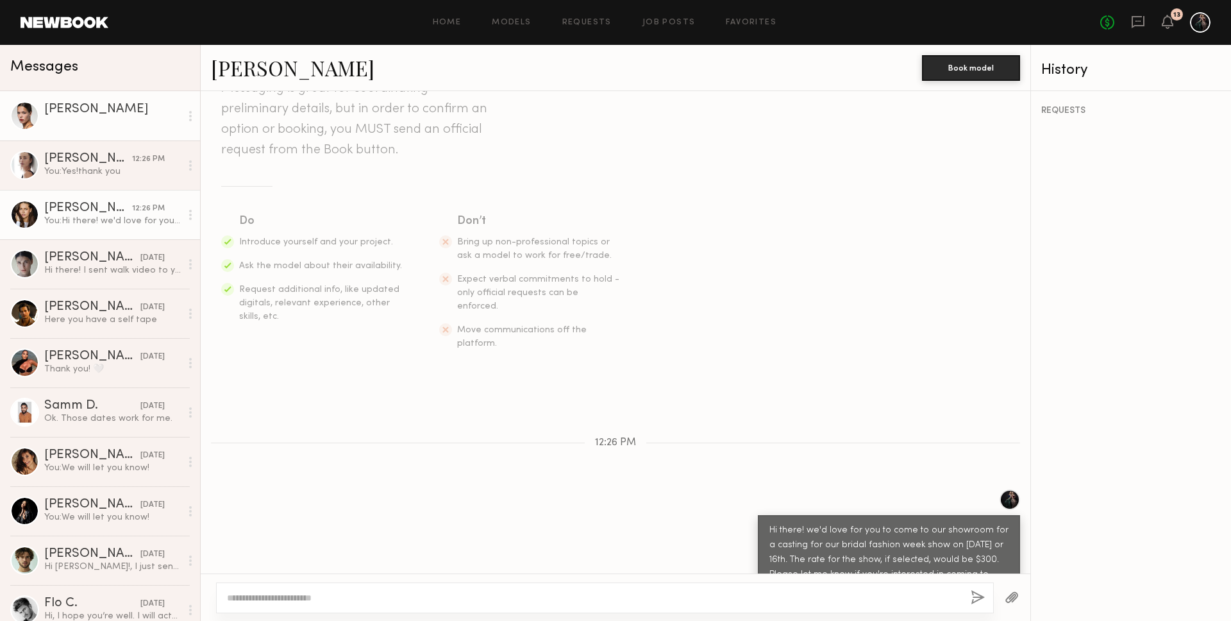
drag, startPoint x: 789, startPoint y: 502, endPoint x: 1000, endPoint y: 551, distance: 216.7
click at [1000, 551] on div "Hi there! we'd love for you to come to our showroom for a casting for our brida…" at bounding box center [889, 560] width 262 height 90
click at [86, 116] on div at bounding box center [112, 122] width 137 height 12
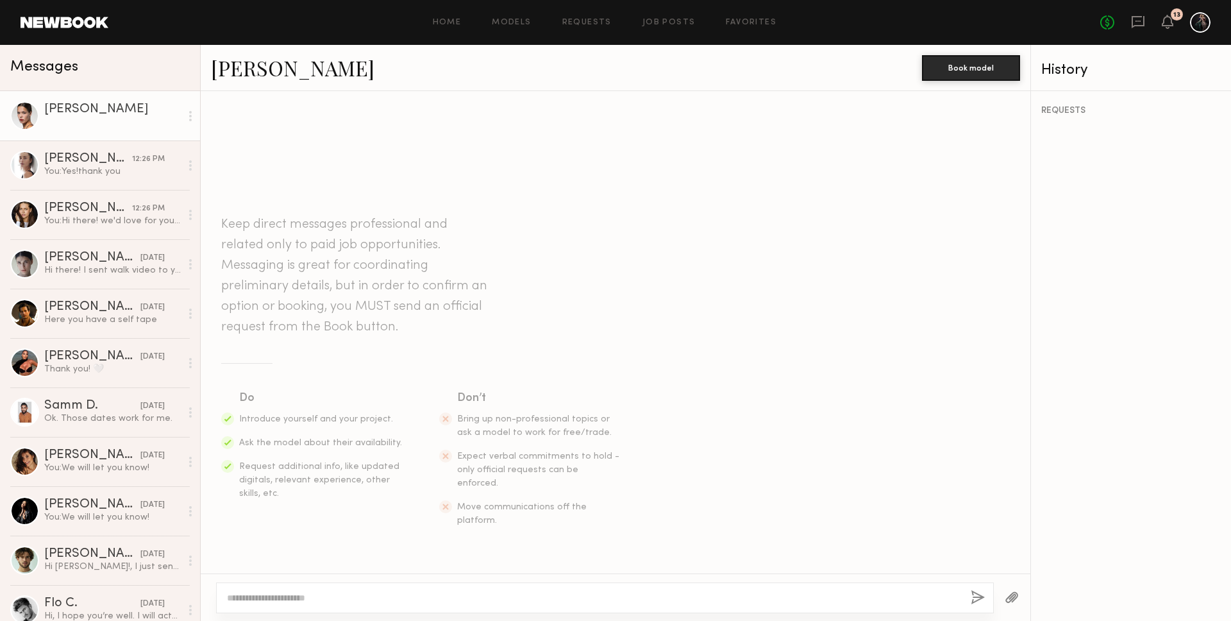
click at [478, 596] on textarea at bounding box center [594, 597] width 734 height 13
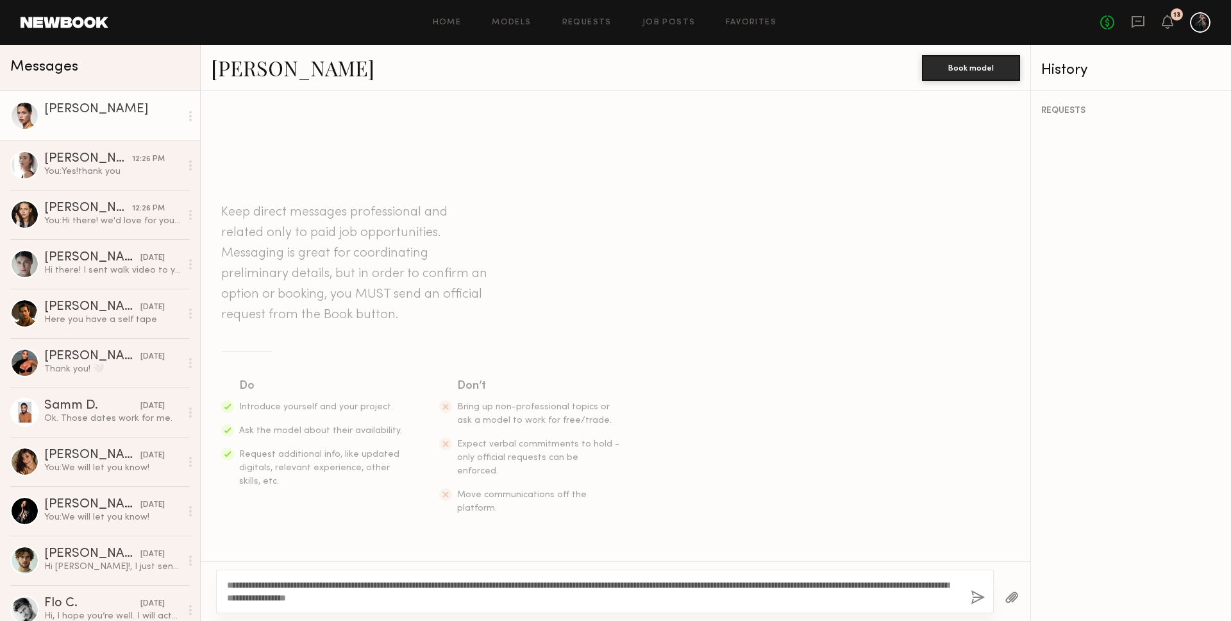
type textarea "**********"
click at [972, 596] on div "**********" at bounding box center [605, 591] width 778 height 44
click at [551, 593] on textarea "**********" at bounding box center [594, 591] width 734 height 26
click at [976, 601] on button "button" at bounding box center [978, 598] width 14 height 16
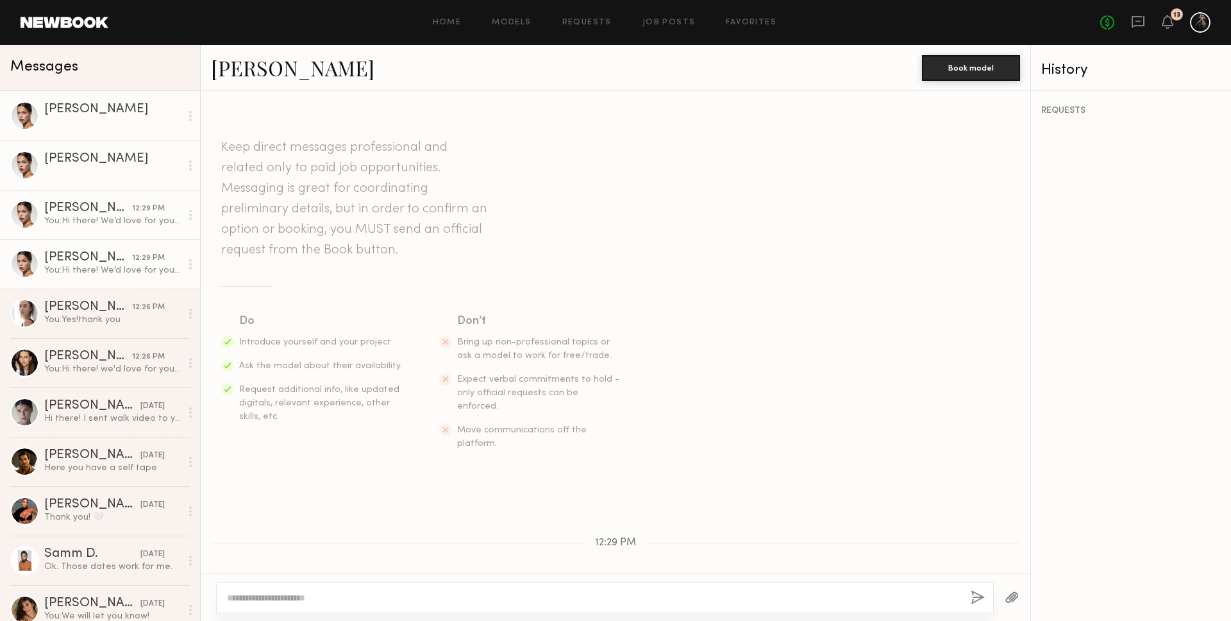
scroll to position [115, 0]
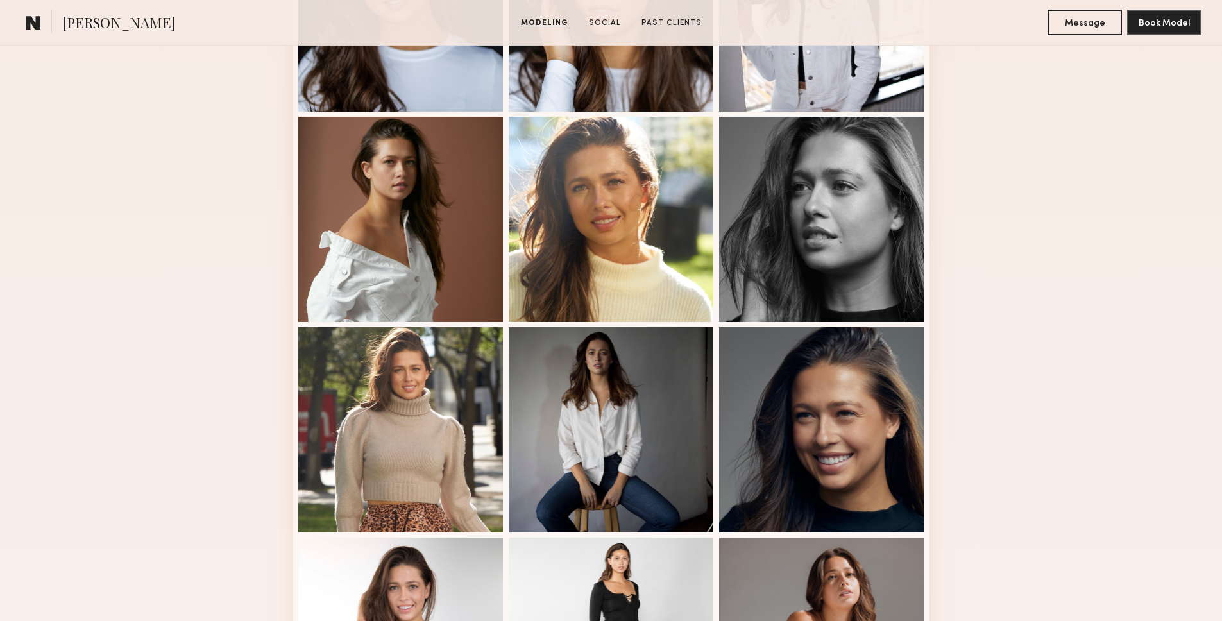
scroll to position [839, 0]
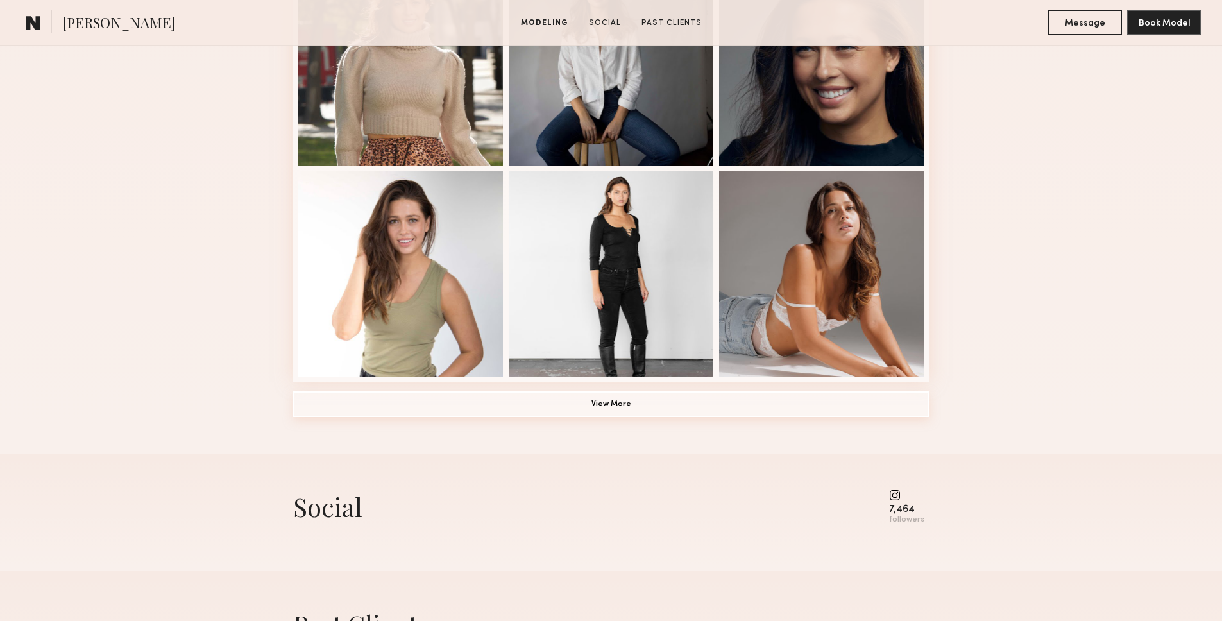
click at [573, 402] on button "View More" at bounding box center [611, 404] width 636 height 26
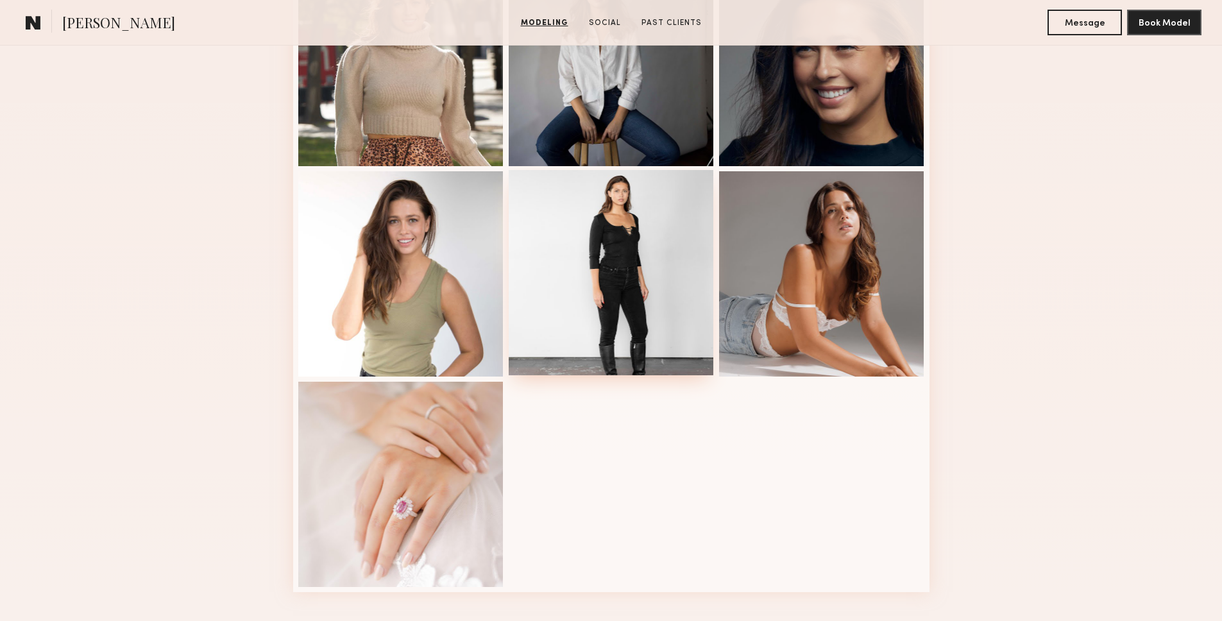
click at [678, 244] on div at bounding box center [611, 272] width 205 height 205
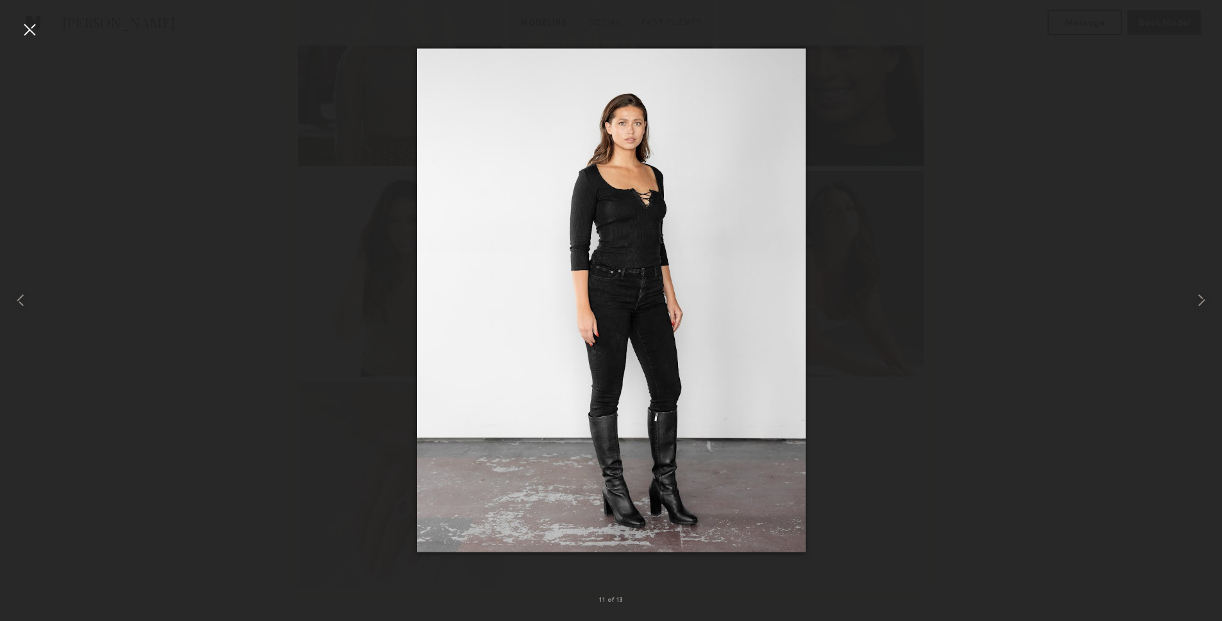
click at [33, 26] on div at bounding box center [29, 29] width 21 height 21
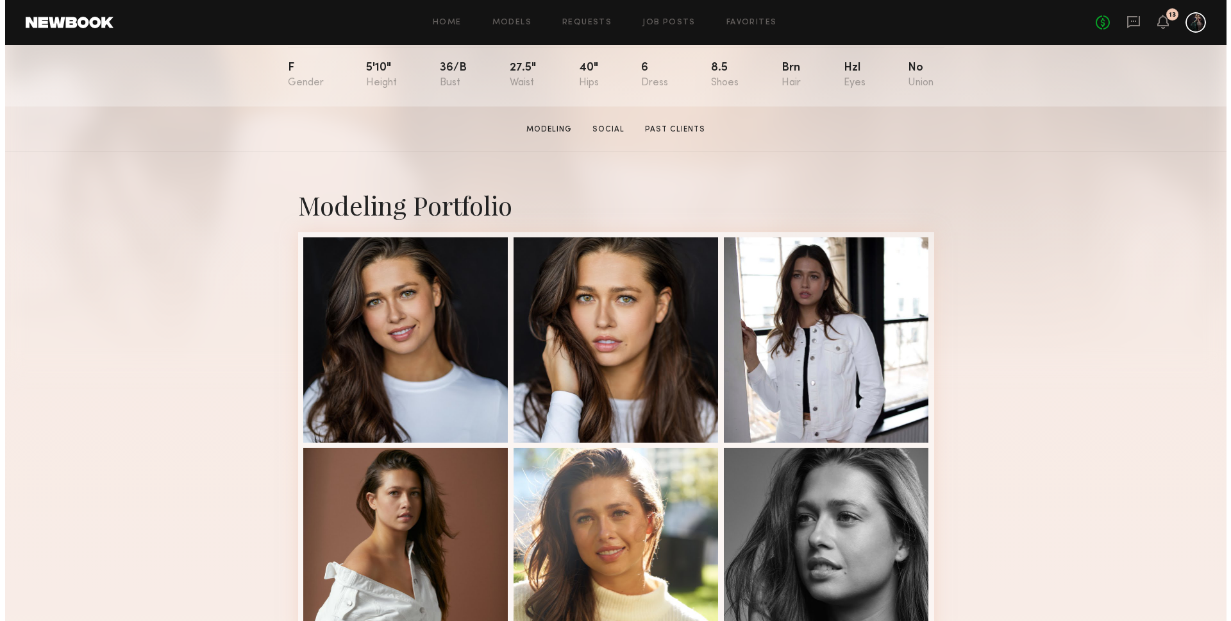
scroll to position [0, 0]
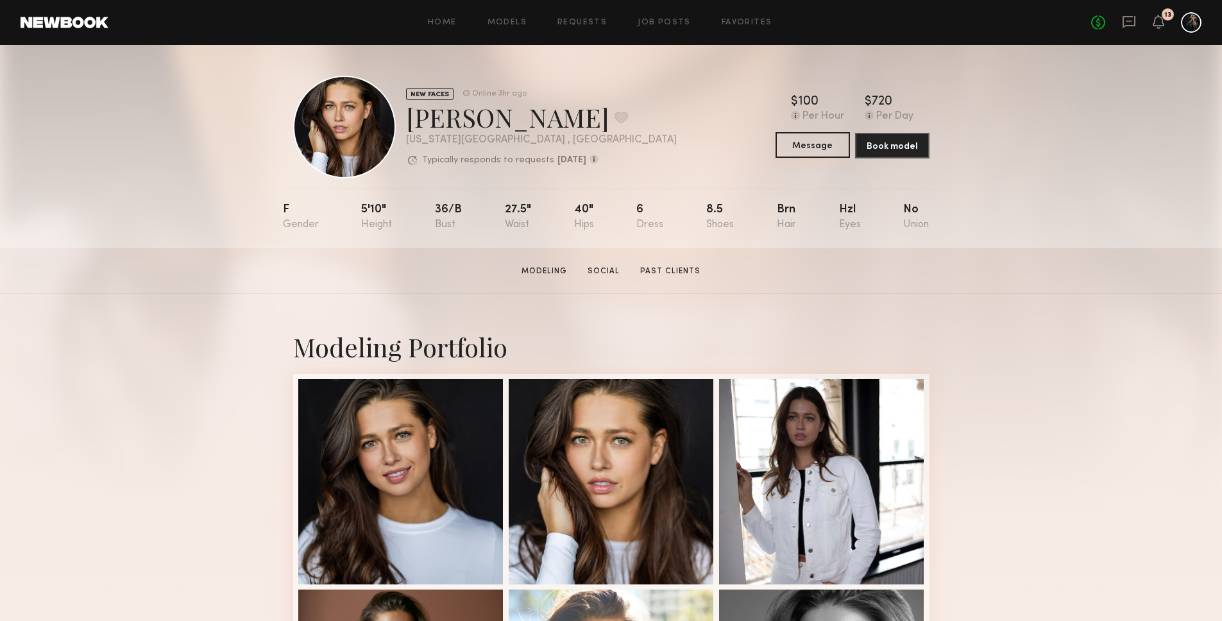
click at [815, 143] on button "Message" at bounding box center [812, 145] width 74 height 26
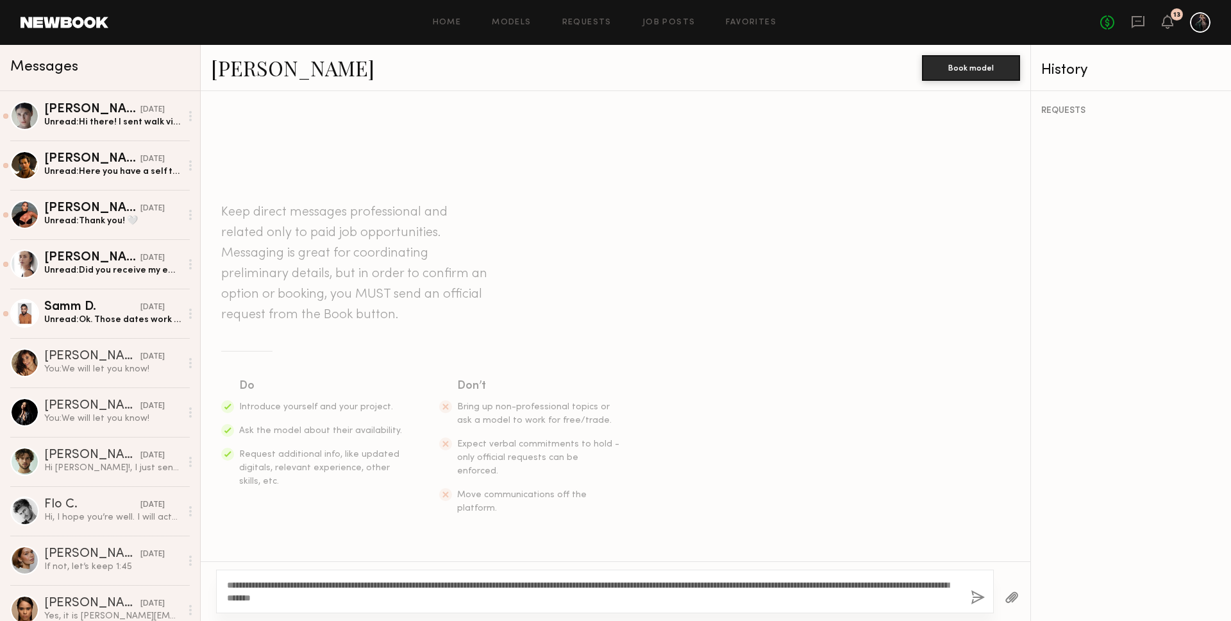
drag, startPoint x: 251, startPoint y: 571, endPoint x: 208, endPoint y: 554, distance: 46.7
click at [208, 554] on div "**********" at bounding box center [616, 356] width 830 height 530
type textarea "**********"
click at [977, 600] on button "button" at bounding box center [978, 598] width 14 height 16
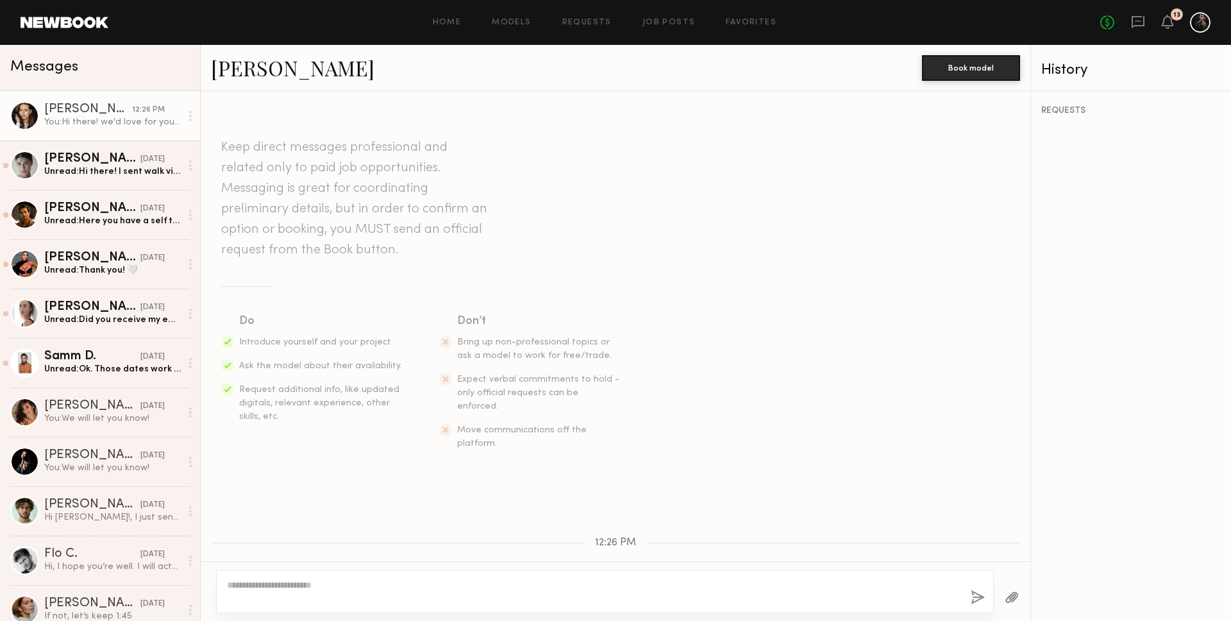
scroll to position [100, 0]
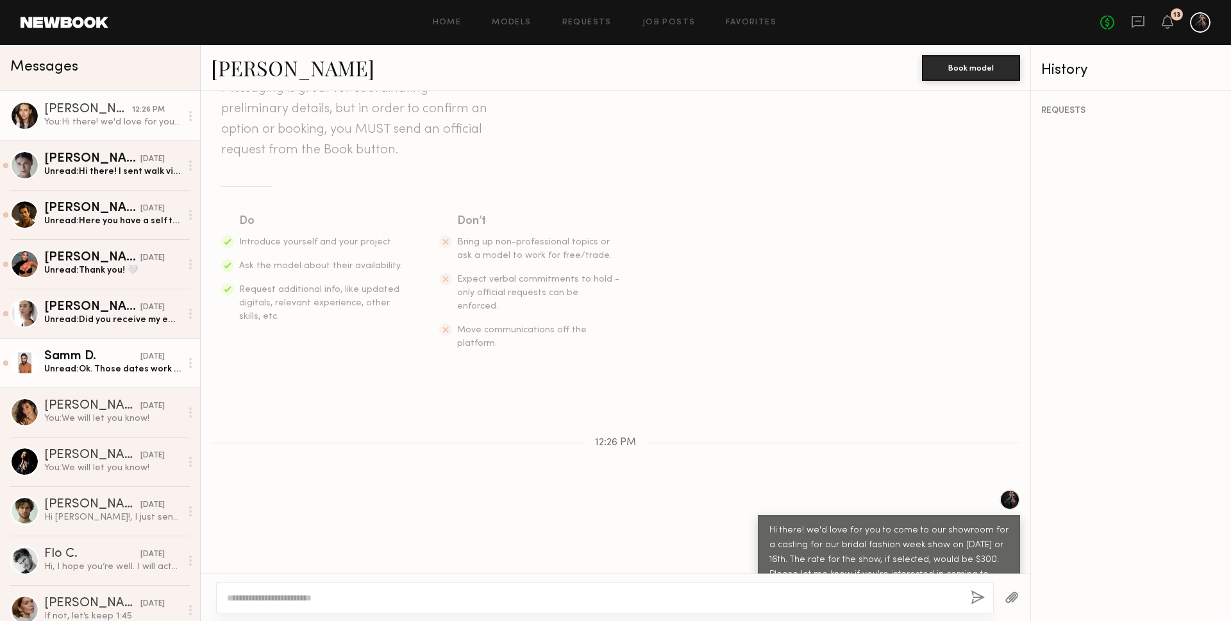
click at [133, 348] on link "Samm D. 08/22/2025 Unread: Ok. Those dates work for me." at bounding box center [100, 362] width 200 height 49
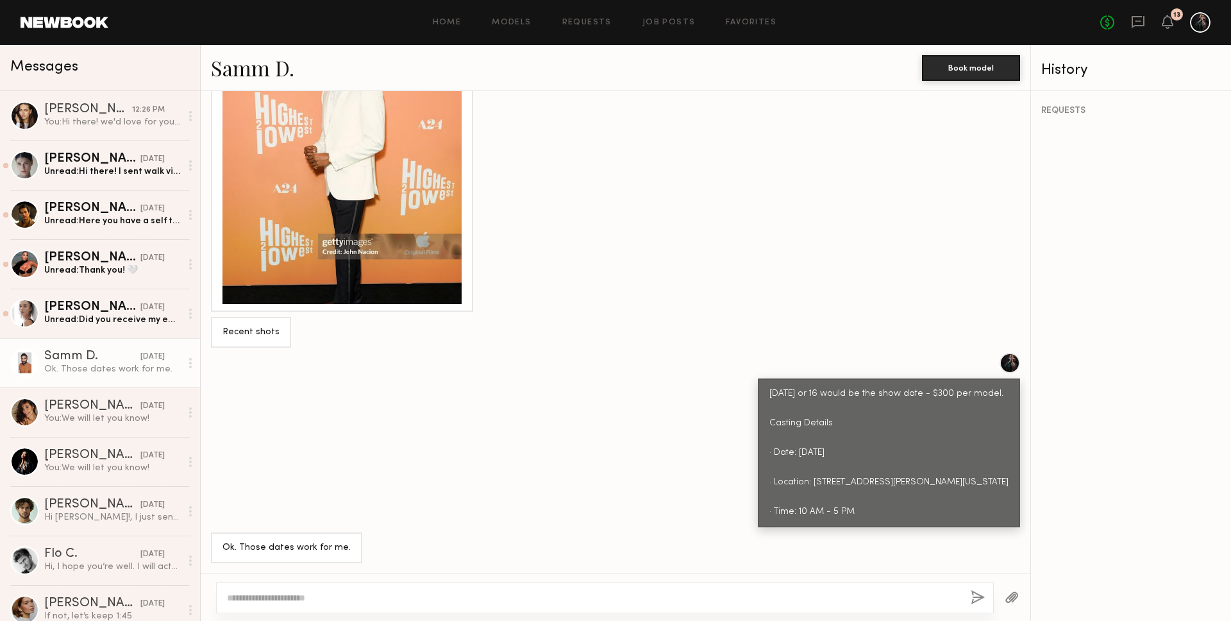
scroll to position [1343, 0]
click at [100, 317] on div "Unread: Did you receive my email?" at bounding box center [112, 320] width 137 height 12
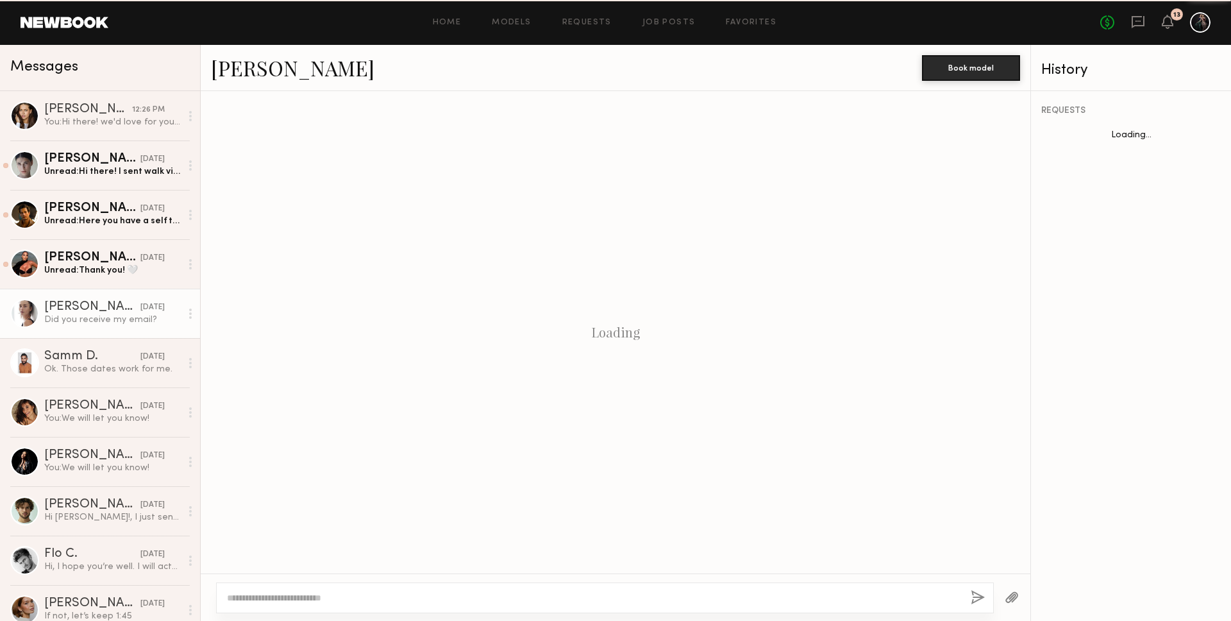
scroll to position [473, 0]
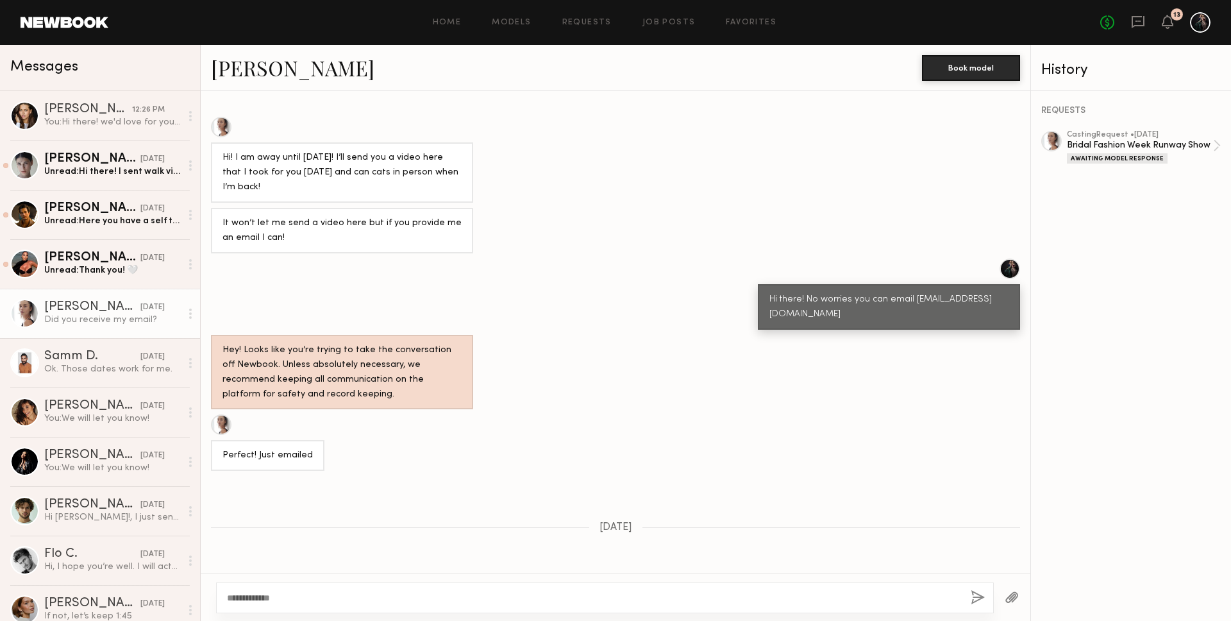
type textarea "**********"
click at [972, 600] on button "button" at bounding box center [978, 598] width 14 height 16
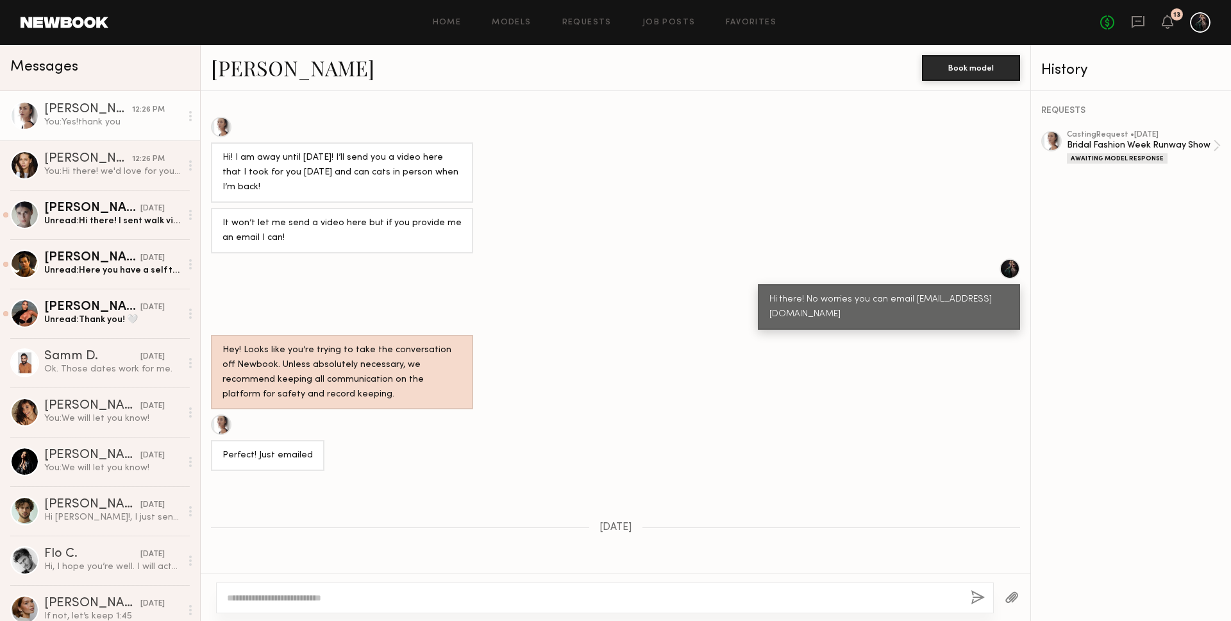
scroll to position [705, 0]
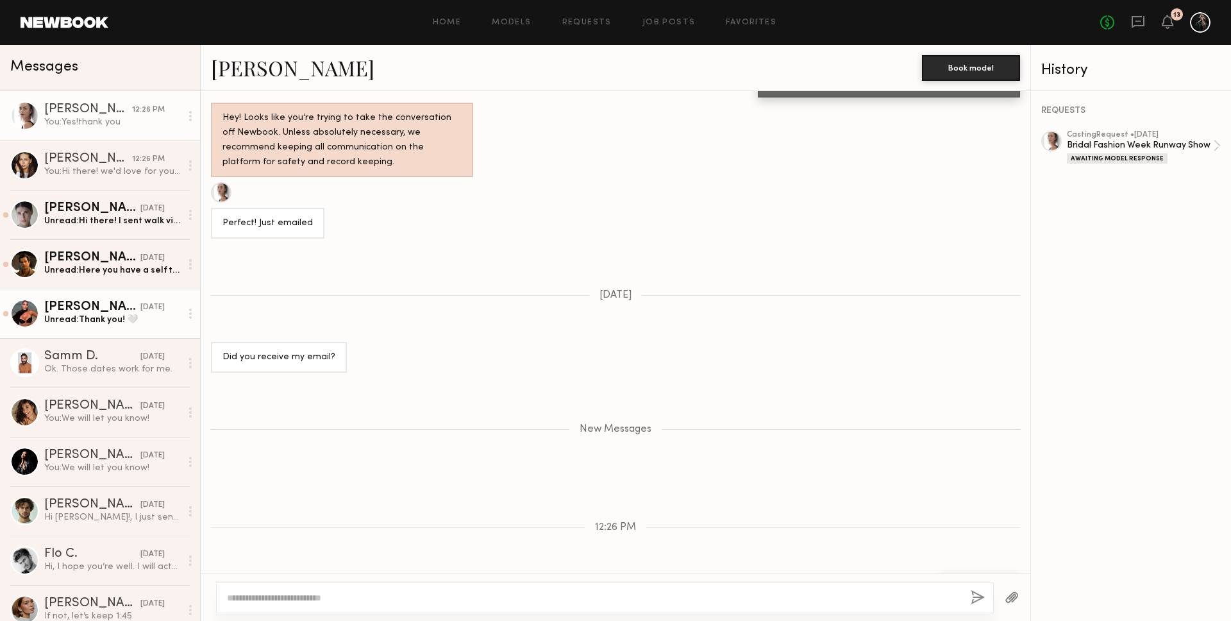
click at [90, 314] on div "Unread: Thank you! 🤍" at bounding box center [112, 320] width 137 height 12
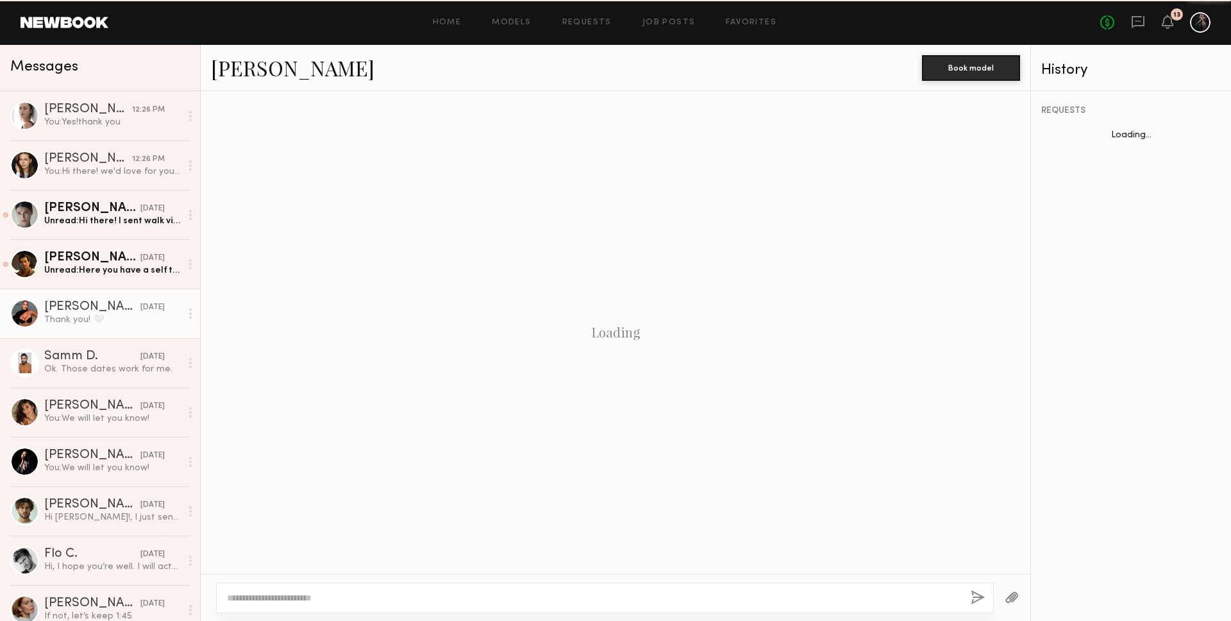
scroll to position [668, 0]
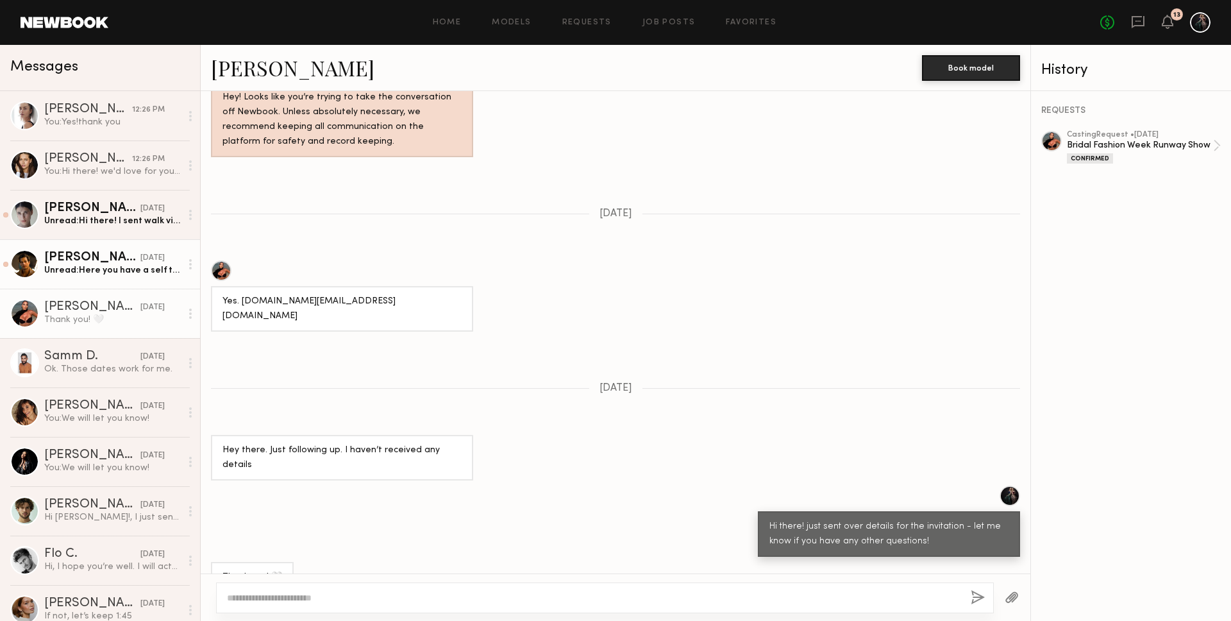
click at [83, 258] on div "Jacobo F." at bounding box center [92, 257] width 96 height 13
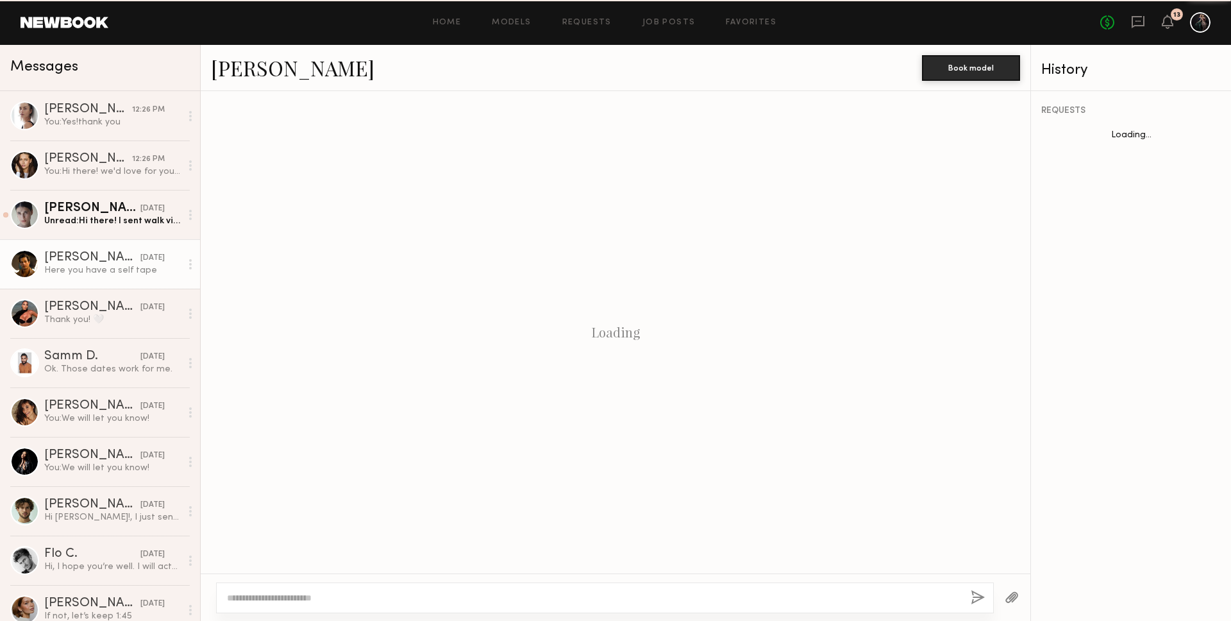
scroll to position [455, 0]
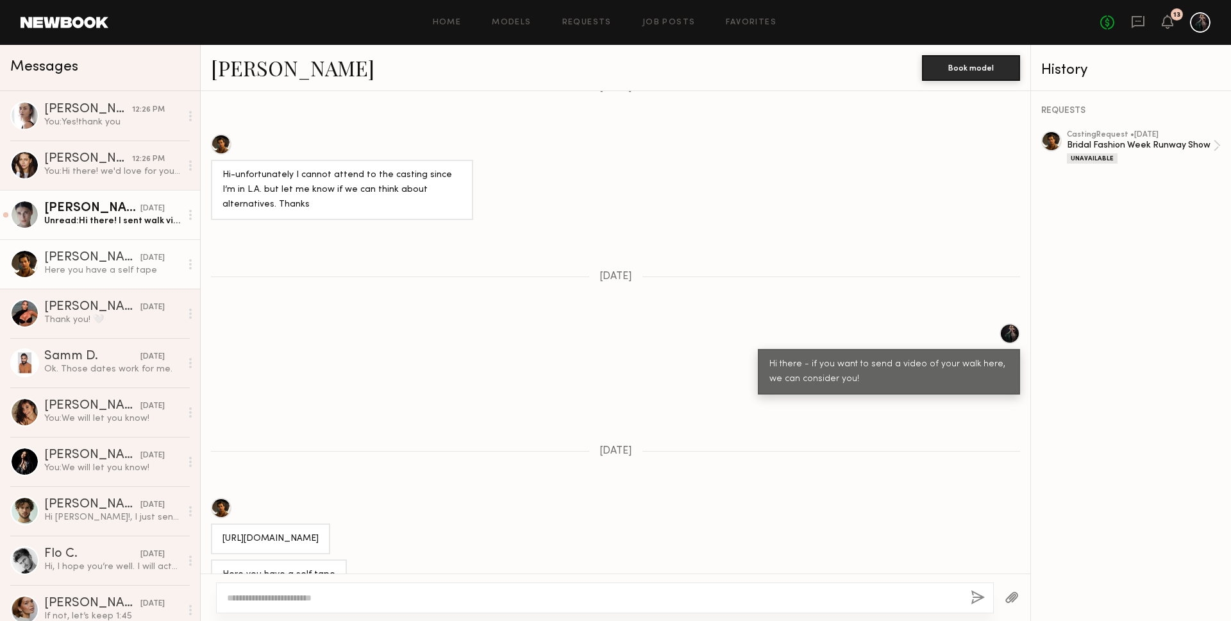
click at [45, 215] on div "Unread: Hi there! I sent walk video to your email couple days ago. I hope you h…" at bounding box center [112, 221] width 137 height 12
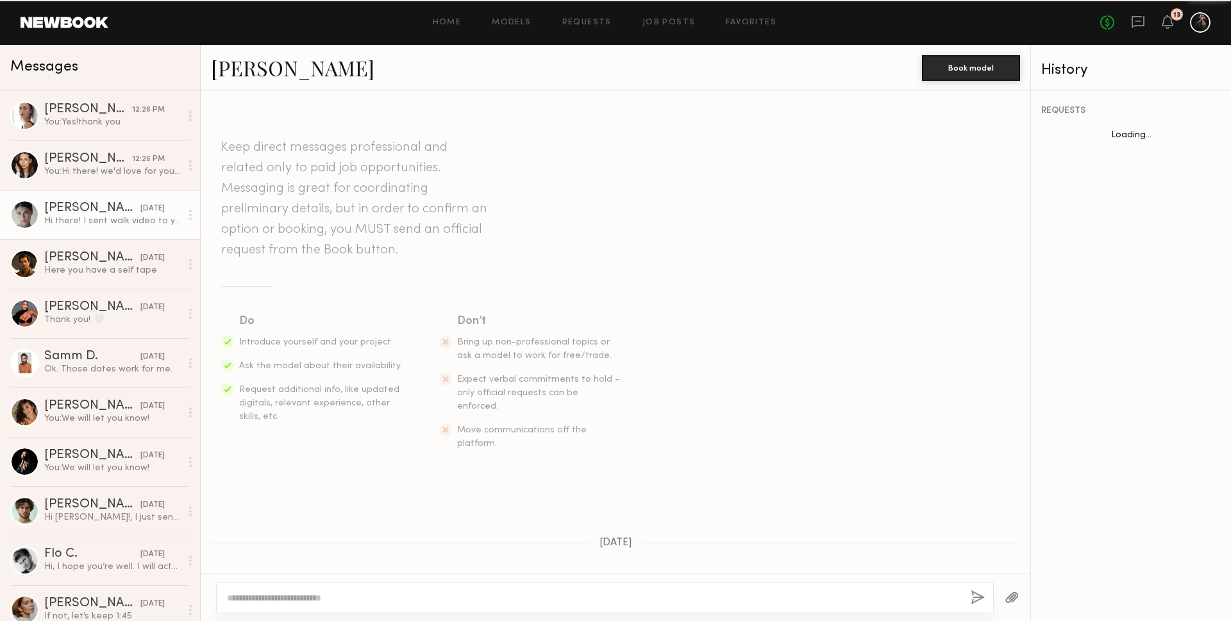
scroll to position [997, 0]
